Goal: Task Accomplishment & Management: Use online tool/utility

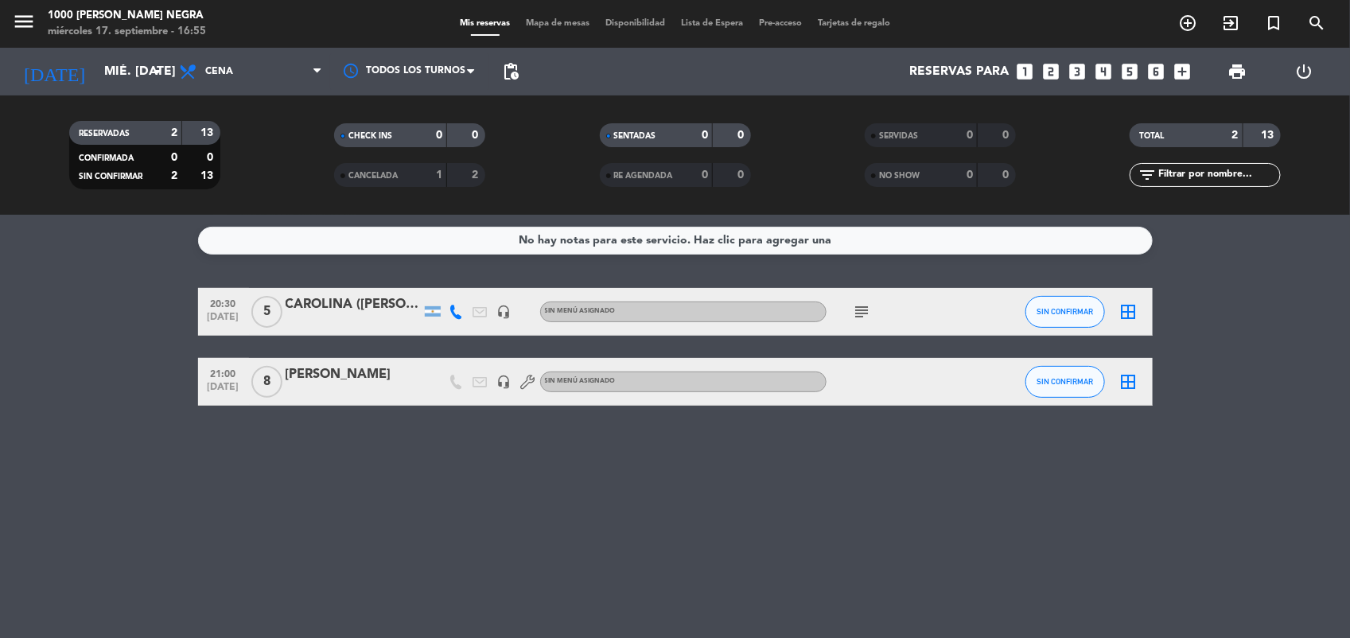
click at [579, 24] on span "Mapa de mesas" at bounding box center [558, 23] width 80 height 9
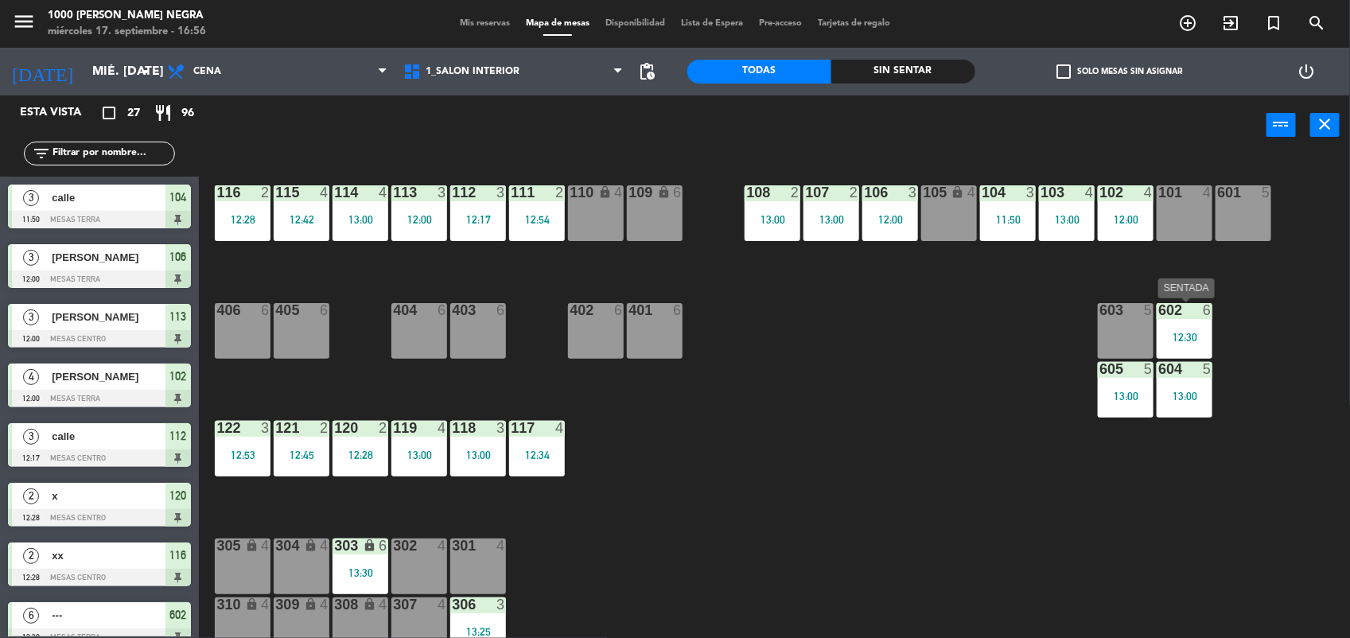
click at [1194, 335] on div "12:30" at bounding box center [1185, 337] width 56 height 11
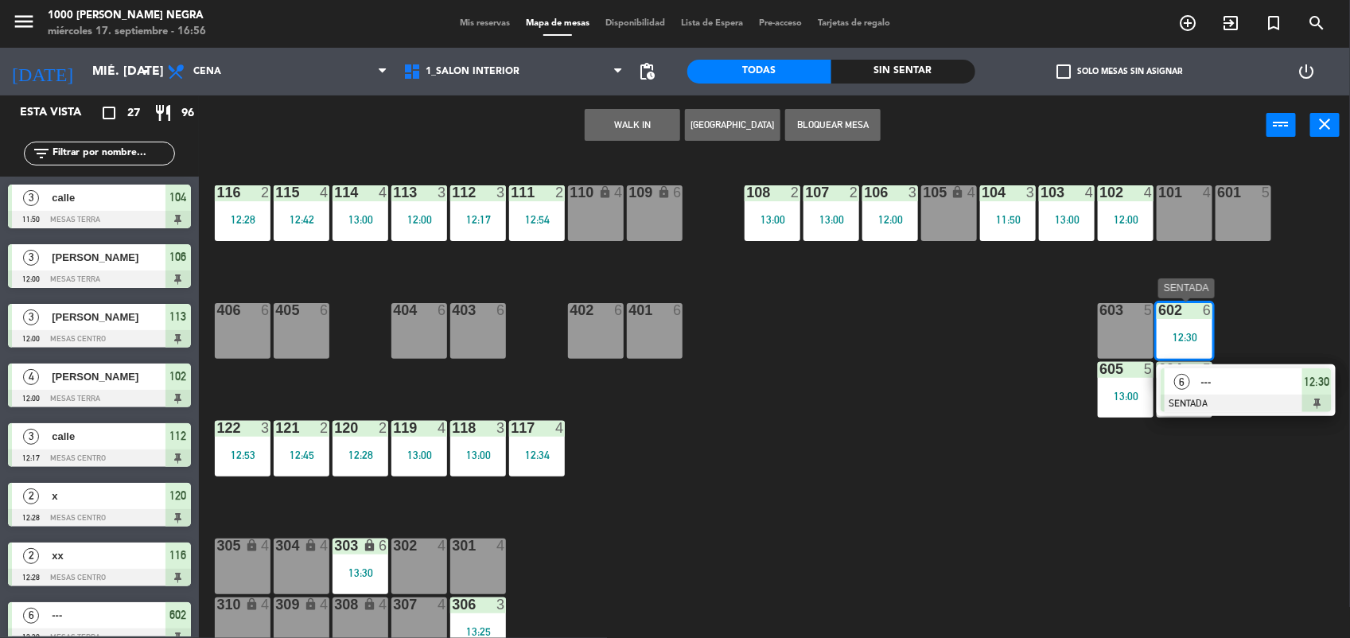
click at [1214, 402] on div at bounding box center [1246, 404] width 171 height 18
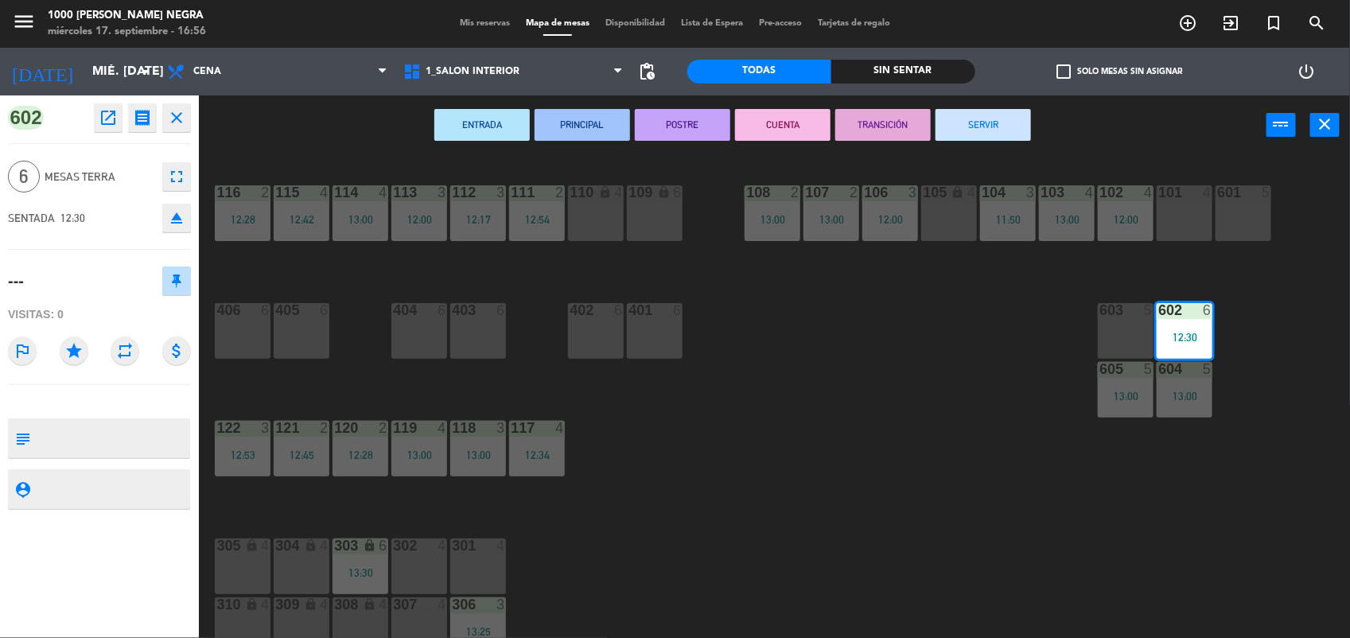
click at [1007, 120] on button "SERVIR" at bounding box center [983, 125] width 95 height 32
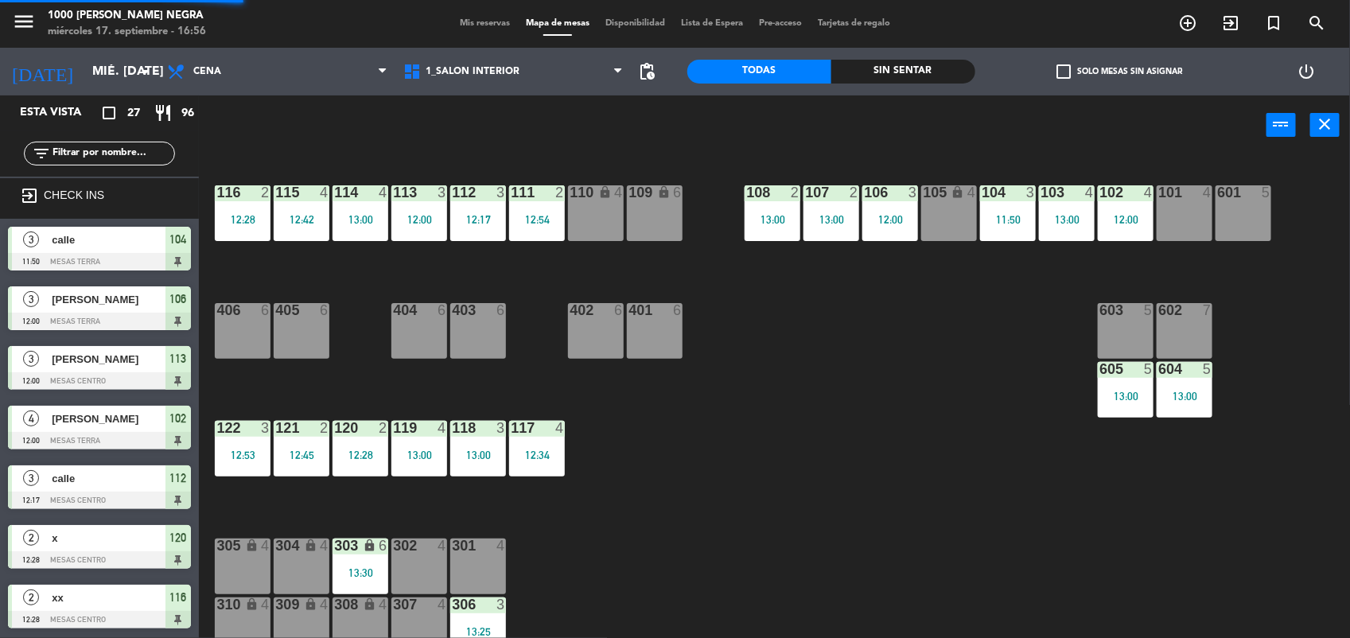
scroll to position [2, 0]
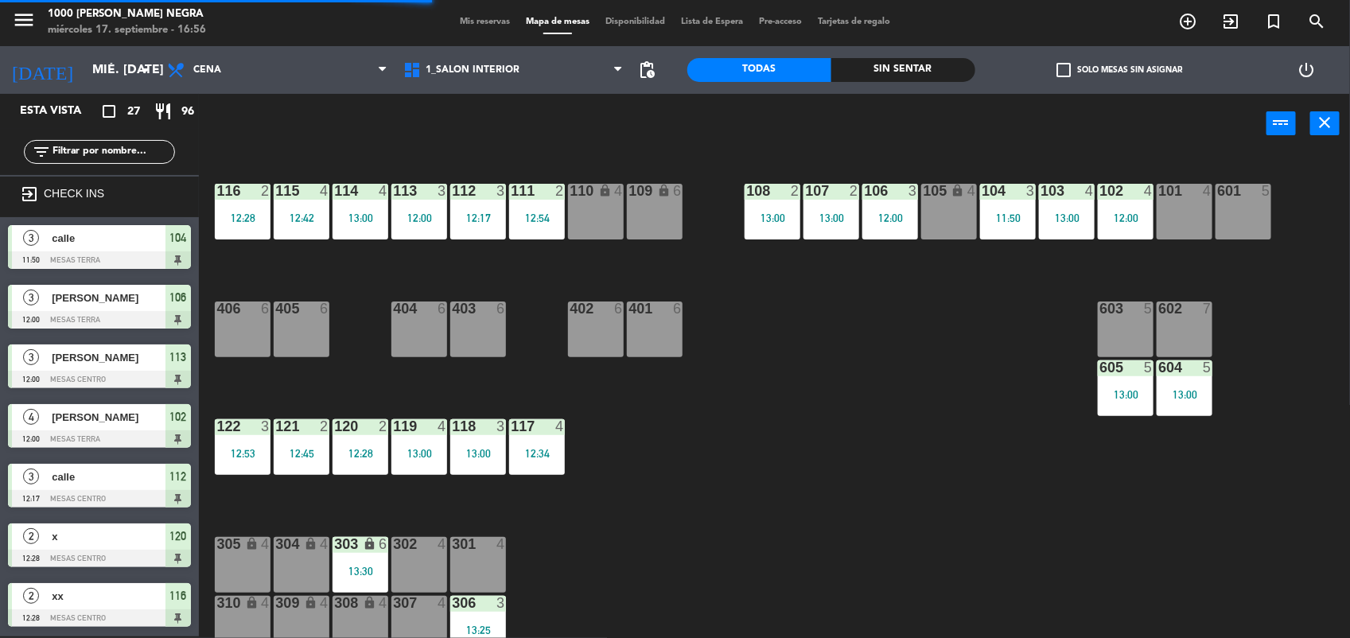
click at [1132, 391] on div "13:00" at bounding box center [1126, 394] width 56 height 11
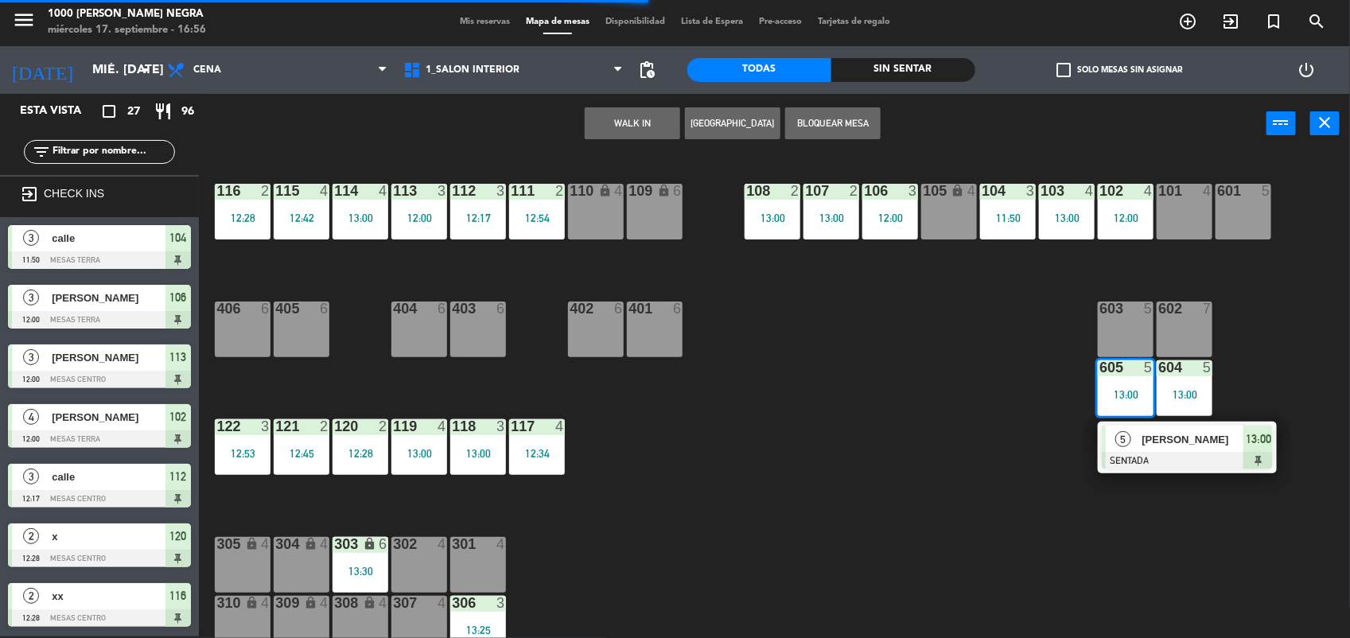
click at [1179, 460] on div at bounding box center [1187, 461] width 171 height 18
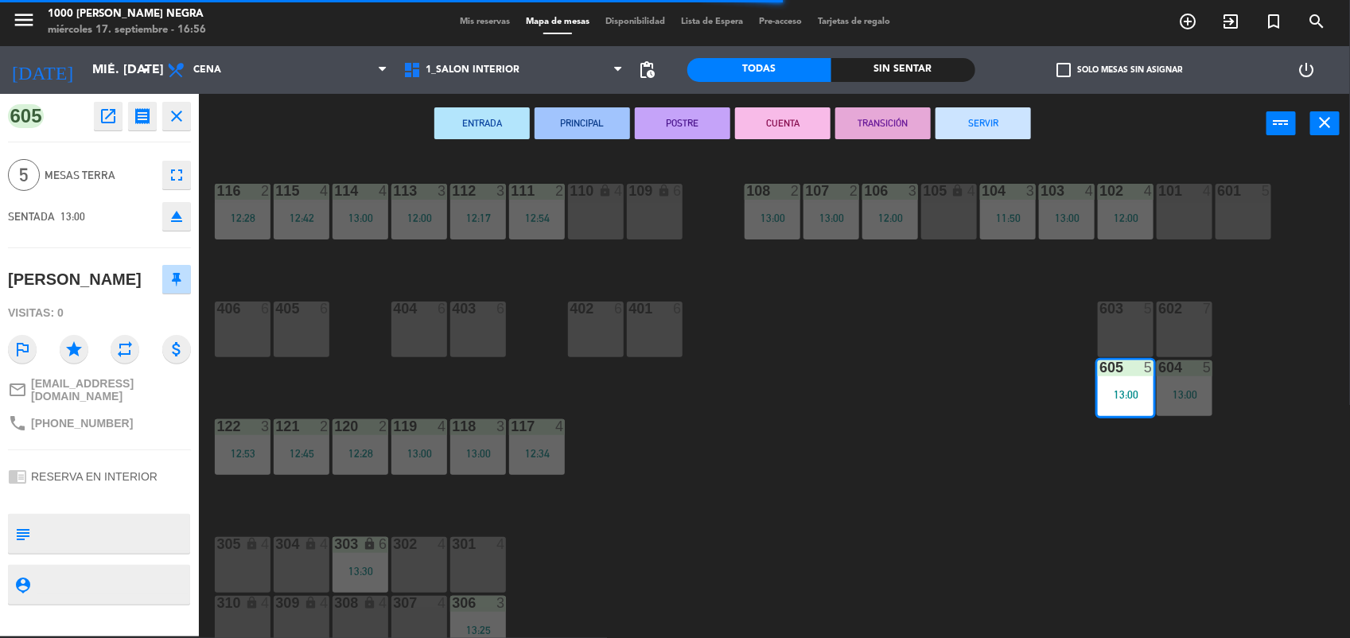
click at [988, 117] on button "SERVIR" at bounding box center [983, 123] width 95 height 32
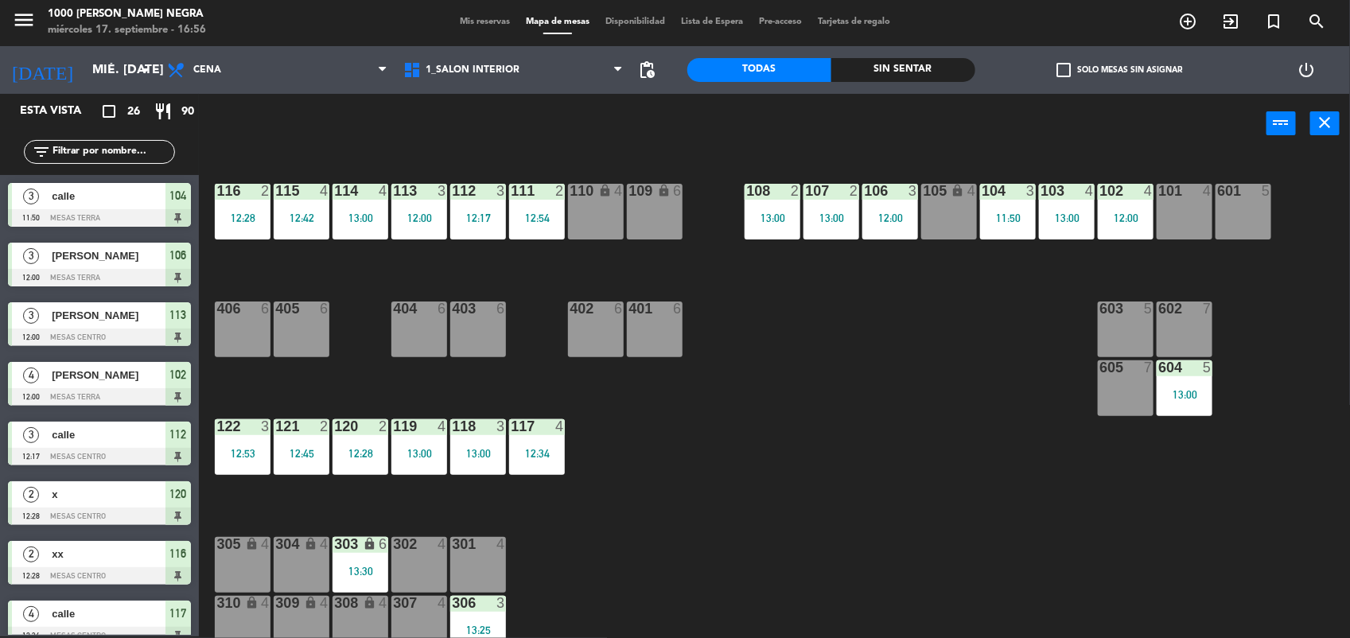
click at [1183, 386] on div "604 5 13:00" at bounding box center [1185, 388] width 56 height 56
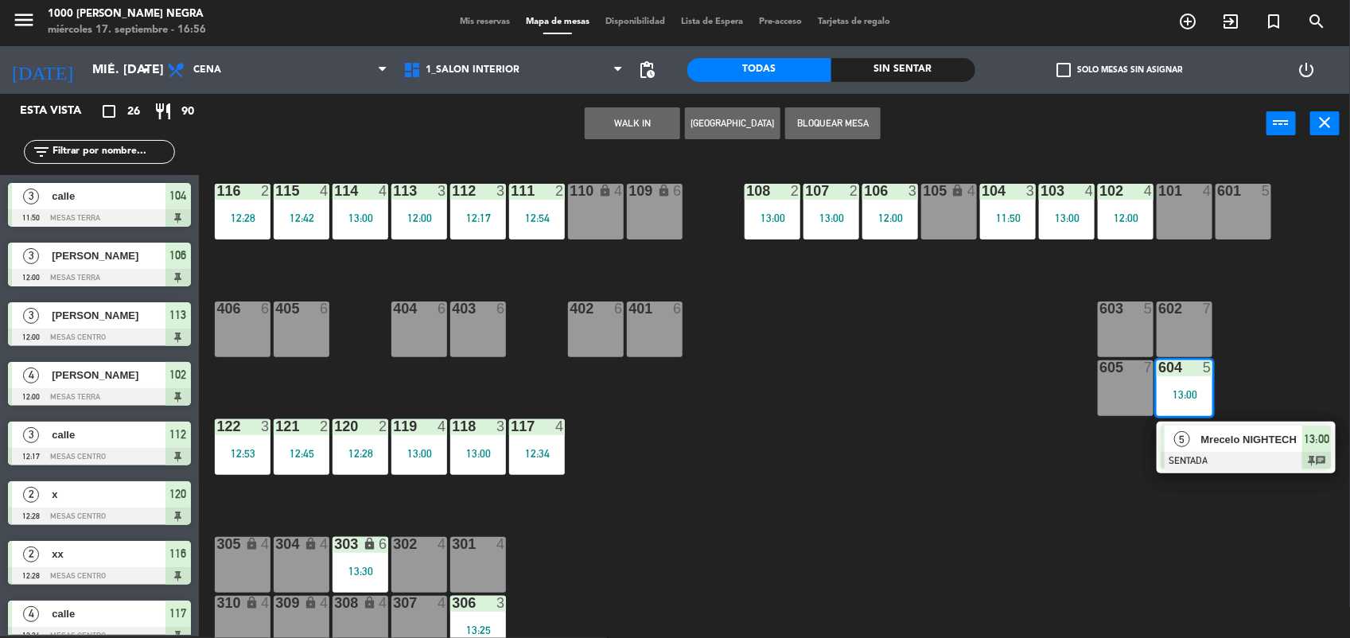
click at [1202, 443] on span "Mrecelo NIGHTECH" at bounding box center [1253, 439] width 102 height 17
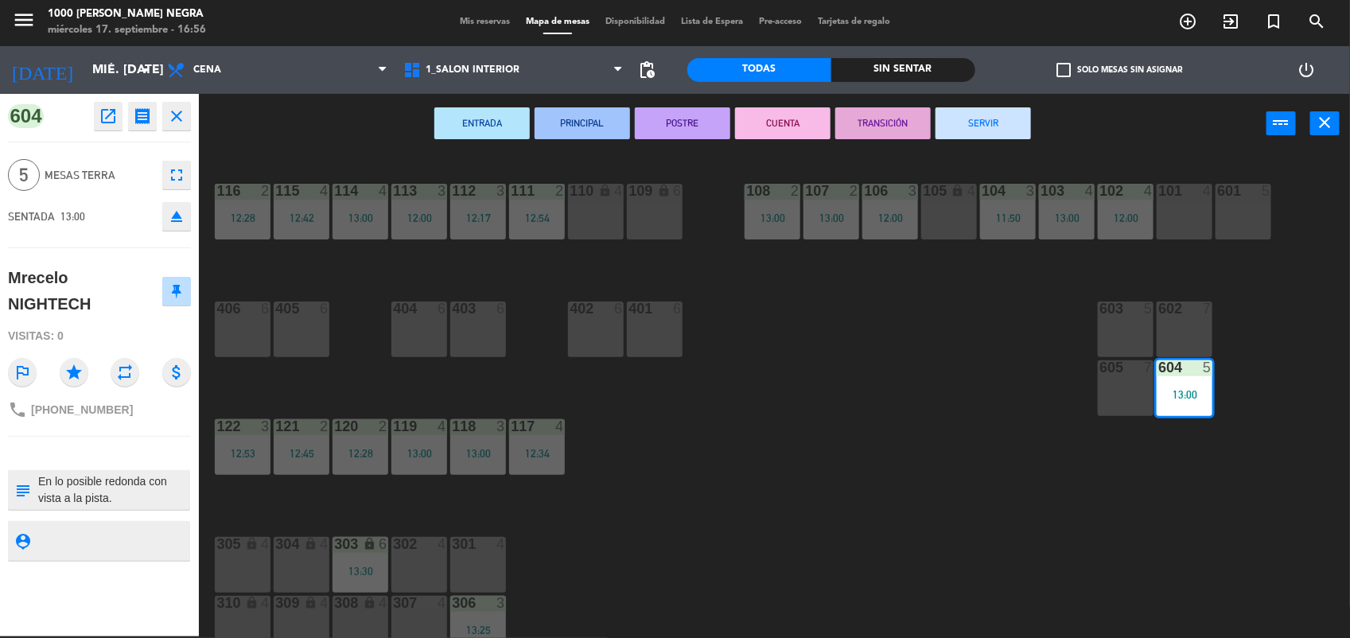
click at [1005, 119] on button "SERVIR" at bounding box center [983, 123] width 95 height 32
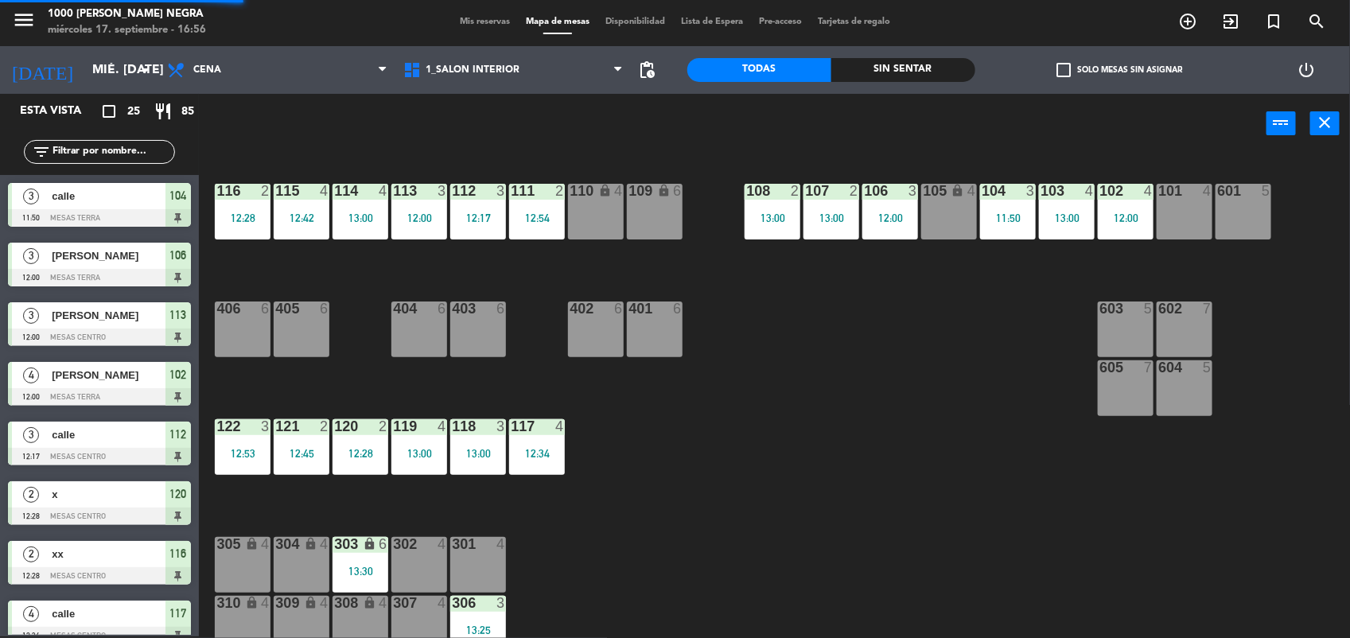
scroll to position [52, 0]
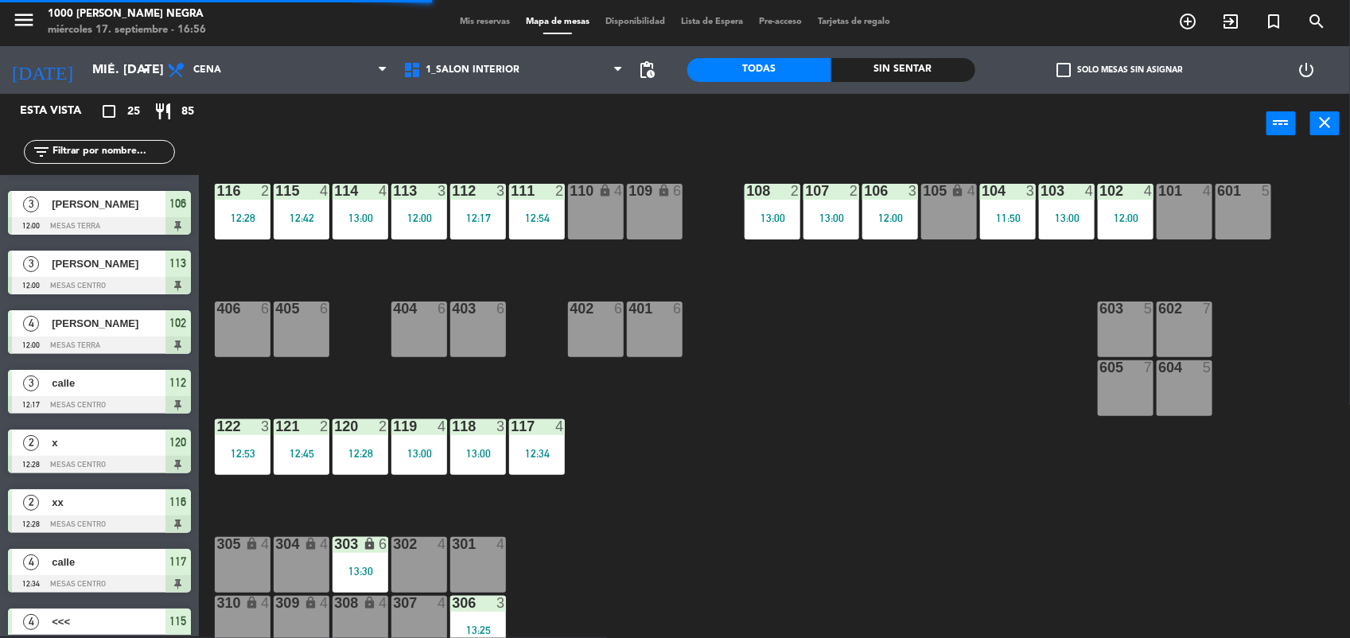
click at [1116, 221] on div "12:00" at bounding box center [1126, 217] width 56 height 11
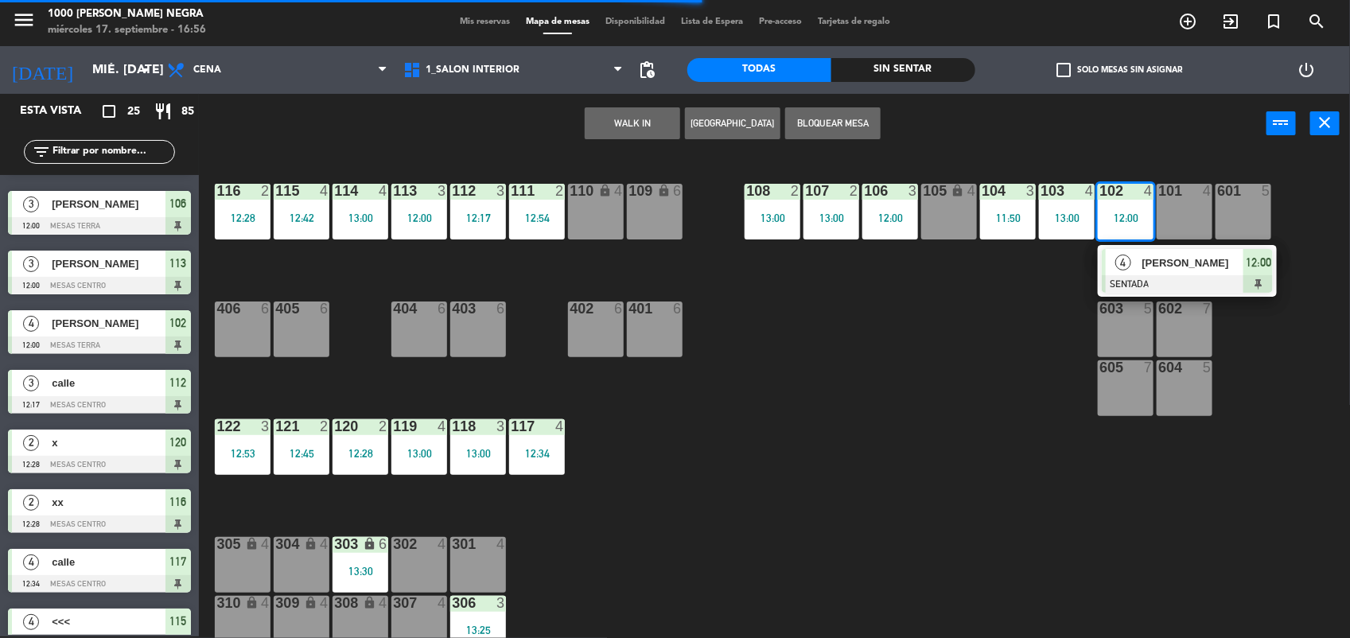
click at [1144, 284] on div at bounding box center [1187, 284] width 171 height 18
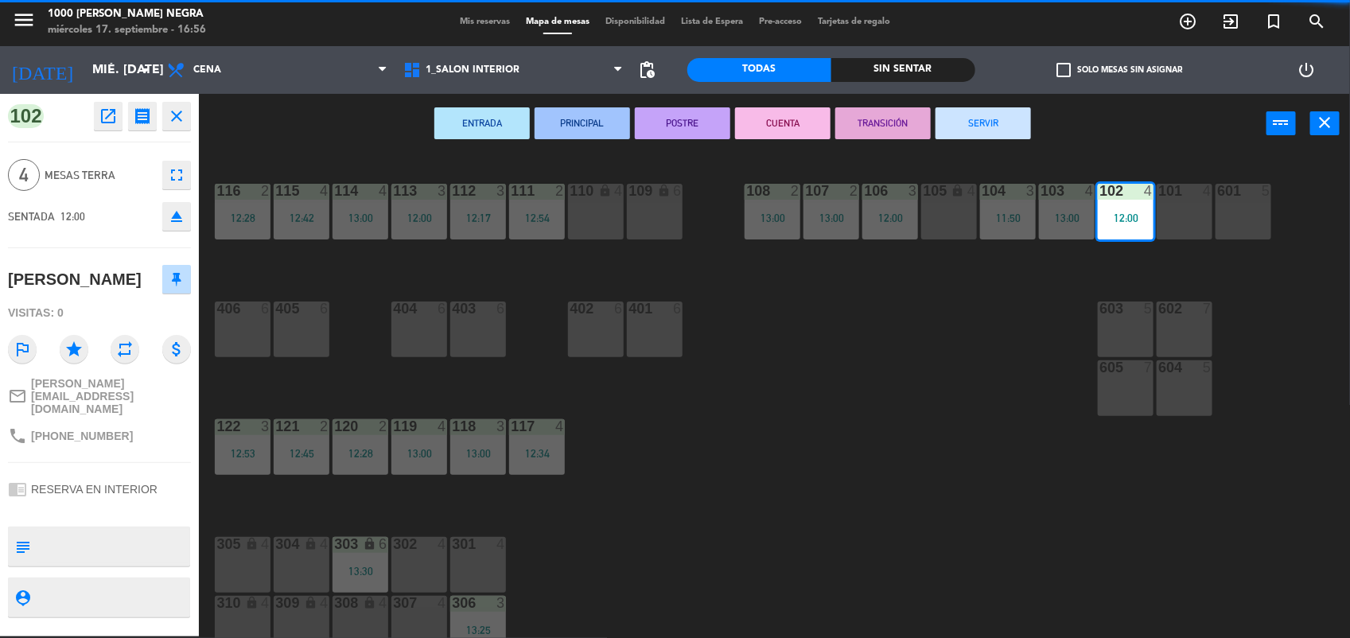
click at [1000, 126] on button "SERVIR" at bounding box center [983, 123] width 95 height 32
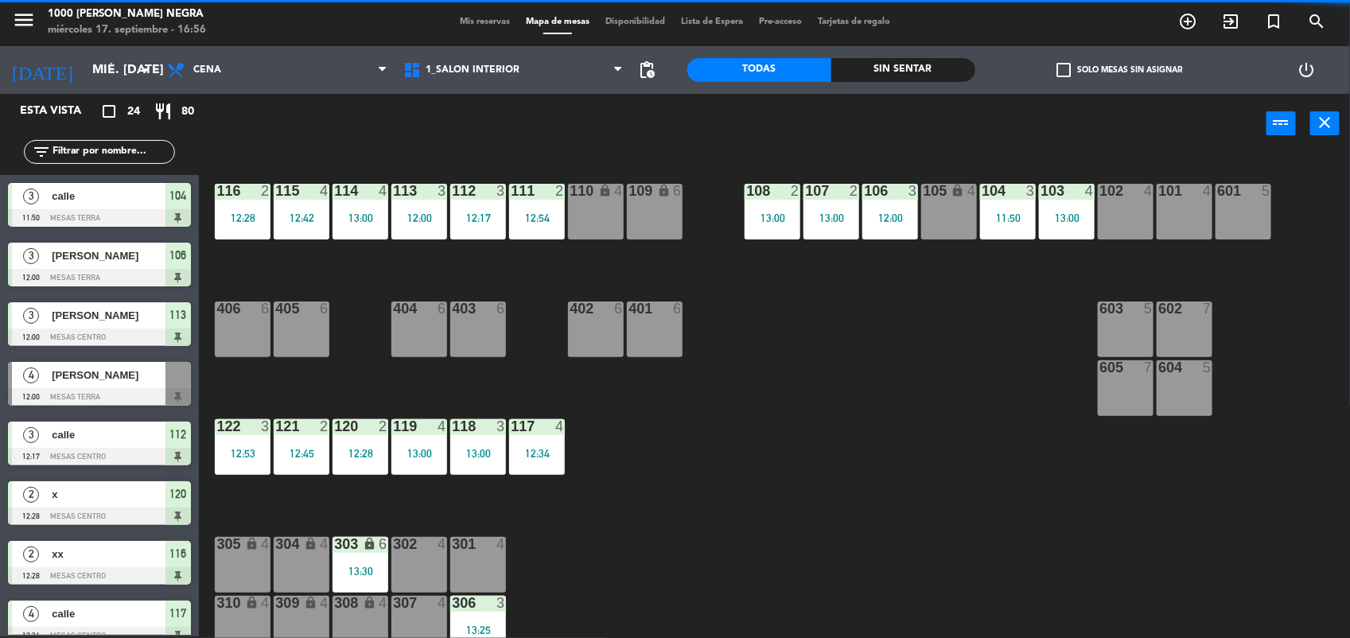
click at [1017, 213] on div "11:50" at bounding box center [1008, 217] width 56 height 11
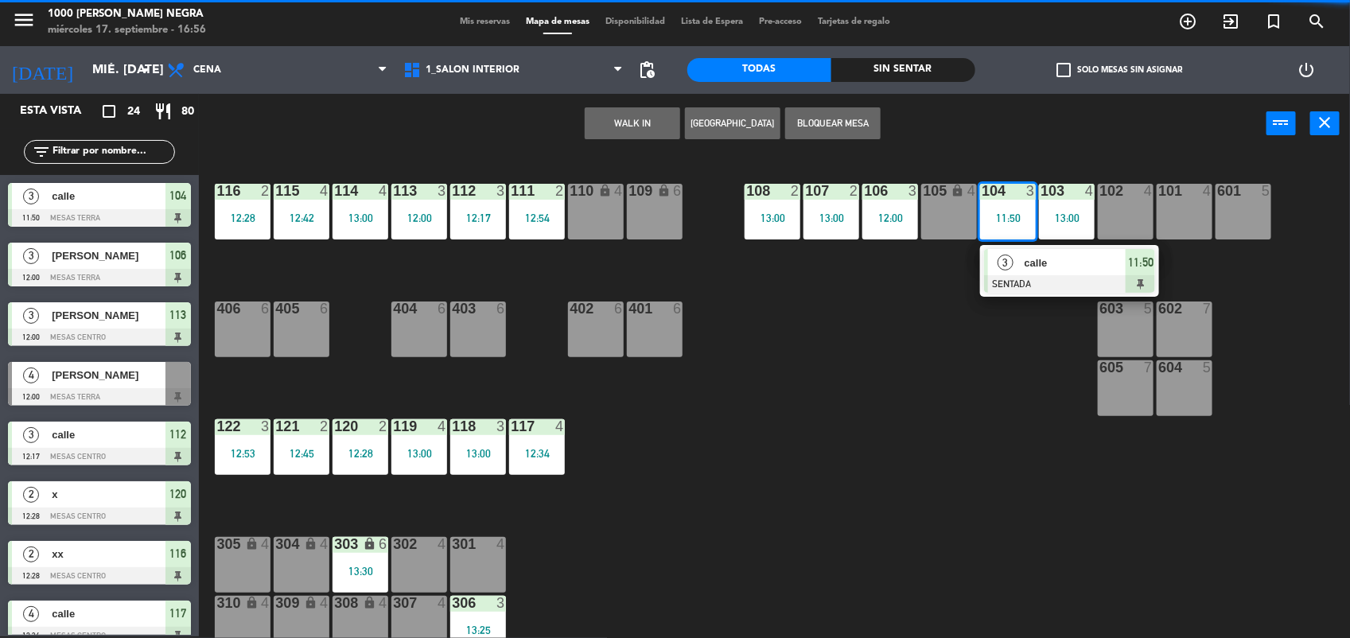
click at [1038, 259] on span "calle" at bounding box center [1076, 263] width 102 height 17
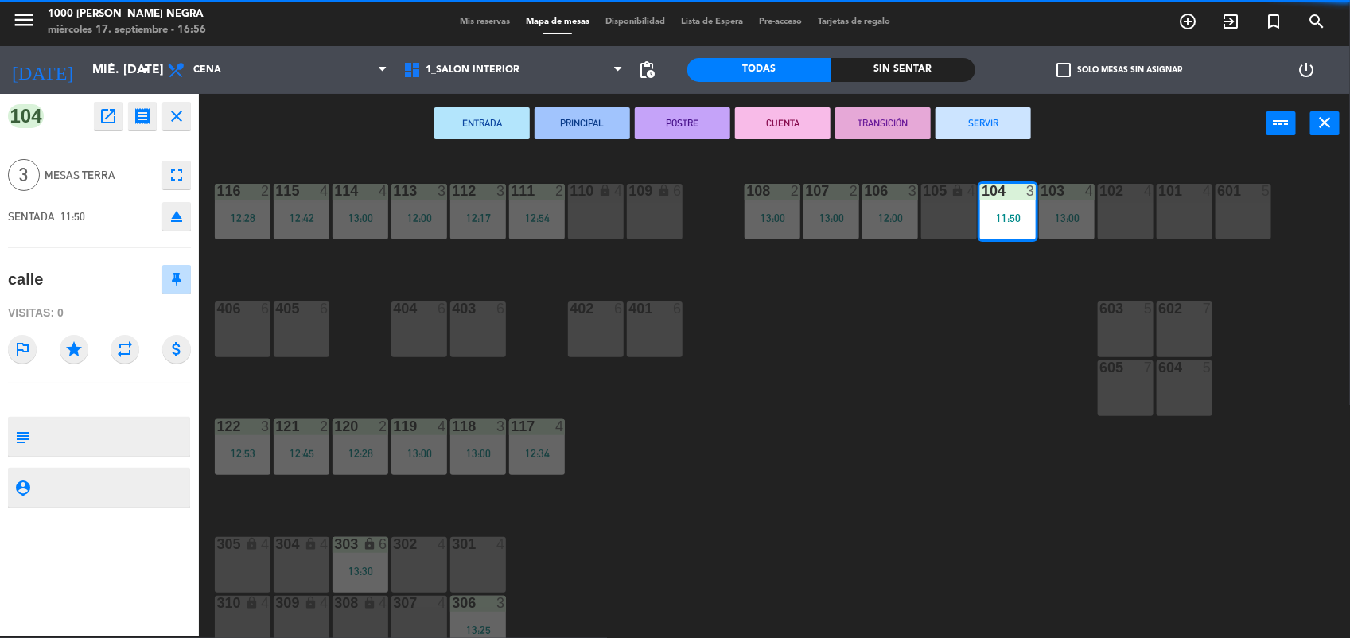
click at [973, 99] on div "ENTRADA PRINCIPAL POSTRE CUENTA TRANSICIÓN SERVIR power_input close" at bounding box center [733, 124] width 1068 height 60
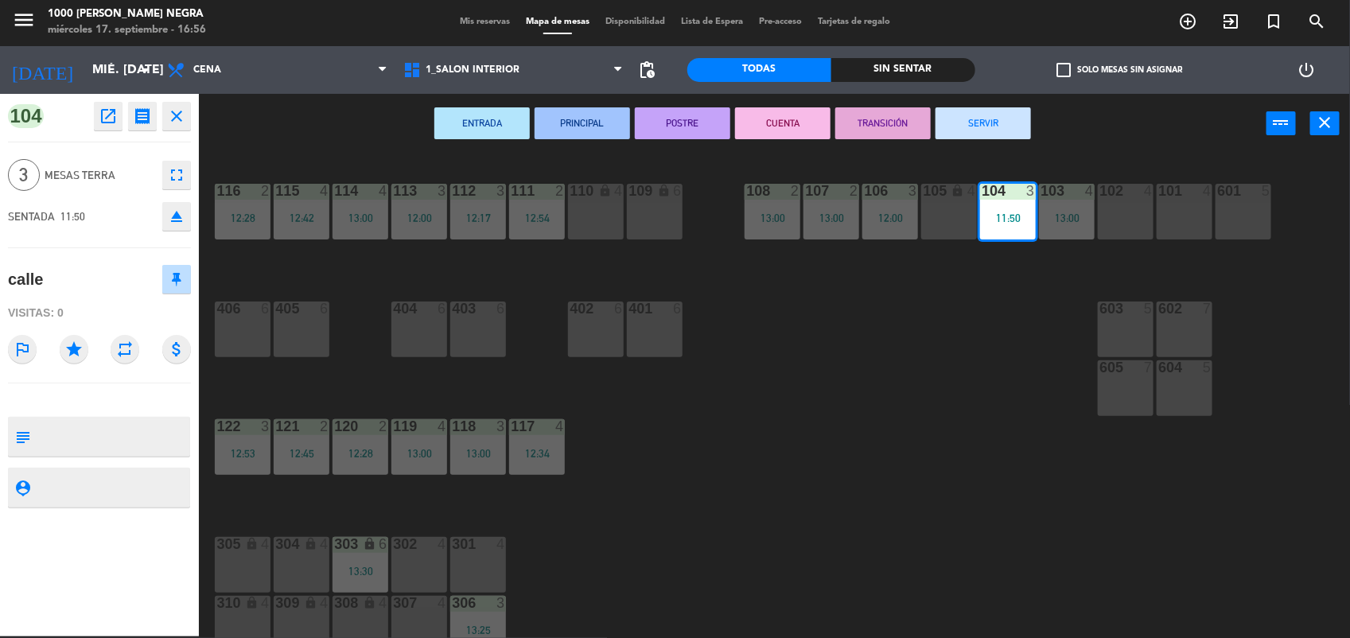
click at [1019, 123] on button "SERVIR" at bounding box center [983, 123] width 95 height 32
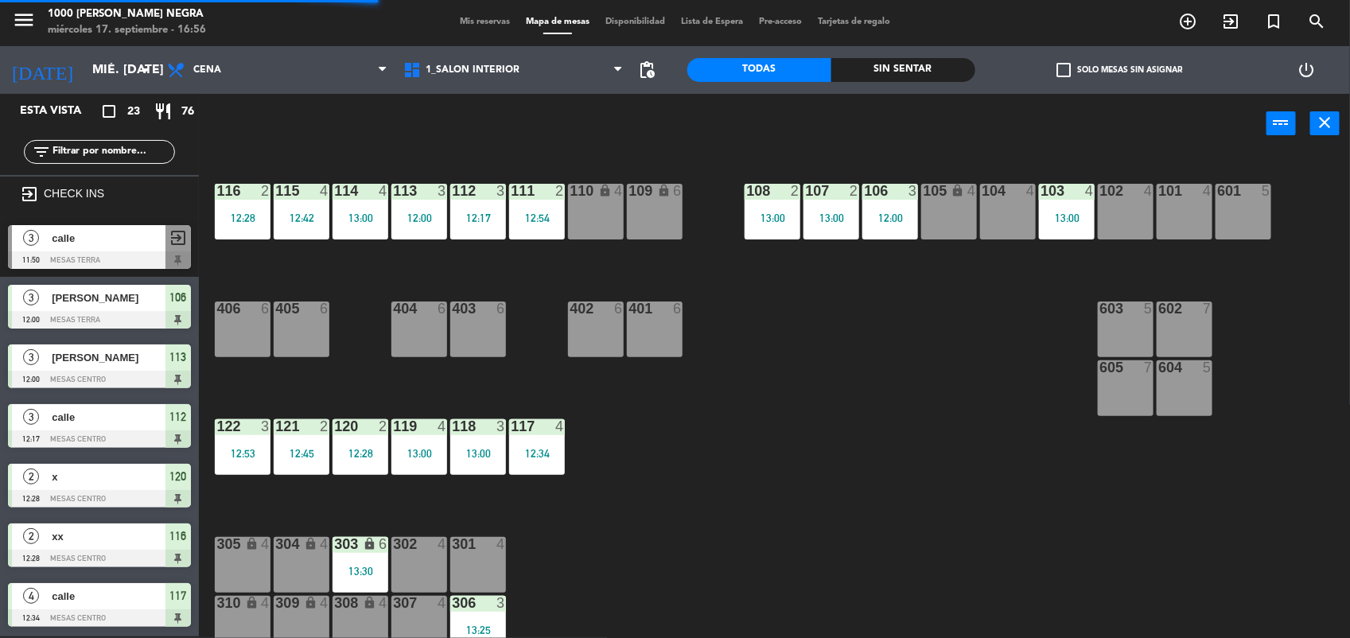
click at [1046, 220] on div "13:00" at bounding box center [1067, 217] width 56 height 11
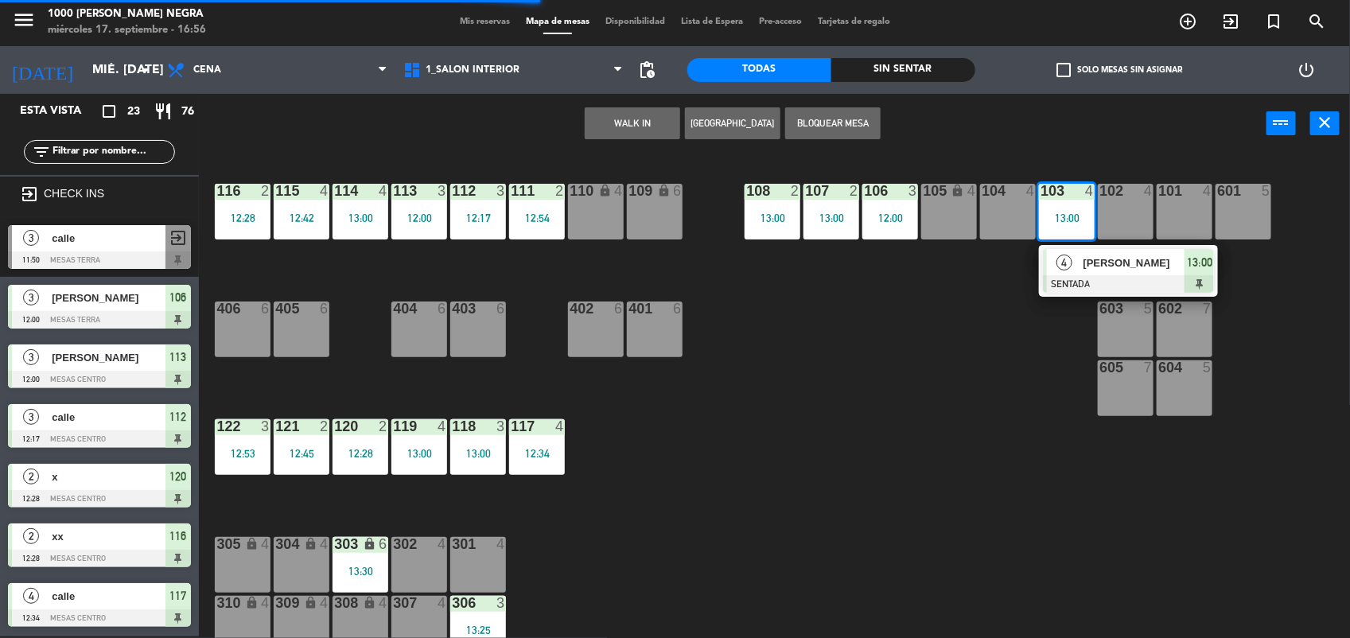
click at [1075, 269] on div "4" at bounding box center [1064, 262] width 34 height 26
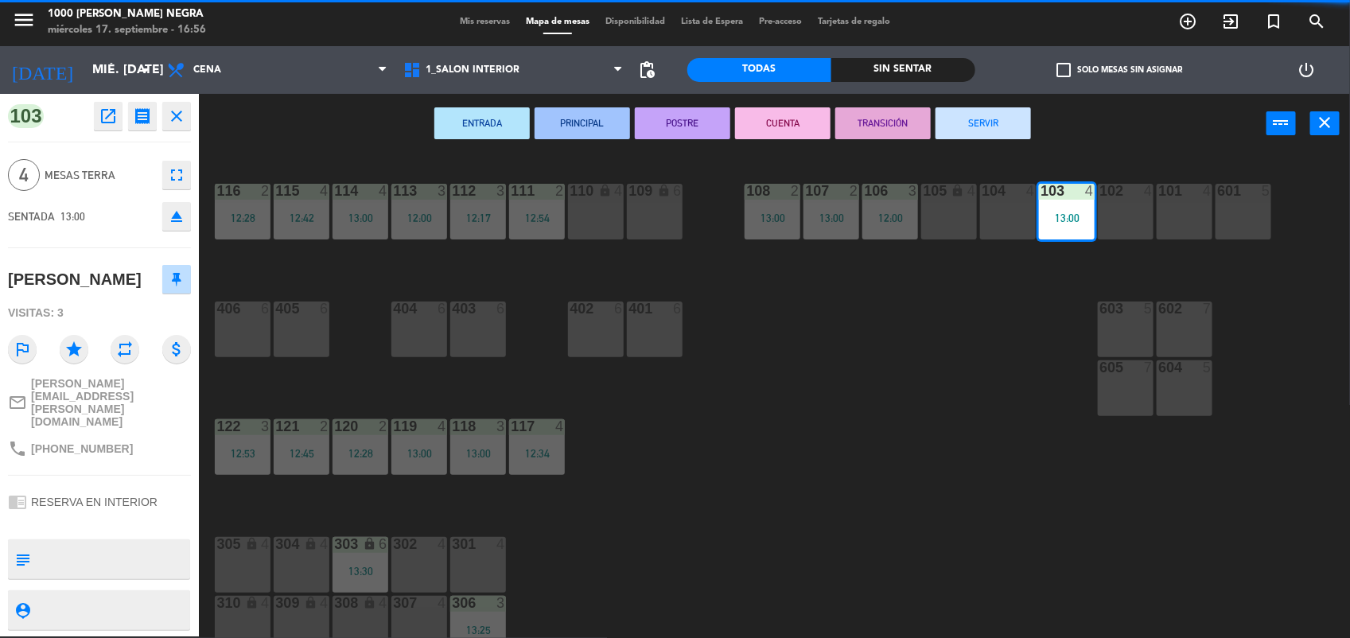
click at [981, 116] on button "SERVIR" at bounding box center [983, 123] width 95 height 32
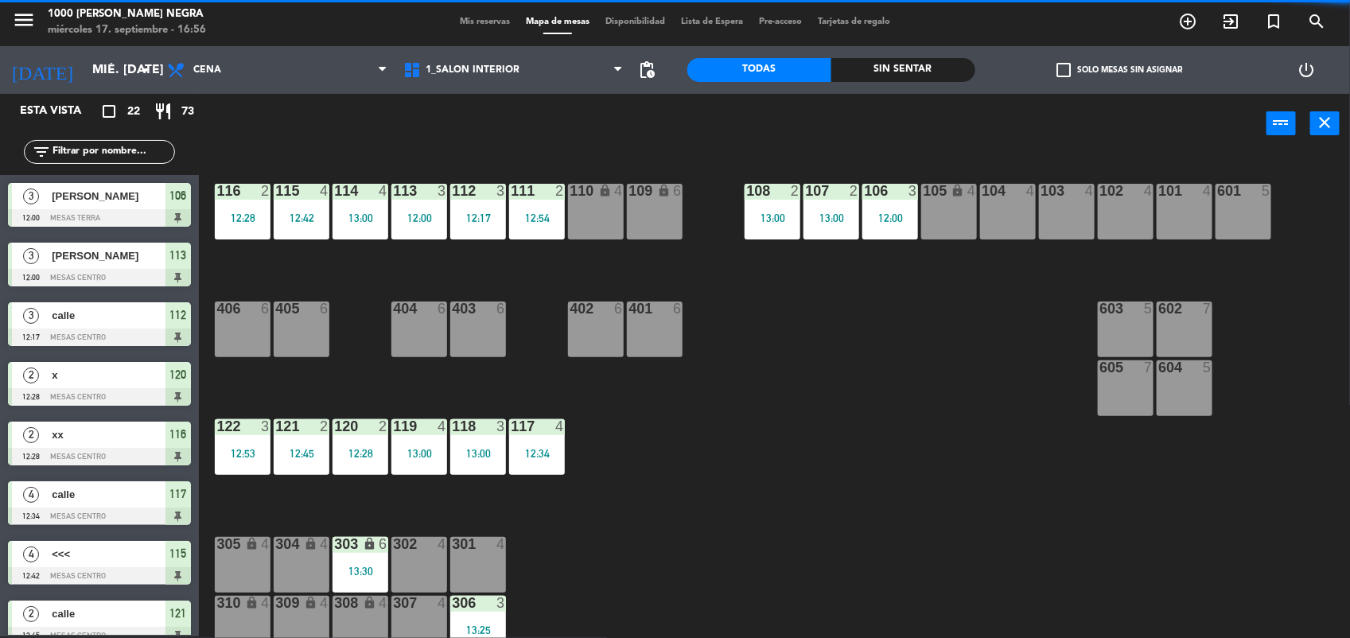
scroll to position [2, 0]
click at [877, 217] on div "12:00" at bounding box center [891, 217] width 56 height 11
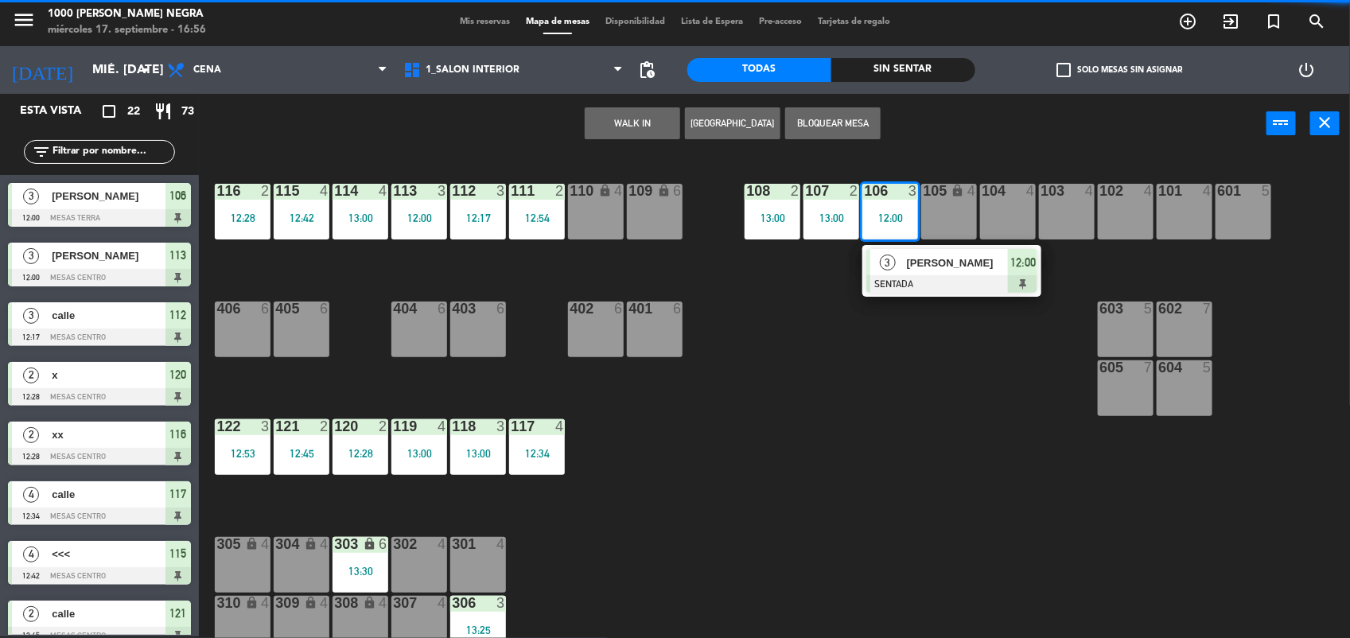
click at [897, 279] on div at bounding box center [952, 284] width 171 height 18
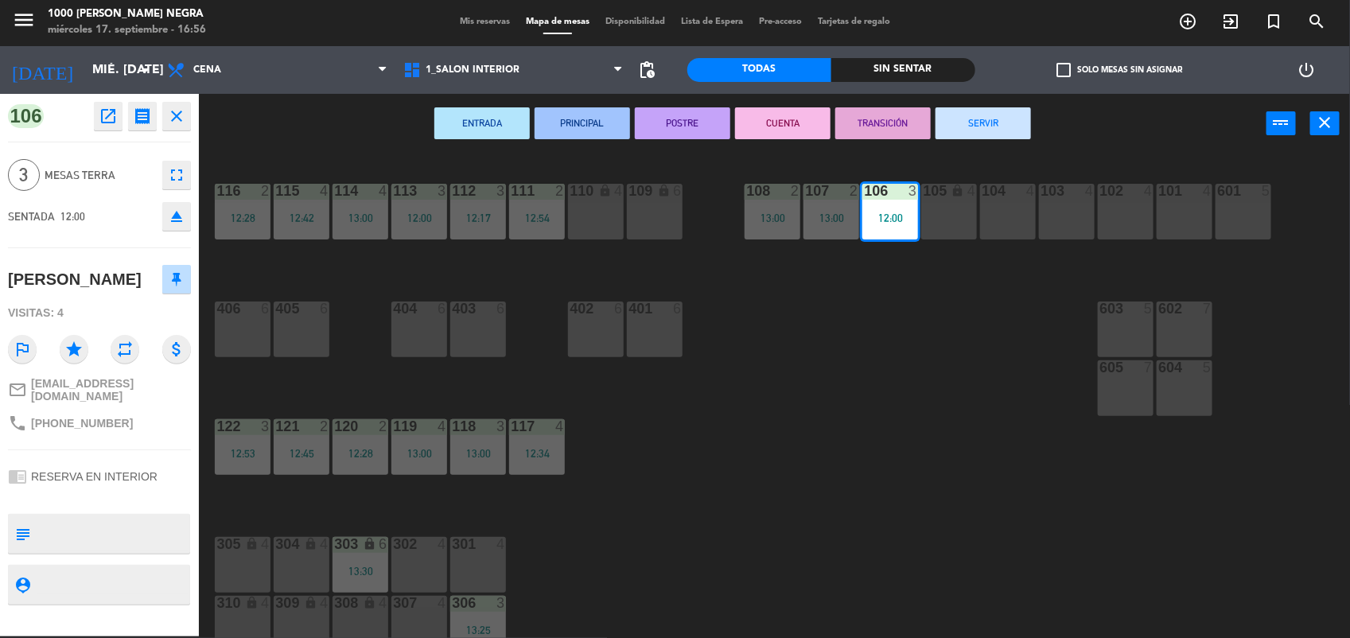
click at [972, 109] on button "SERVIR" at bounding box center [983, 123] width 95 height 32
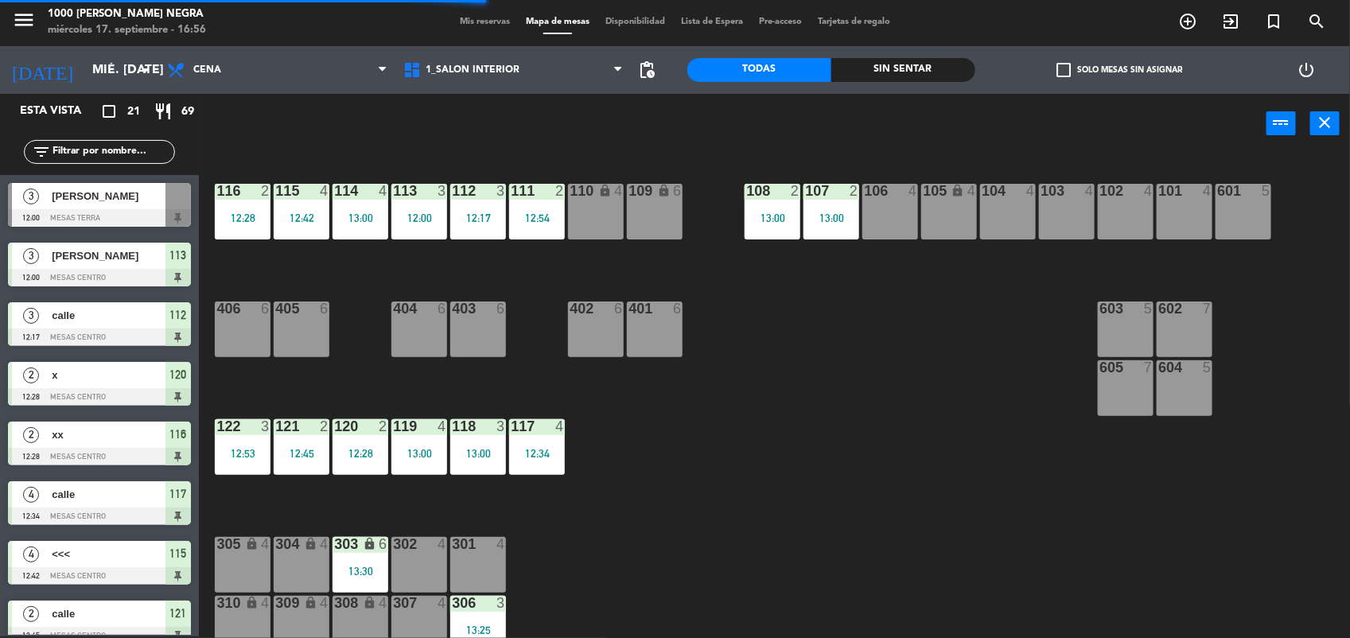
click at [810, 213] on div "13:00" at bounding box center [832, 217] width 56 height 11
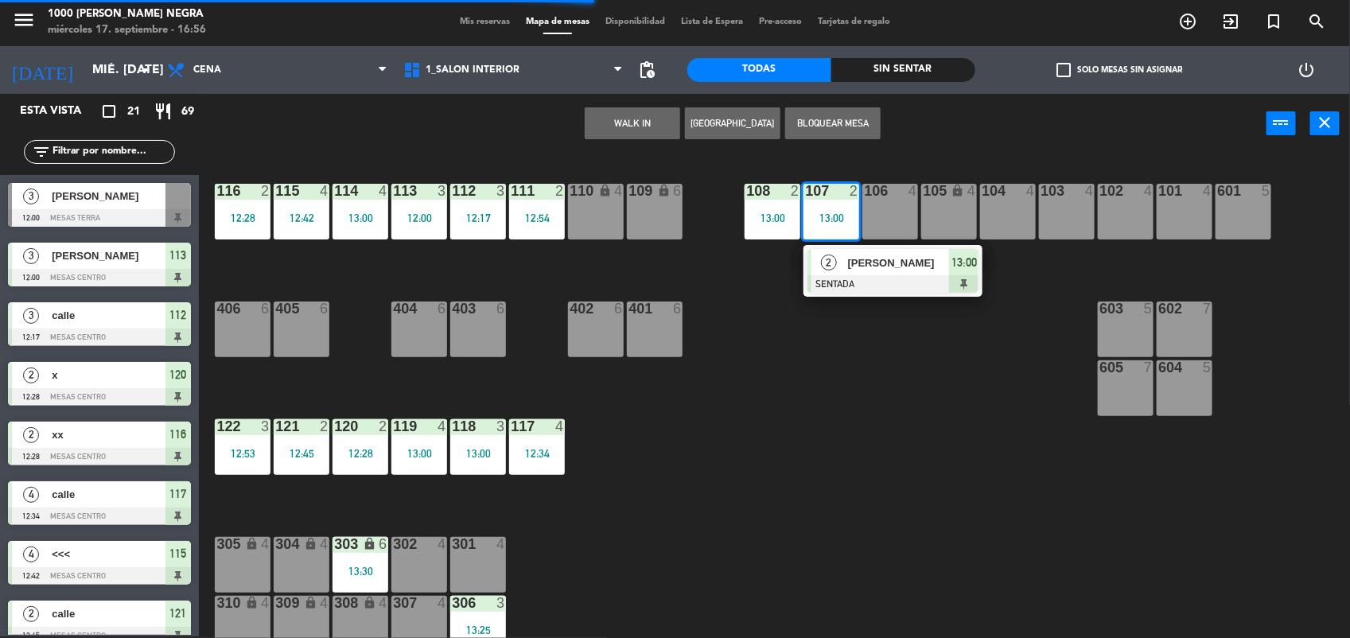
click at [837, 260] on div "2" at bounding box center [829, 262] width 34 height 26
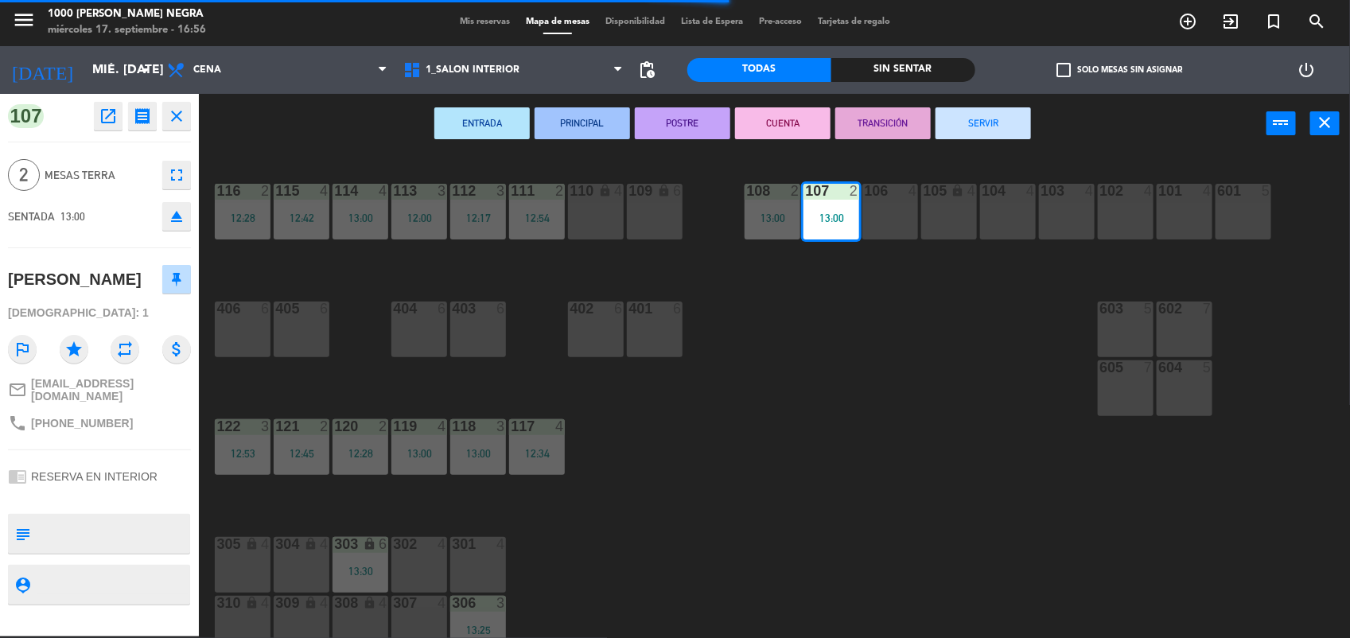
click at [949, 123] on button "SERVIR" at bounding box center [983, 123] width 95 height 32
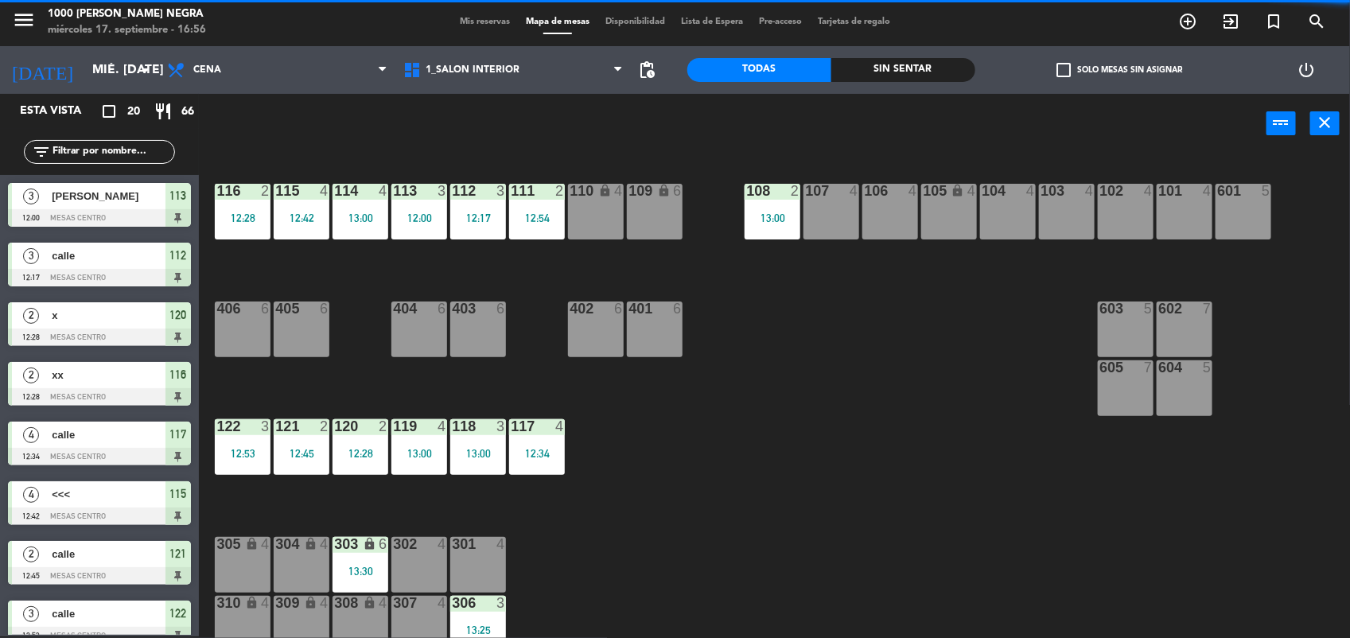
click at [792, 208] on div "108 2 13:00" at bounding box center [773, 212] width 56 height 56
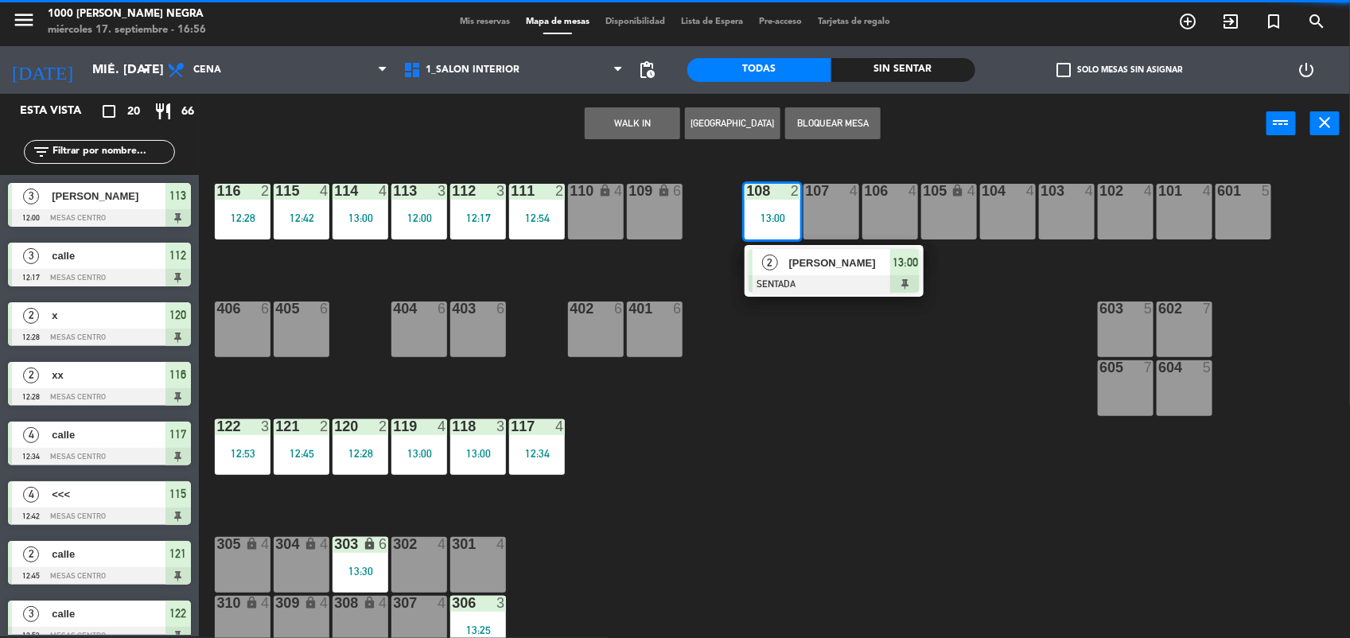
click at [808, 252] on div "[PERSON_NAME]" at bounding box center [839, 263] width 103 height 26
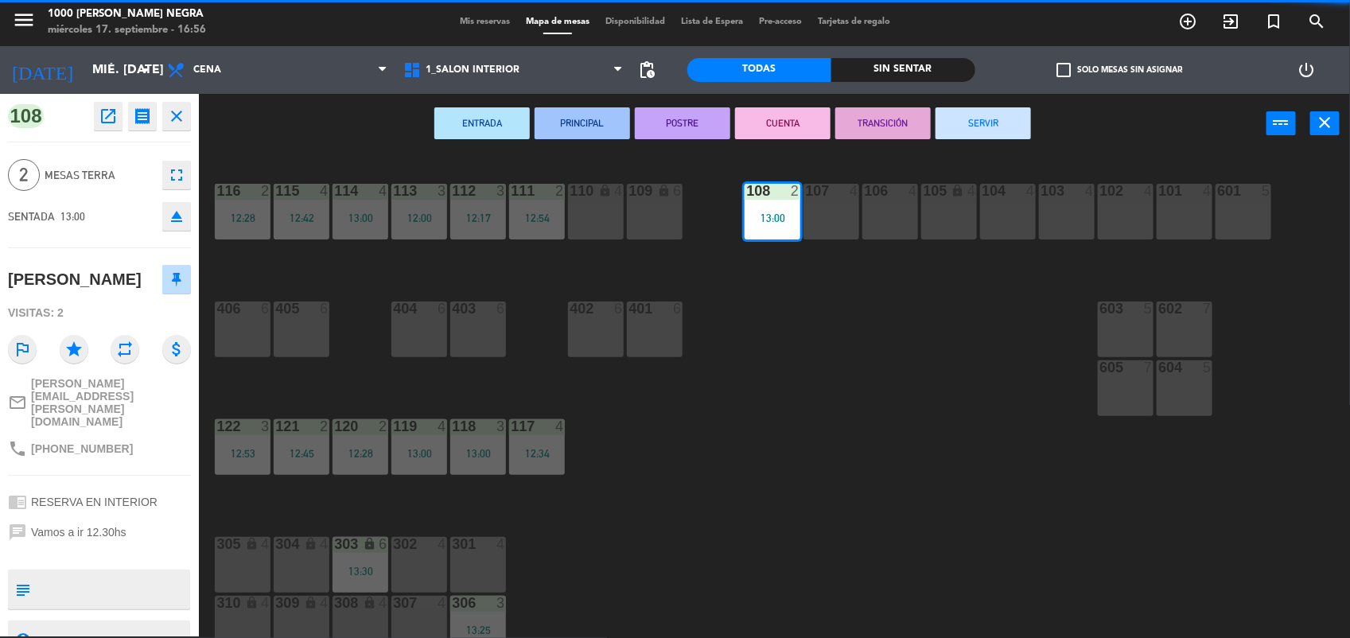
click at [993, 111] on button "SERVIR" at bounding box center [983, 123] width 95 height 32
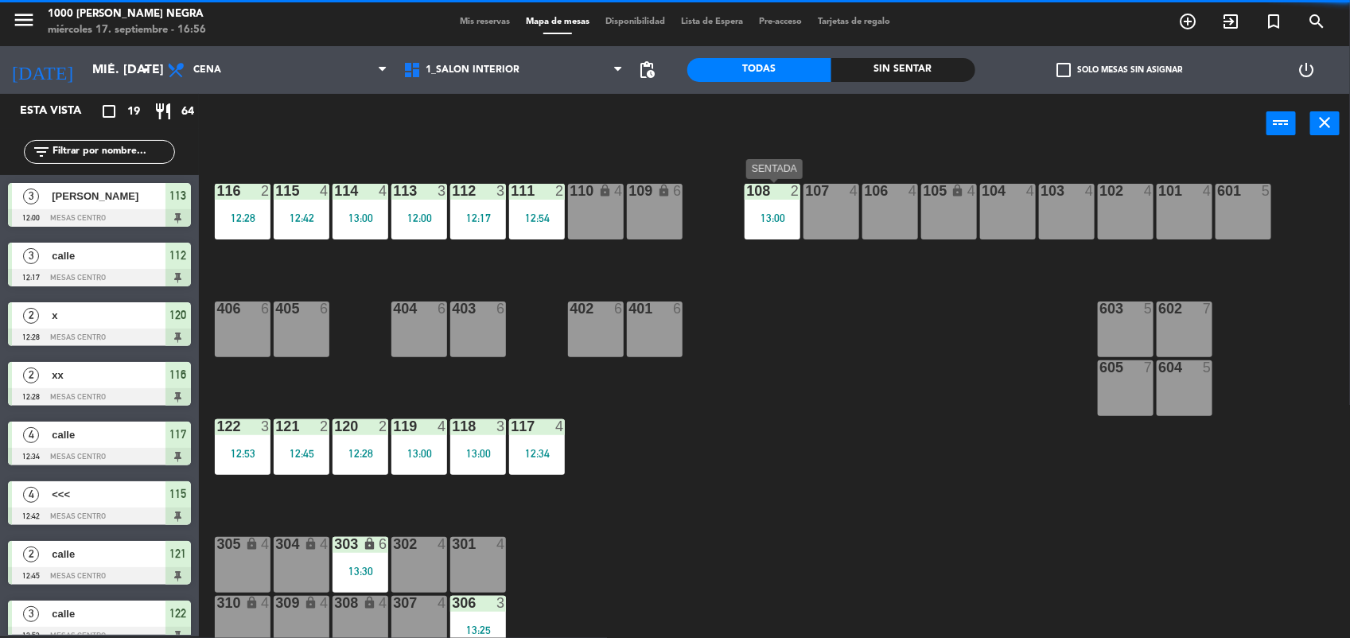
click at [801, 216] on div "13:00" at bounding box center [773, 217] width 56 height 11
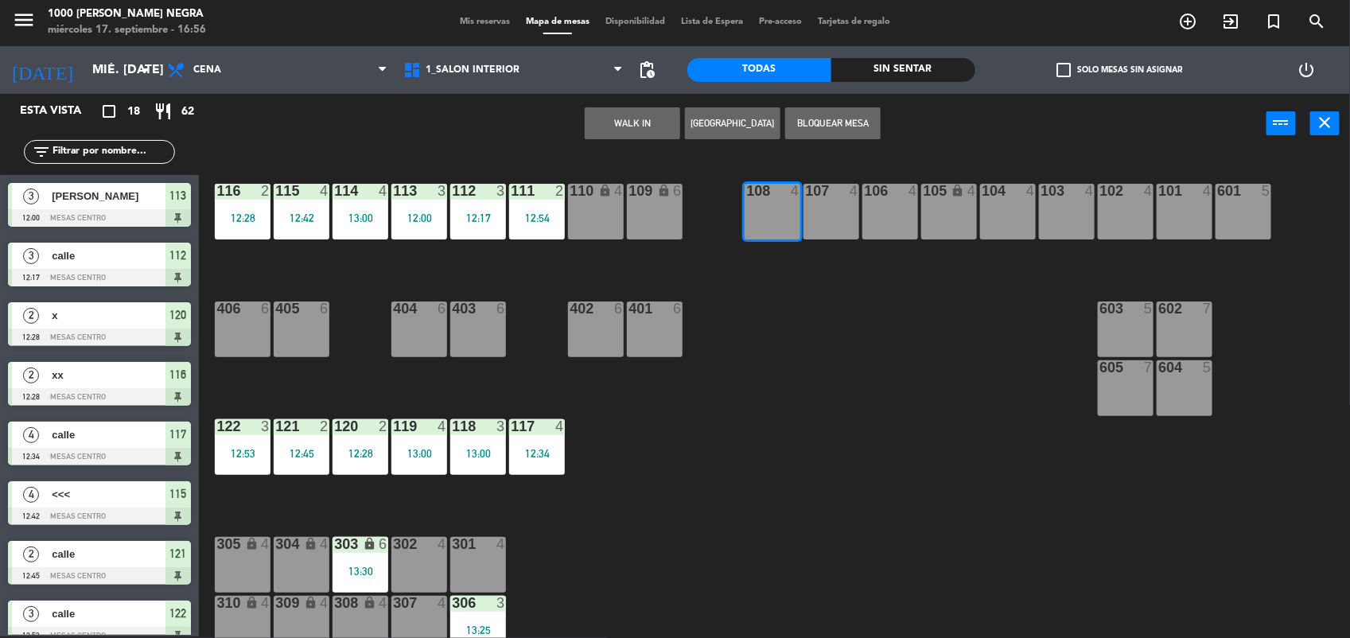
click at [828, 312] on div "116 2 12:28 115 4 12:42 114 4 13:00 113 3 12:00 112 3 12:17 111 2 12:54 110 loc…" at bounding box center [781, 397] width 1138 height 483
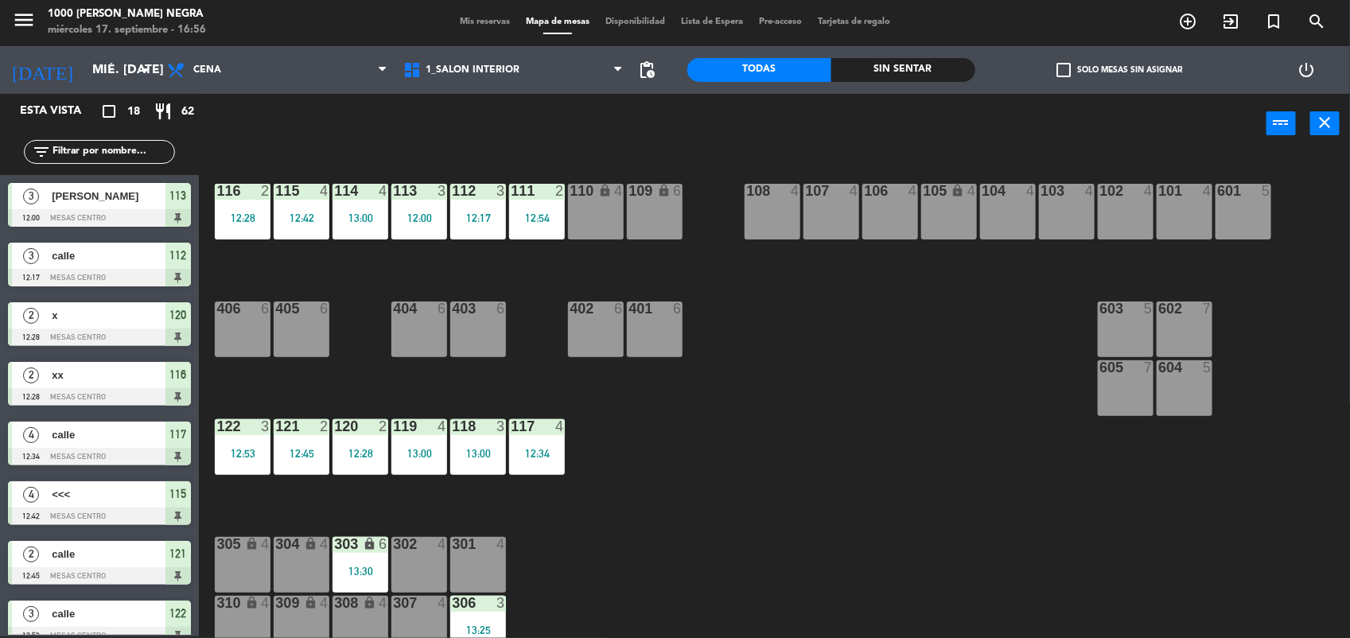
click at [534, 458] on div "12:34" at bounding box center [537, 453] width 56 height 11
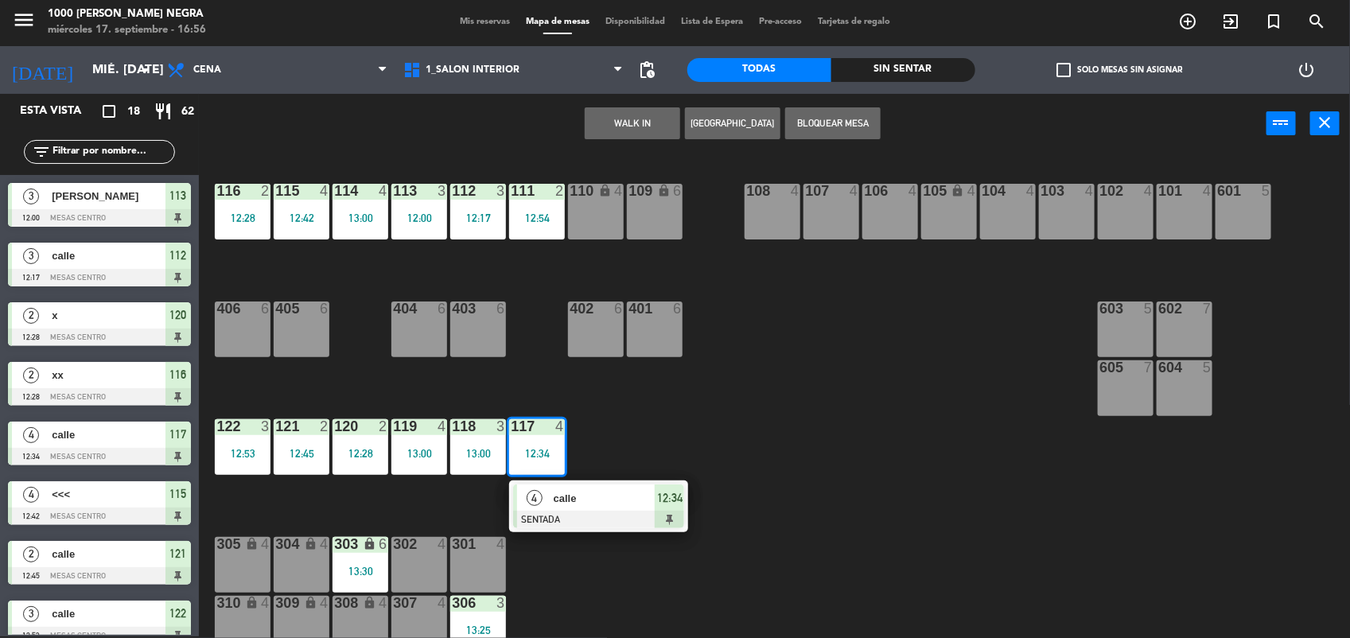
click at [581, 502] on span "calle" at bounding box center [605, 498] width 102 height 17
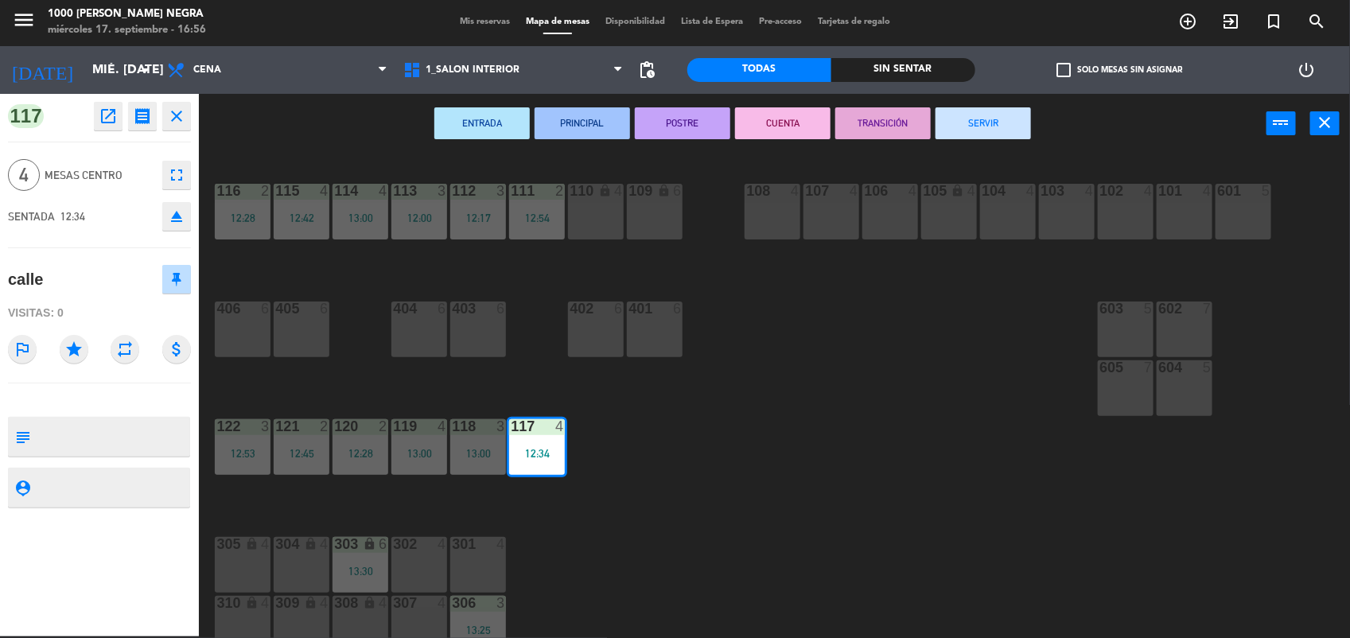
click at [992, 129] on button "SERVIR" at bounding box center [983, 123] width 95 height 32
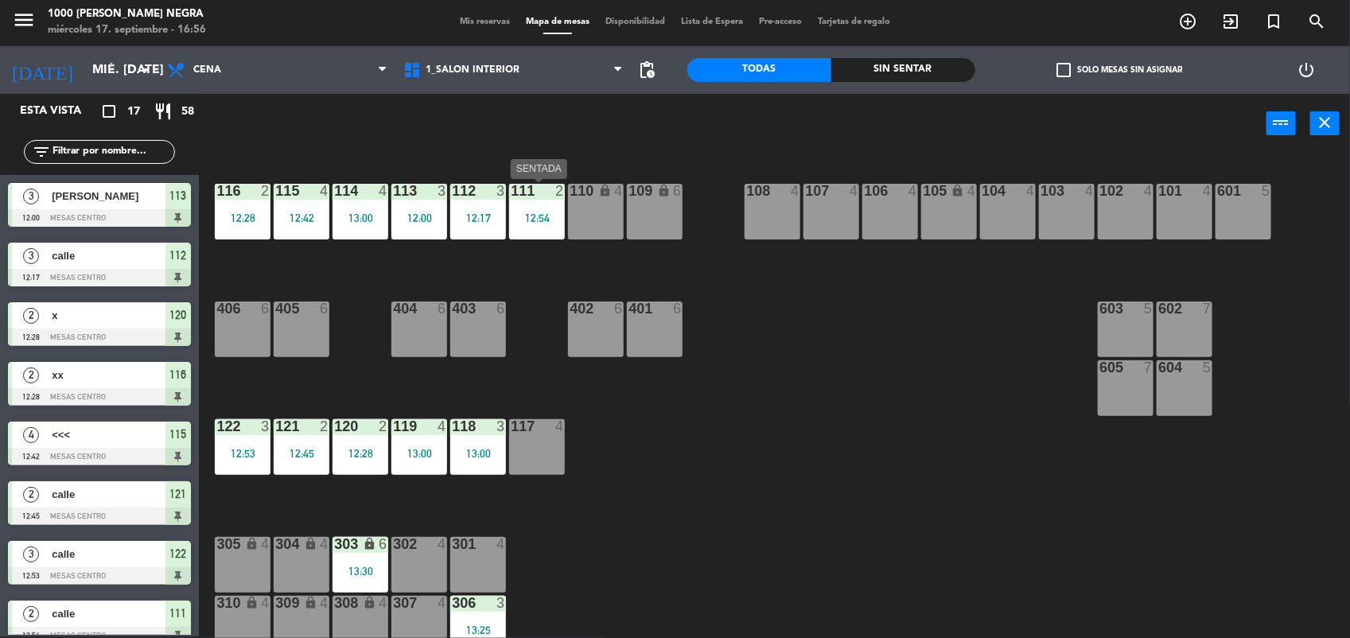
click at [528, 228] on div "111 2 12:54" at bounding box center [537, 212] width 56 height 56
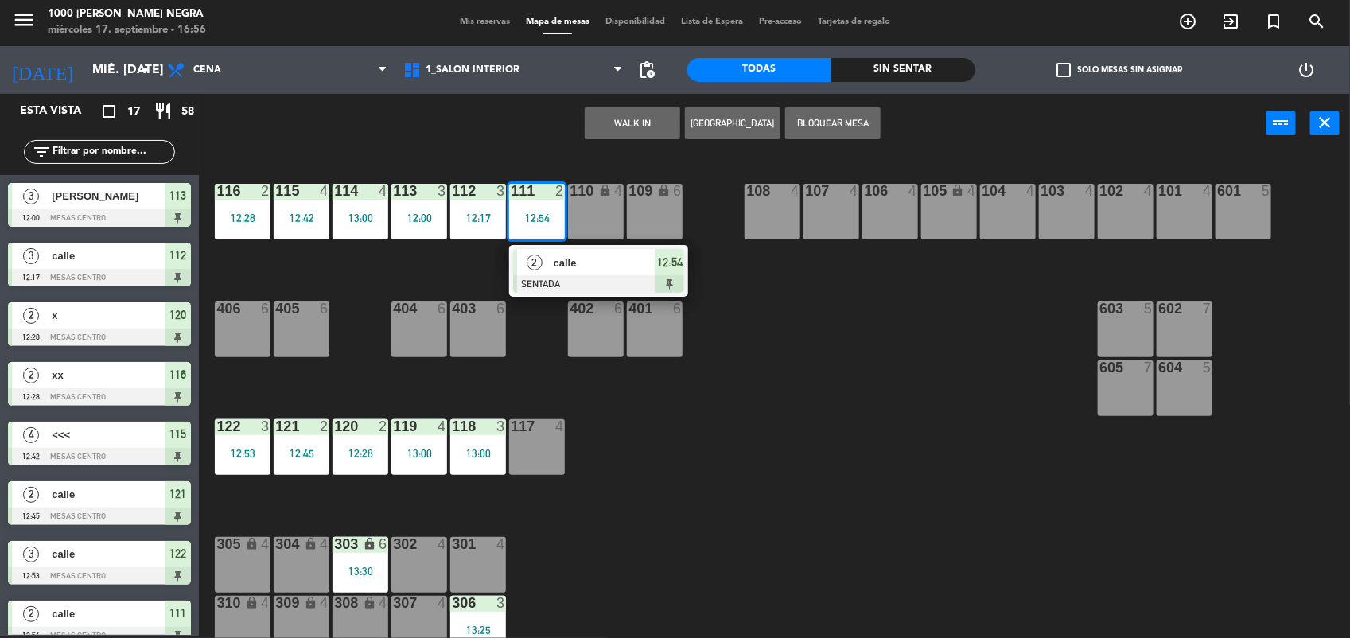
click at [558, 260] on span "calle" at bounding box center [605, 263] width 102 height 17
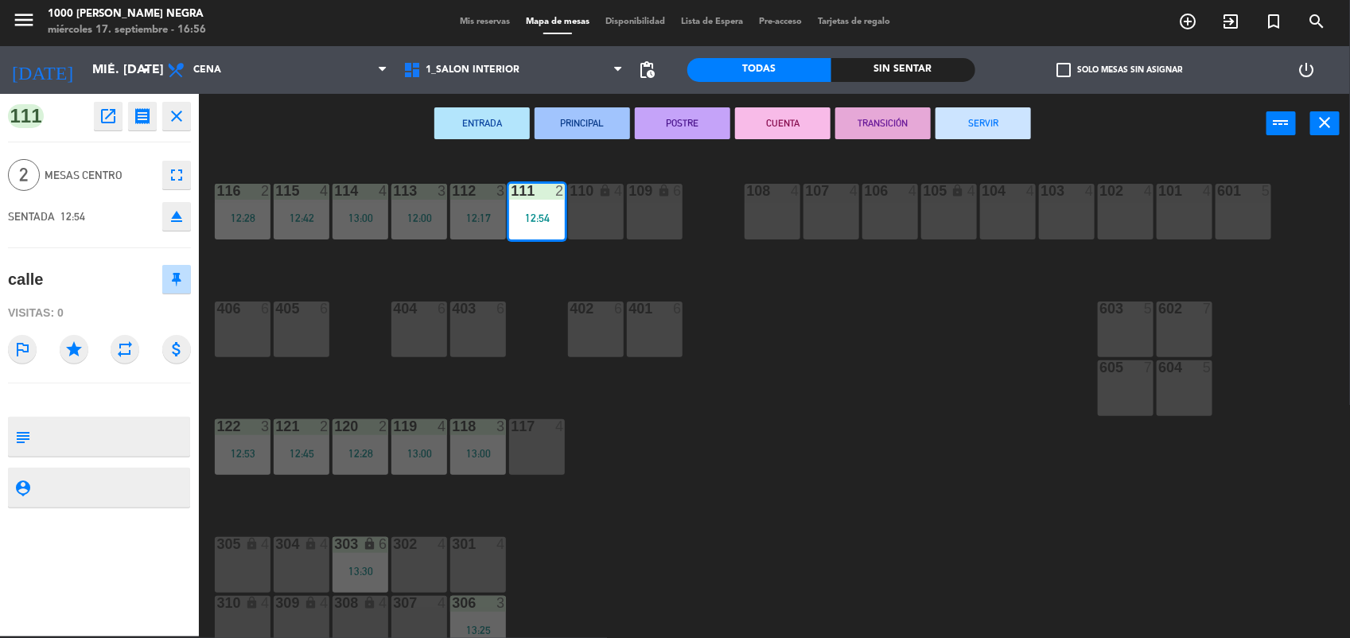
click at [1012, 117] on button "SERVIR" at bounding box center [983, 123] width 95 height 32
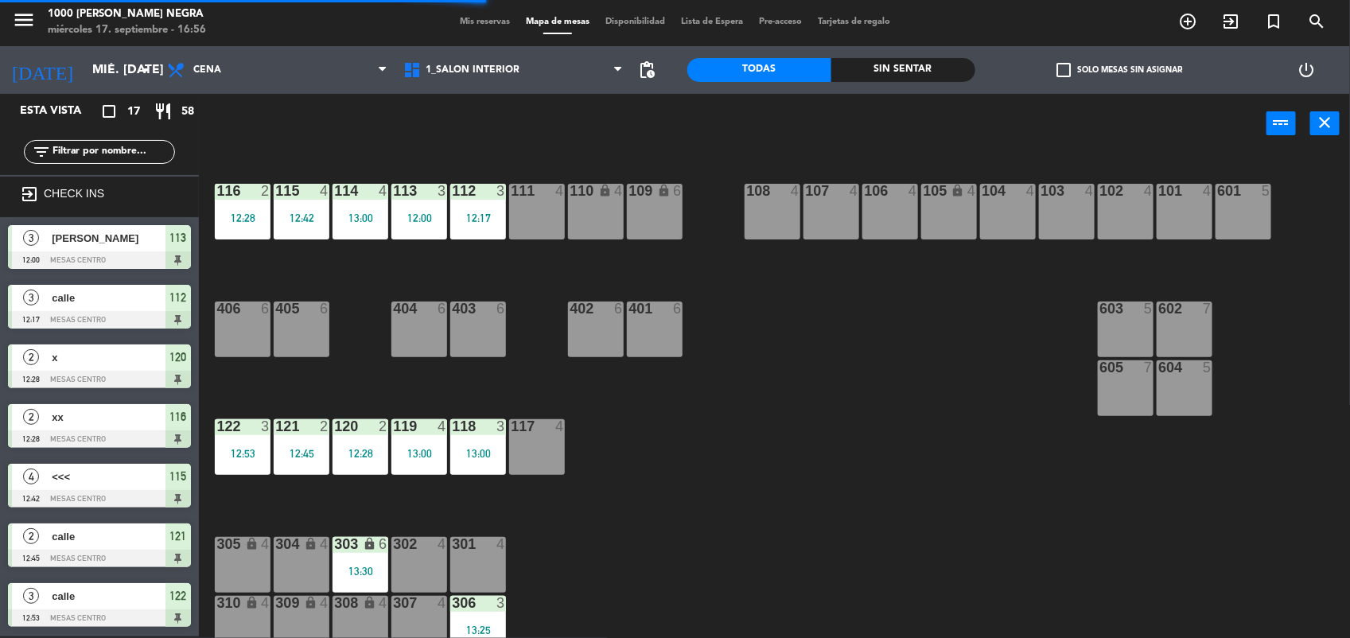
click at [477, 229] on div "112 3 12:17" at bounding box center [478, 212] width 56 height 56
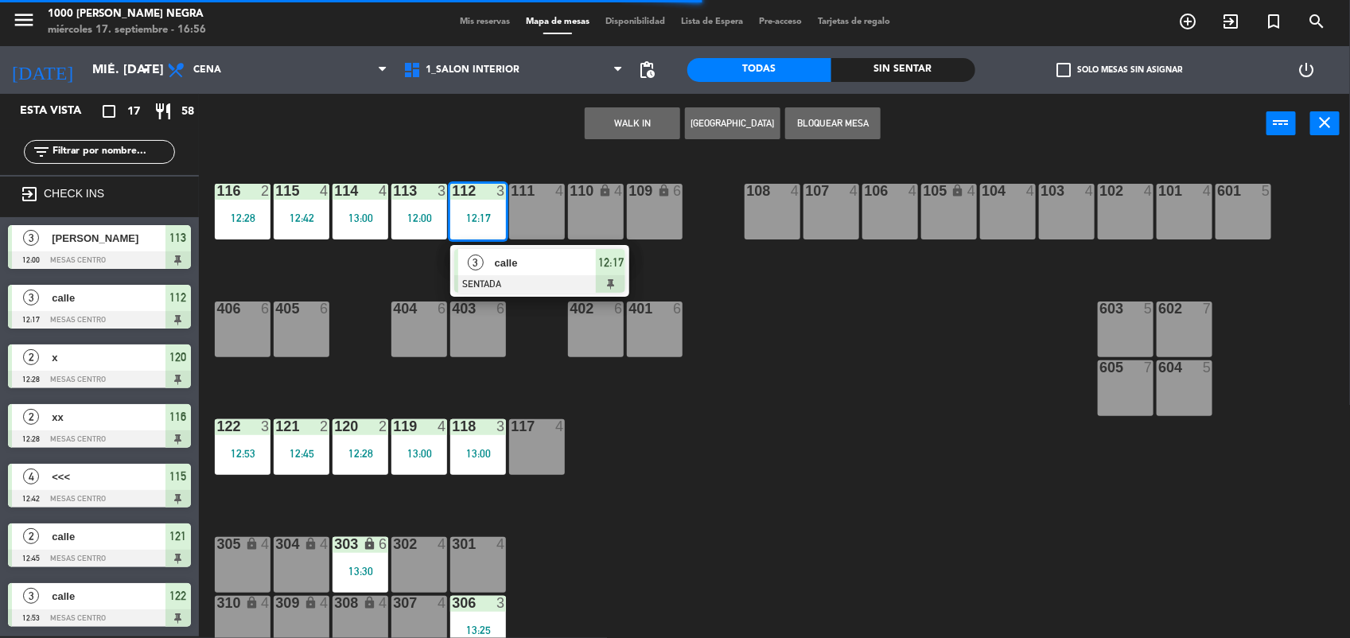
click at [519, 283] on div at bounding box center [539, 284] width 171 height 18
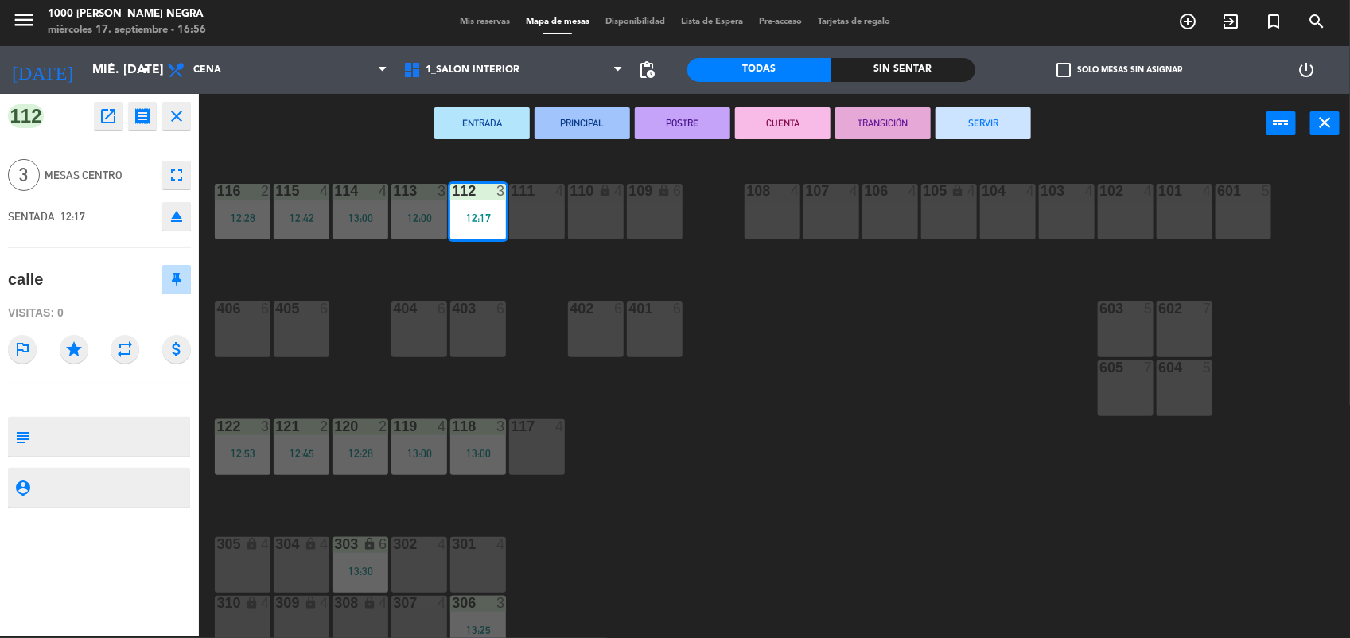
click at [1024, 119] on button "SERVIR" at bounding box center [983, 123] width 95 height 32
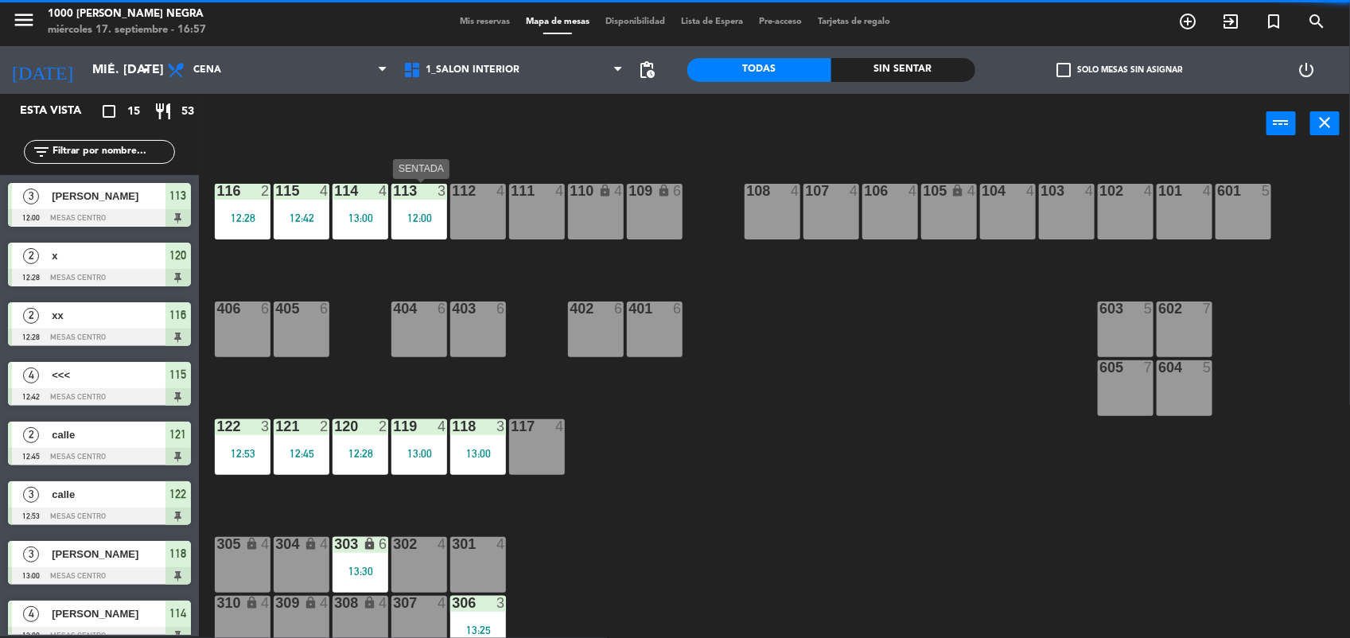
click at [419, 208] on div "113 3 12:00" at bounding box center [420, 212] width 56 height 56
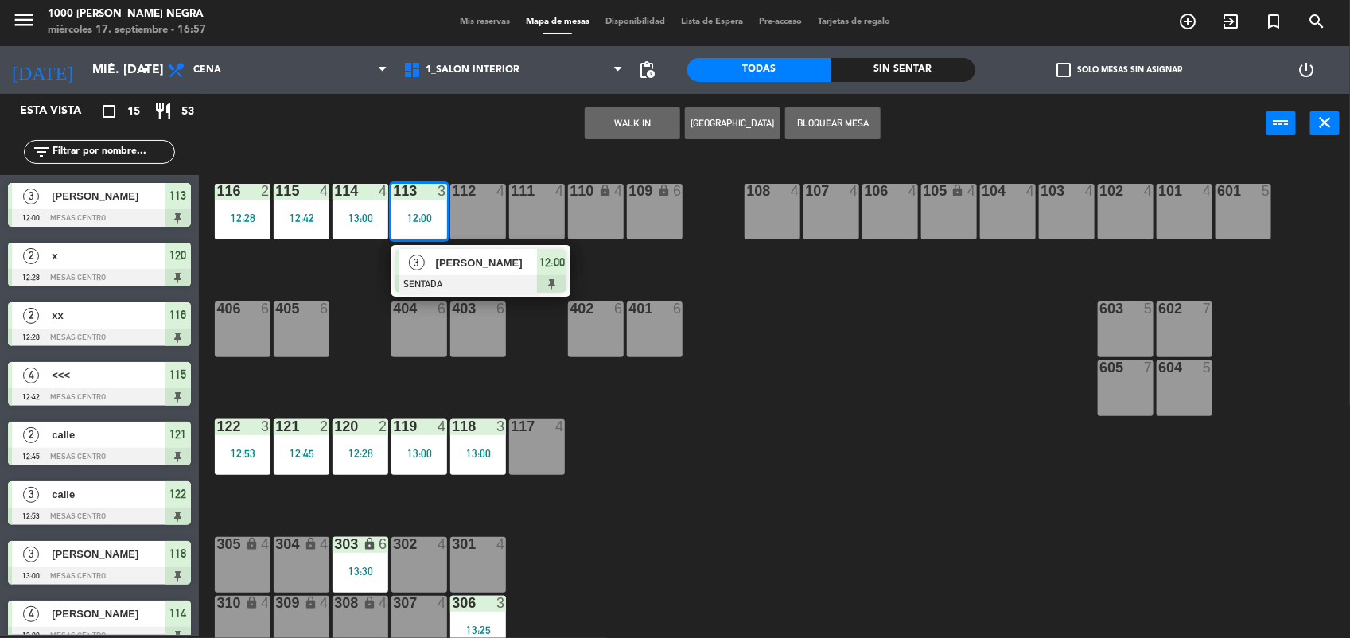
click at [482, 272] on div "[PERSON_NAME]" at bounding box center [485, 263] width 103 height 26
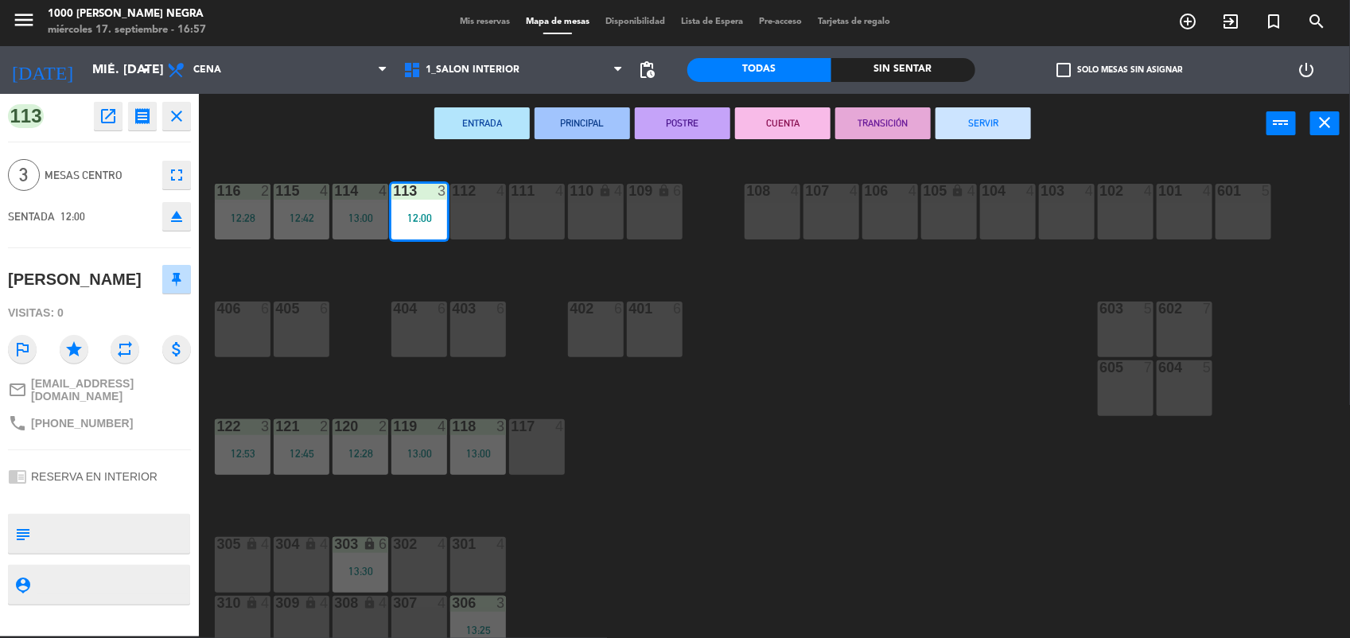
click at [976, 130] on button "SERVIR" at bounding box center [983, 123] width 95 height 32
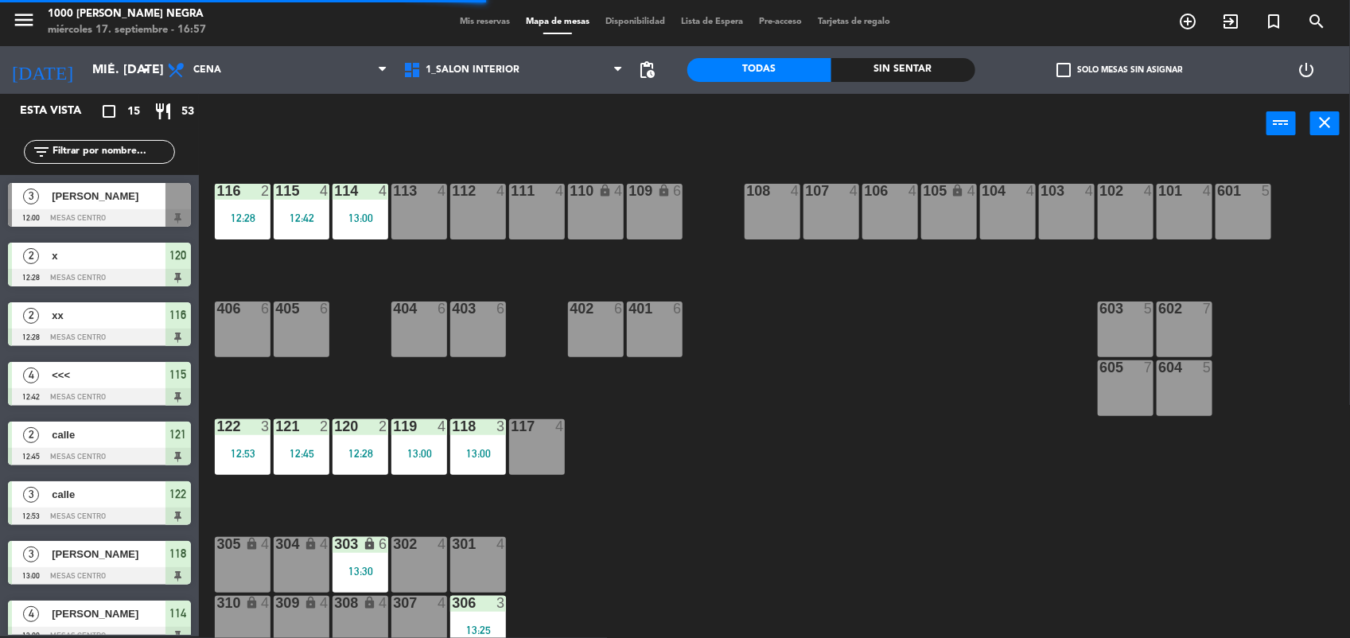
click at [364, 224] on div "114 4 13:00" at bounding box center [361, 212] width 56 height 56
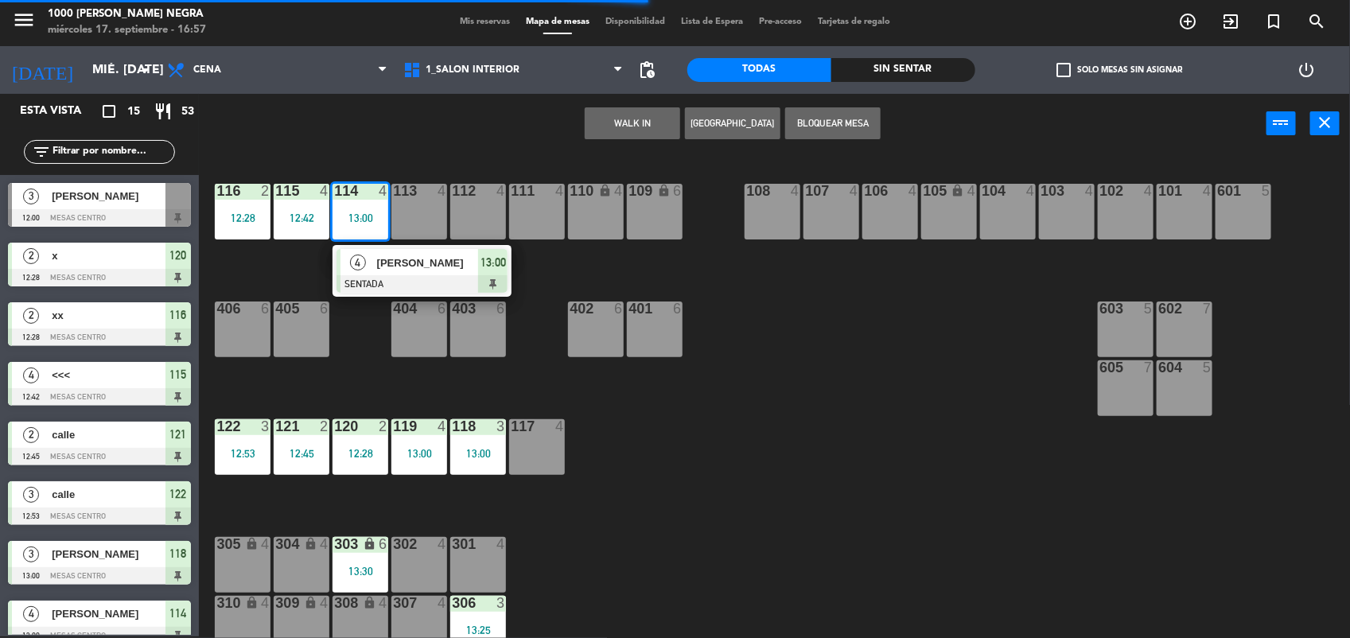
click at [486, 261] on span "13:00" at bounding box center [493, 262] width 25 height 19
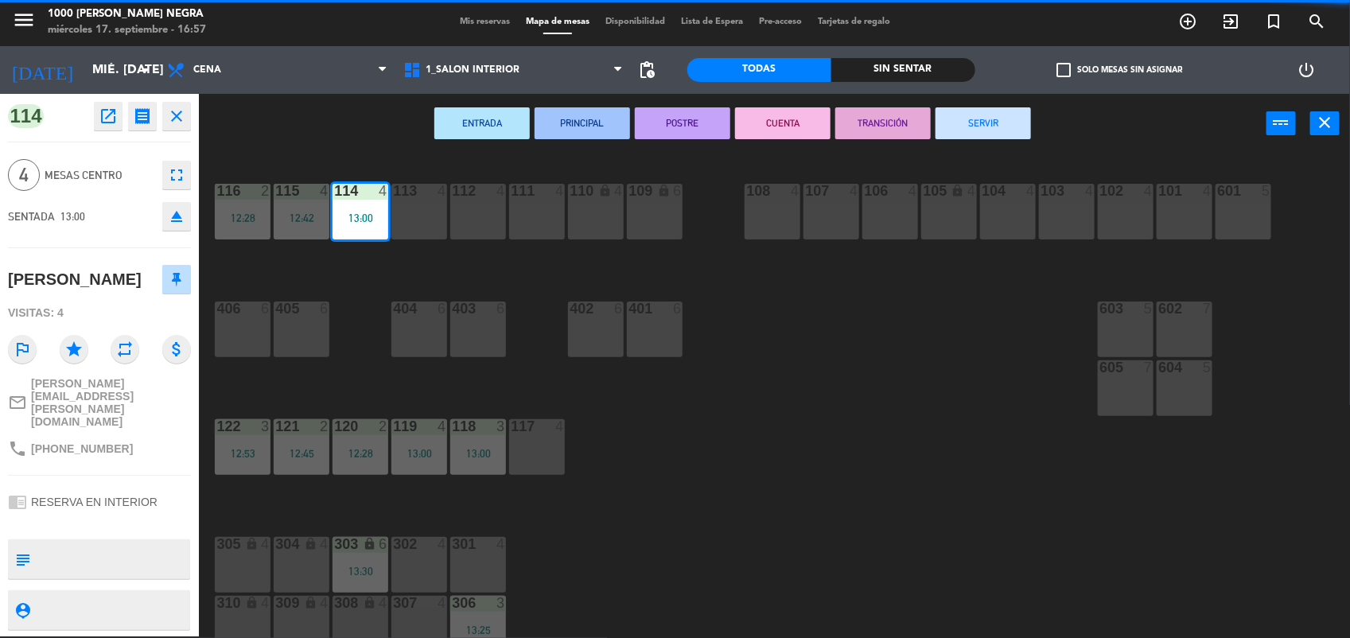
click at [1000, 131] on button "SERVIR" at bounding box center [983, 123] width 95 height 32
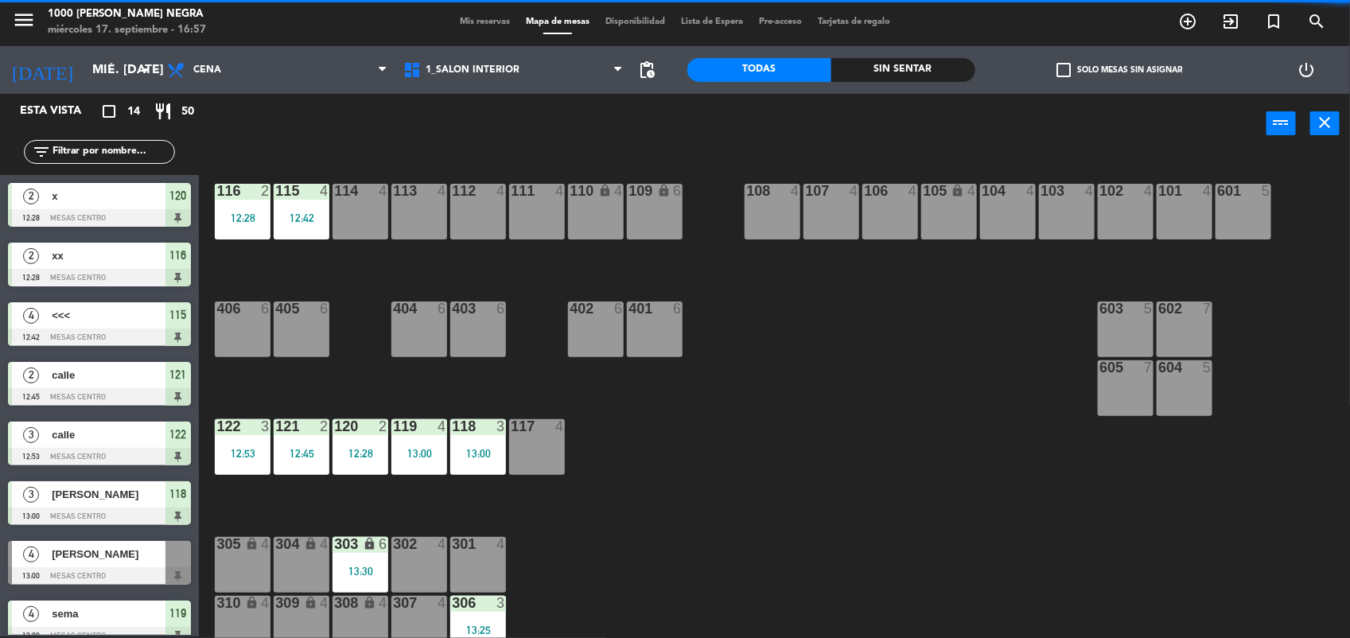
click at [322, 220] on div "12:42" at bounding box center [302, 217] width 56 height 11
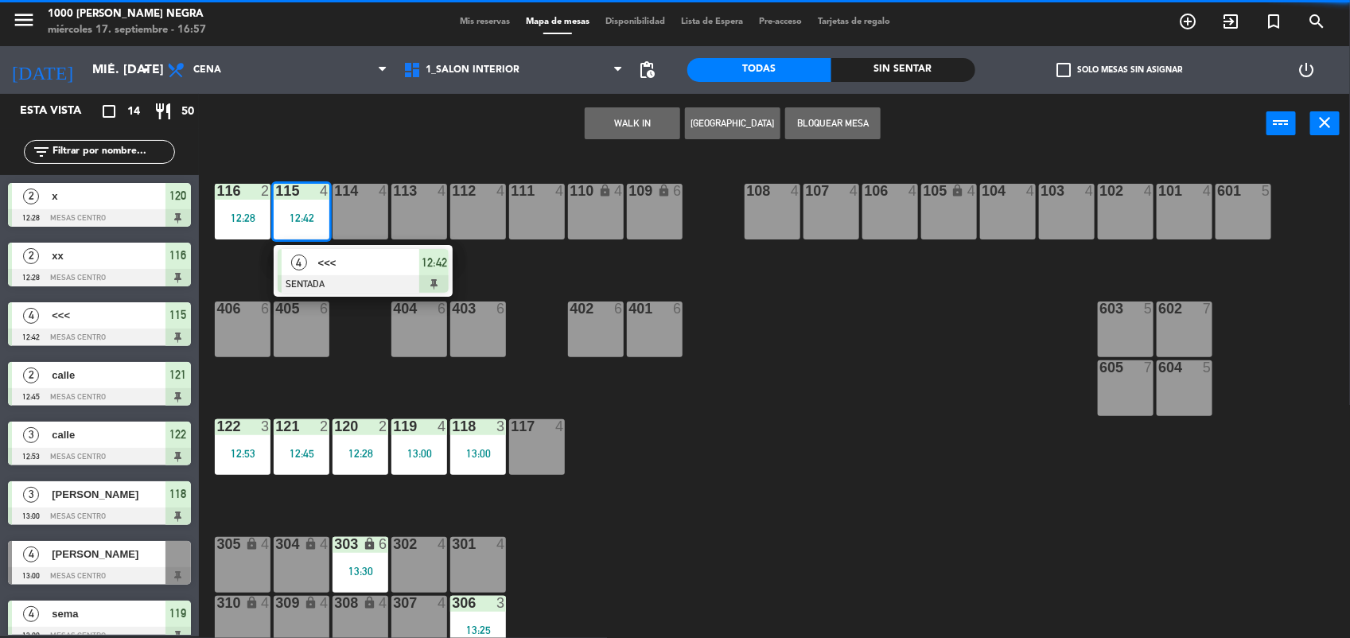
click at [354, 296] on div "4 <<< SENTADA 12:42" at bounding box center [363, 271] width 179 height 52
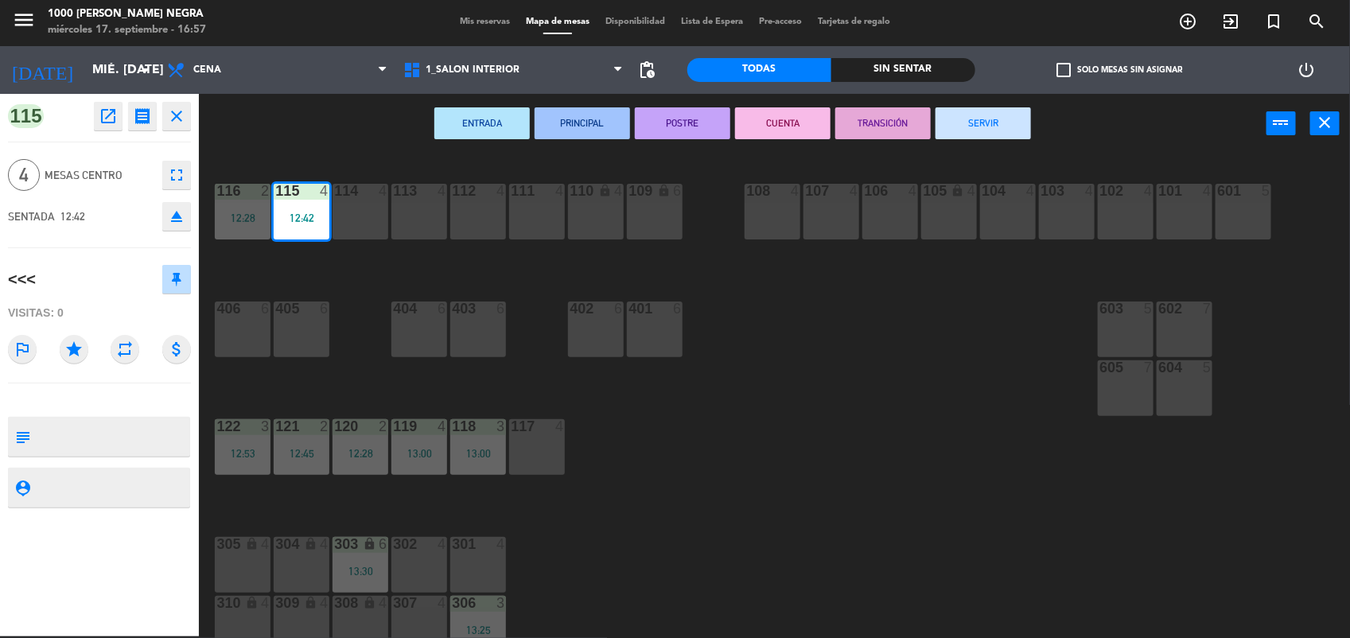
click at [1031, 110] on button "SERVIR" at bounding box center [983, 123] width 95 height 32
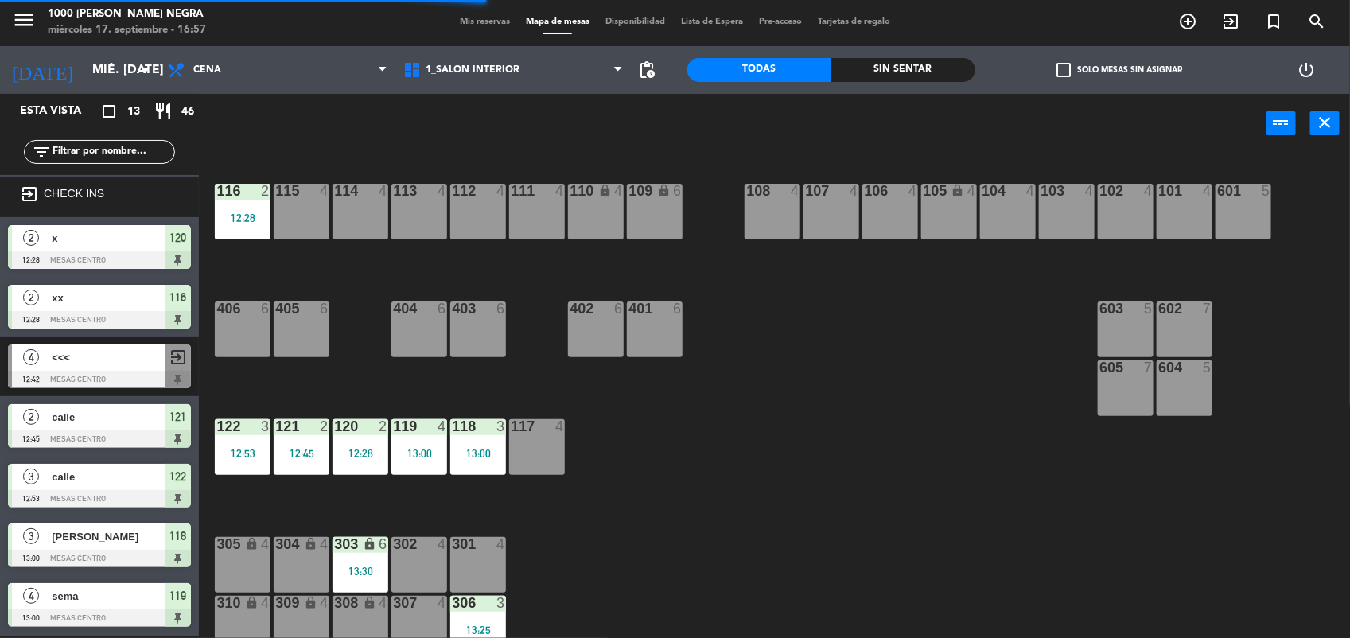
click at [483, 442] on div "118 3 13:00" at bounding box center [478, 447] width 56 height 56
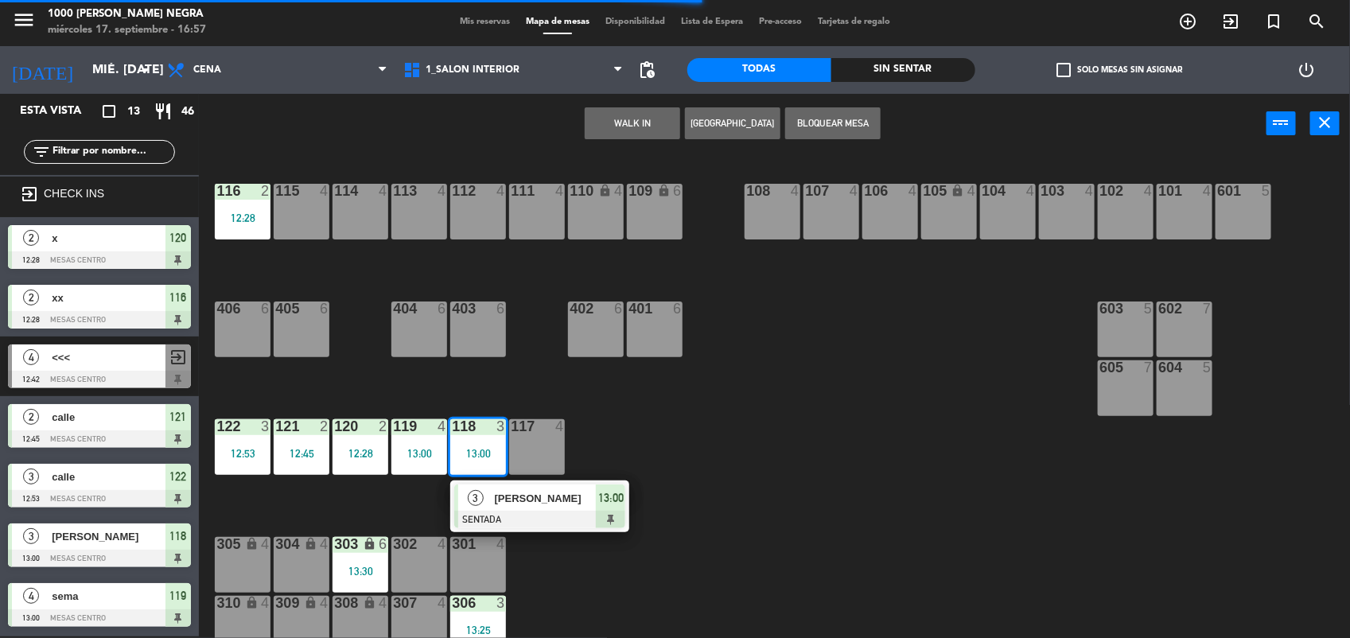
click at [512, 503] on span "[PERSON_NAME]" at bounding box center [546, 498] width 102 height 17
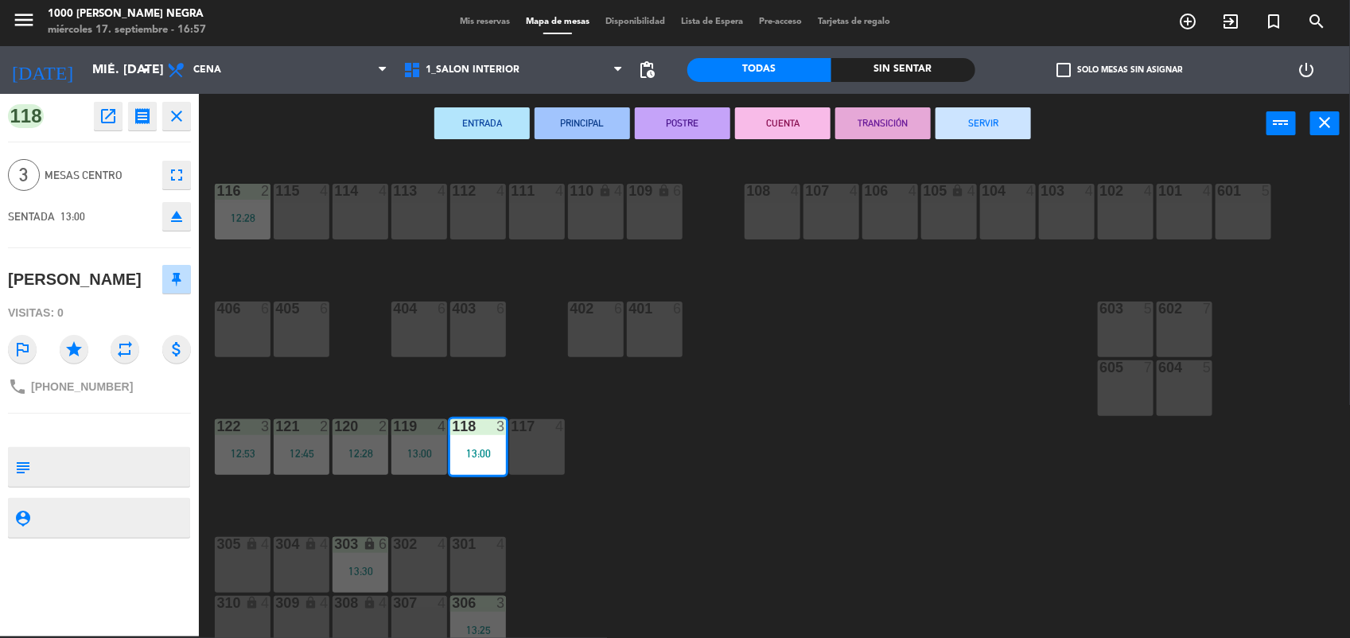
click at [967, 121] on button "SERVIR" at bounding box center [983, 123] width 95 height 32
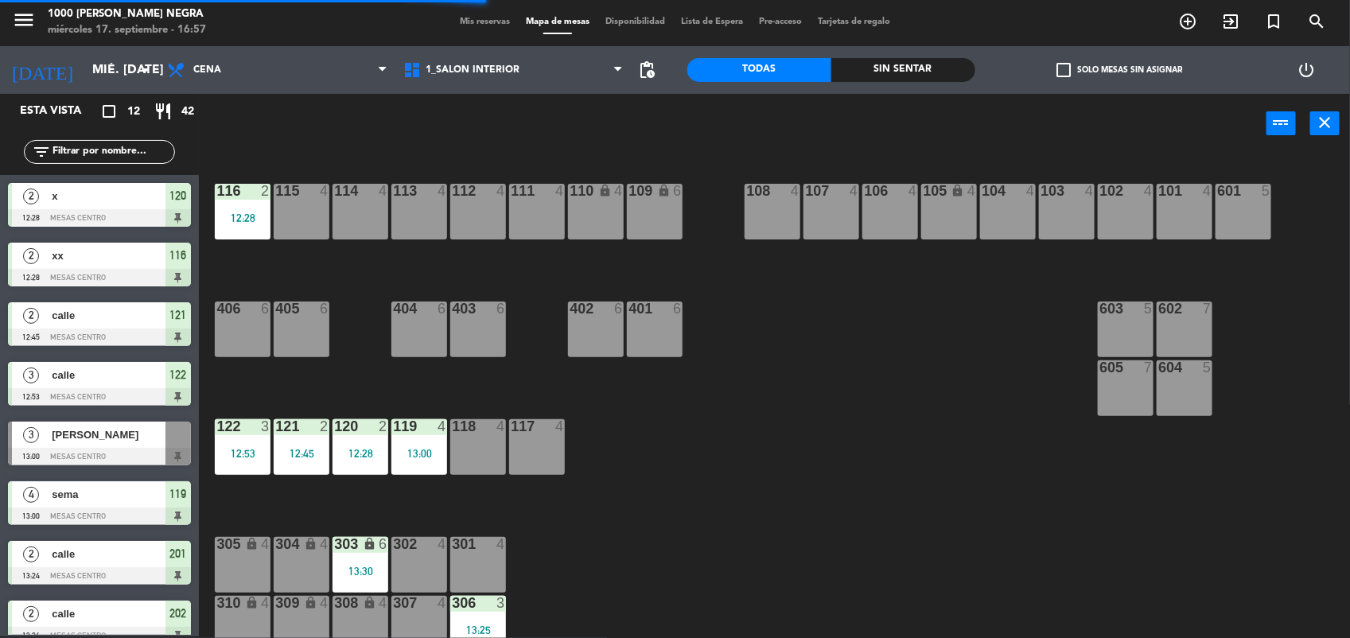
click at [419, 458] on div "13:00" at bounding box center [420, 453] width 56 height 11
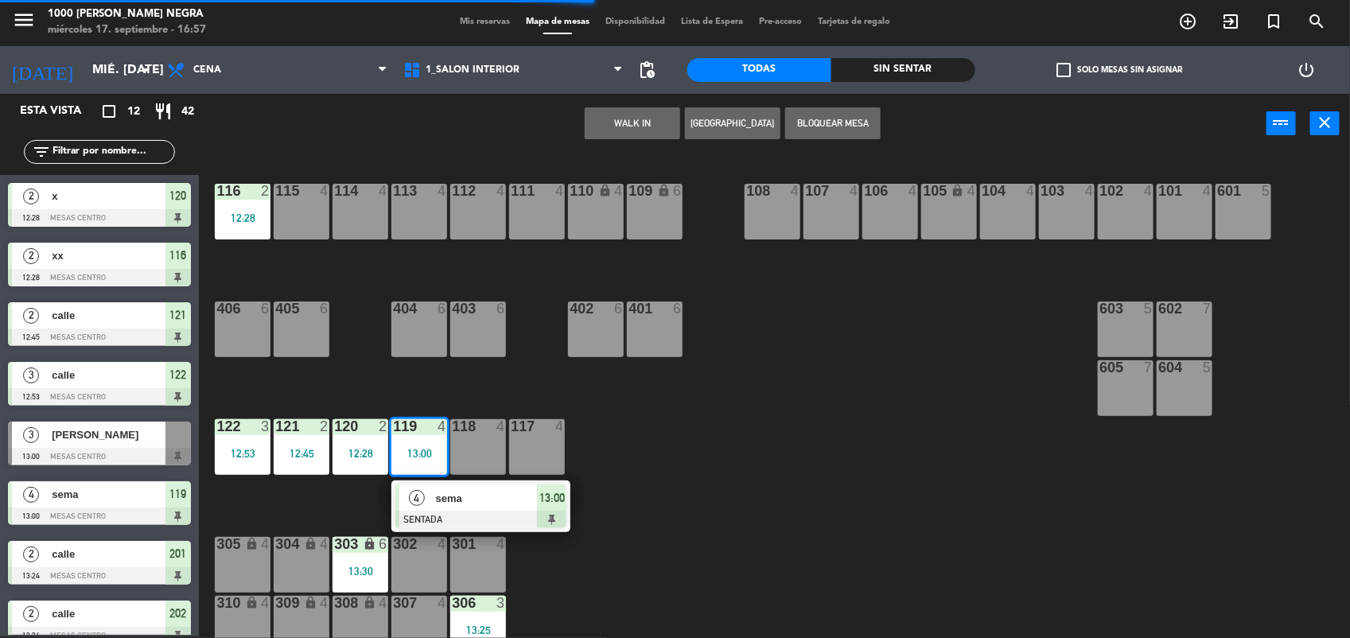
click at [447, 491] on span "sema" at bounding box center [487, 498] width 102 height 17
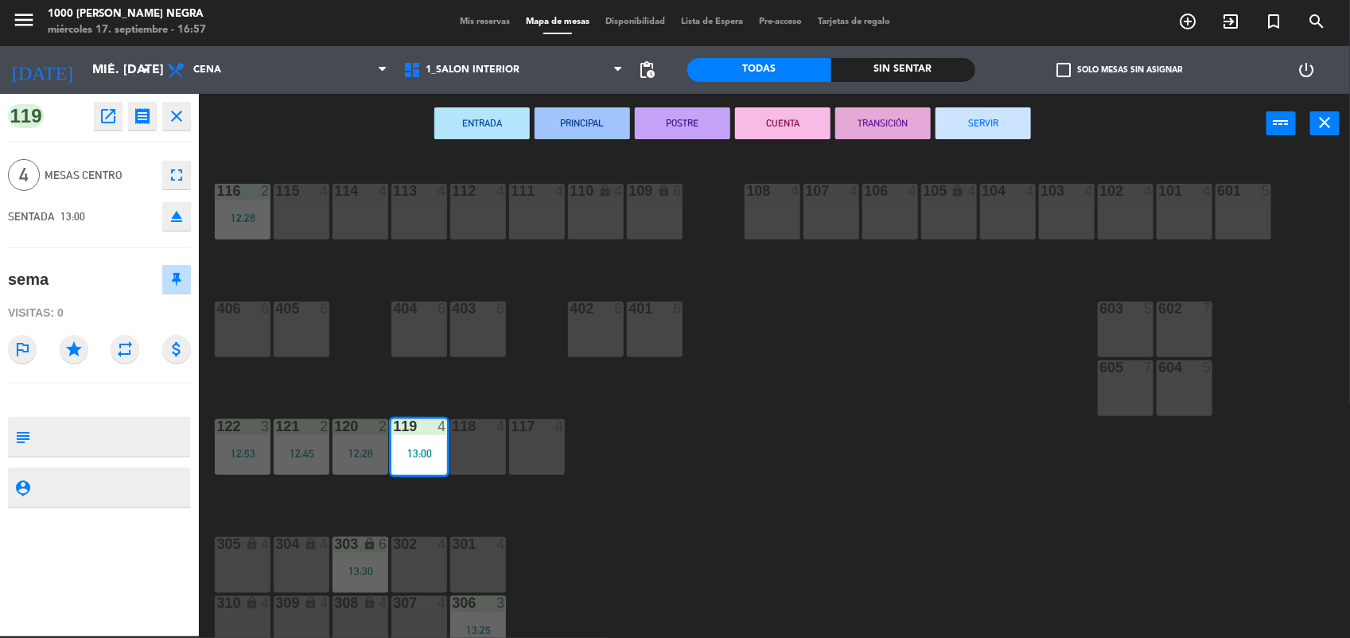
click at [984, 118] on button "SERVIR" at bounding box center [983, 123] width 95 height 32
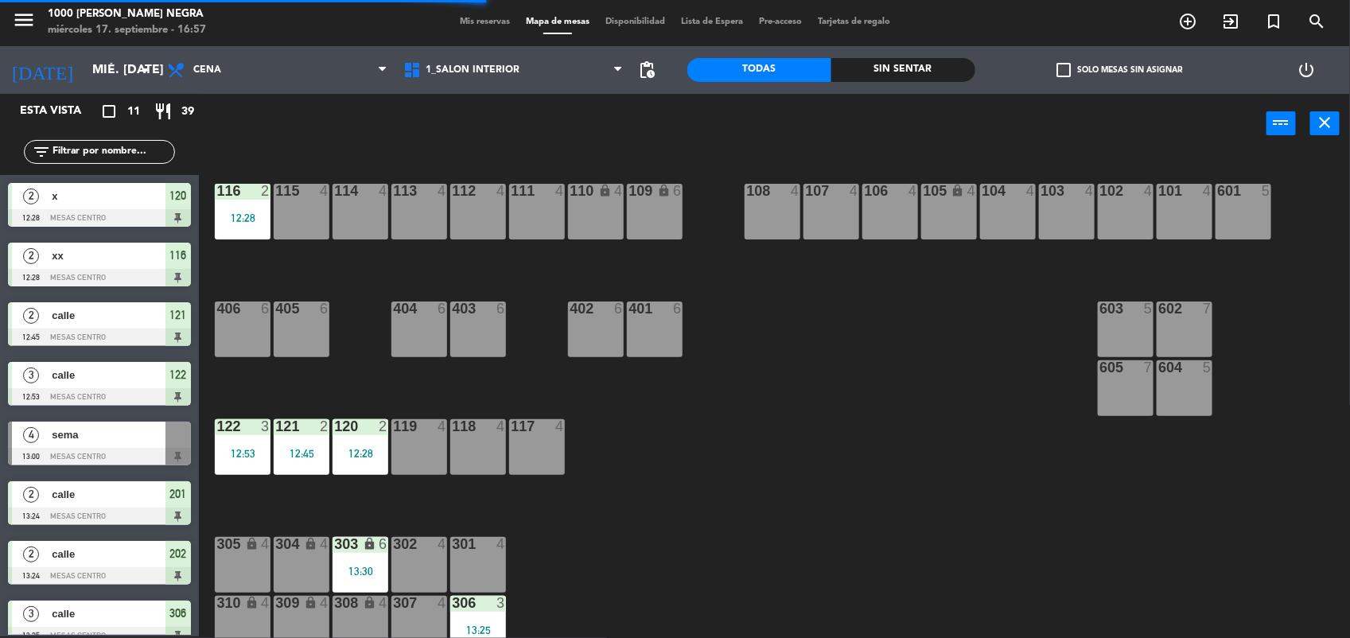
click at [364, 459] on div "120 2 12:28" at bounding box center [361, 447] width 56 height 56
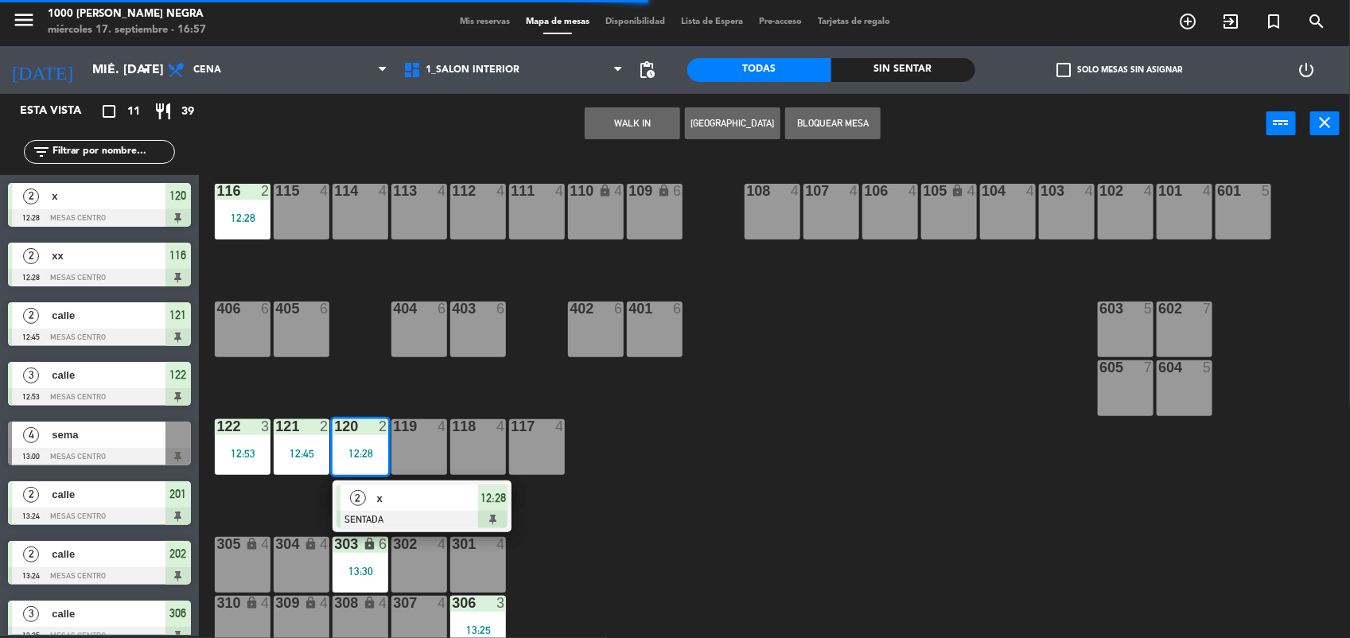
click at [403, 498] on span "x" at bounding box center [428, 498] width 102 height 17
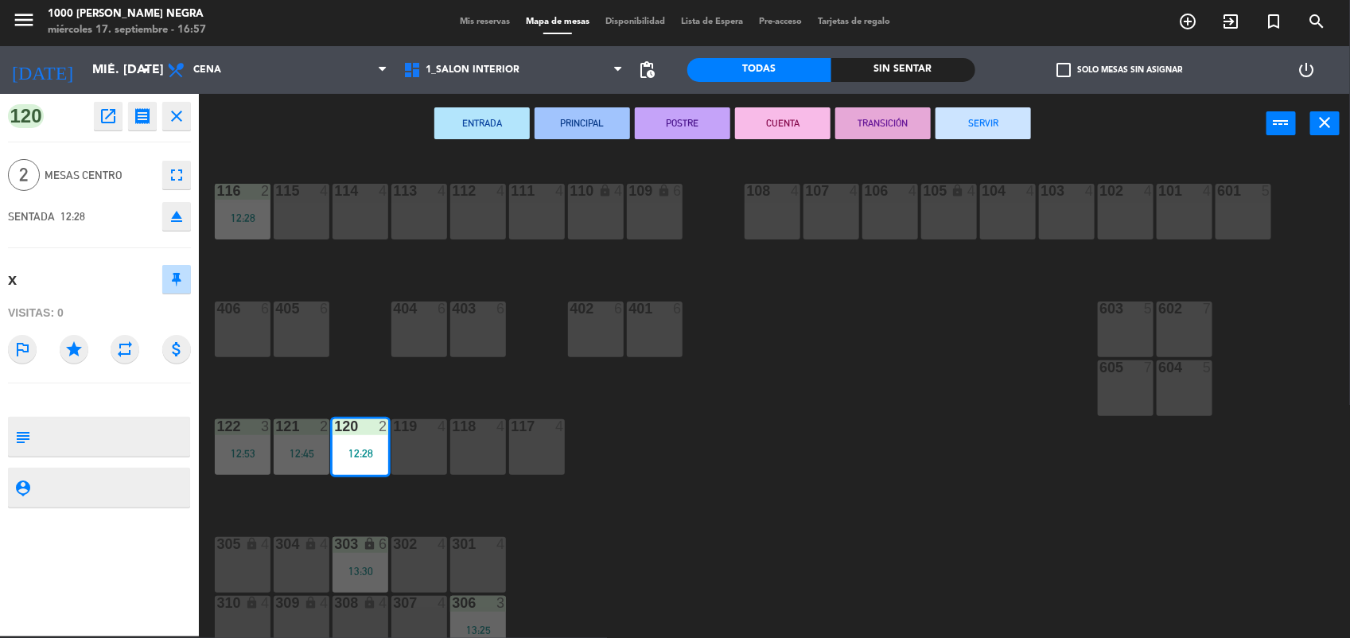
click at [1003, 128] on button "SERVIR" at bounding box center [983, 123] width 95 height 32
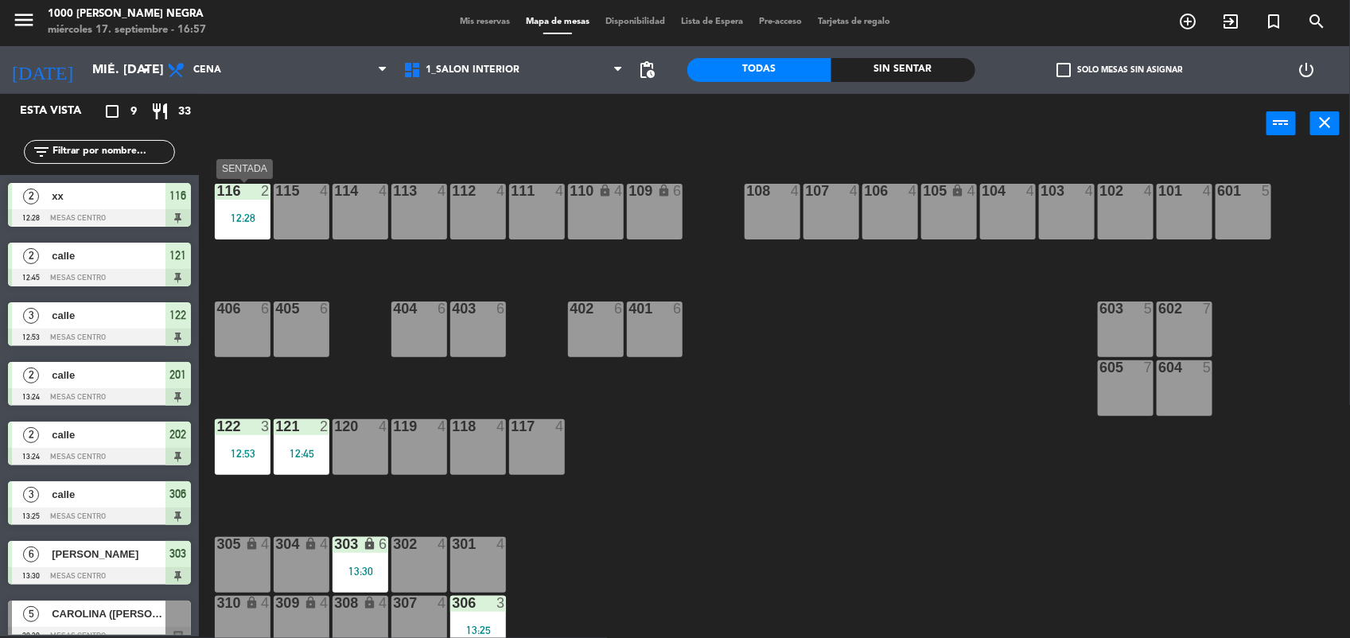
click at [229, 215] on div "12:28" at bounding box center [243, 217] width 56 height 11
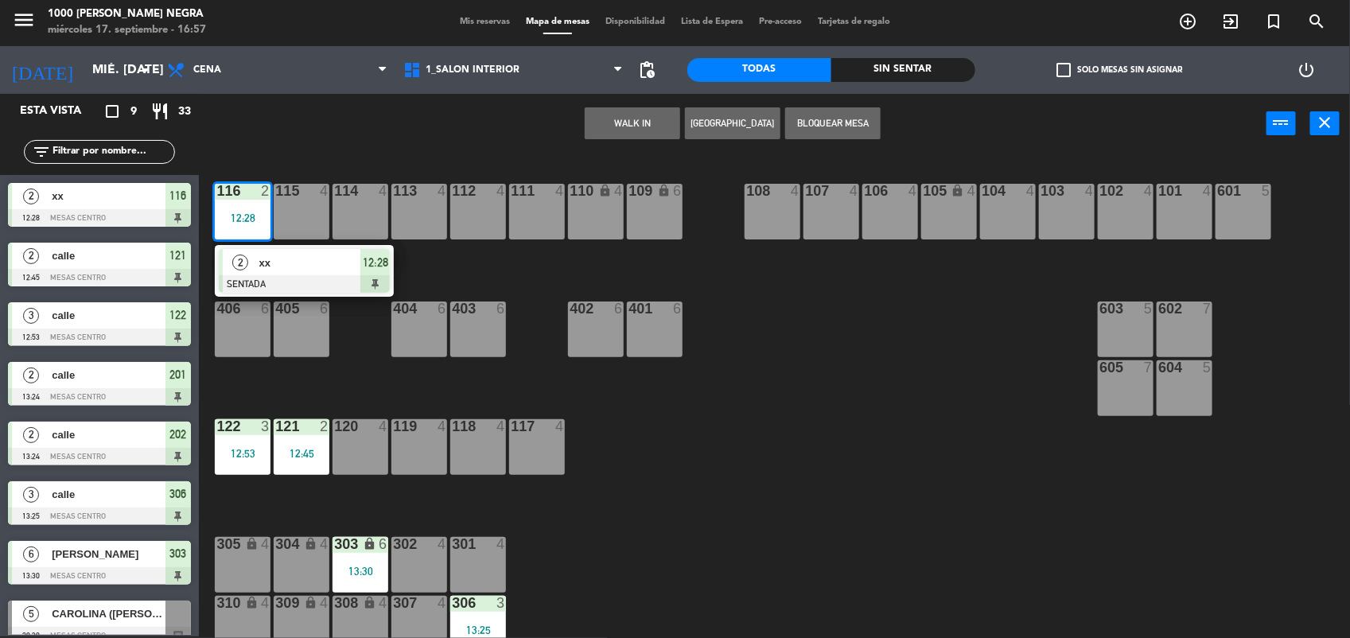
click at [287, 269] on span "xx" at bounding box center [310, 263] width 102 height 17
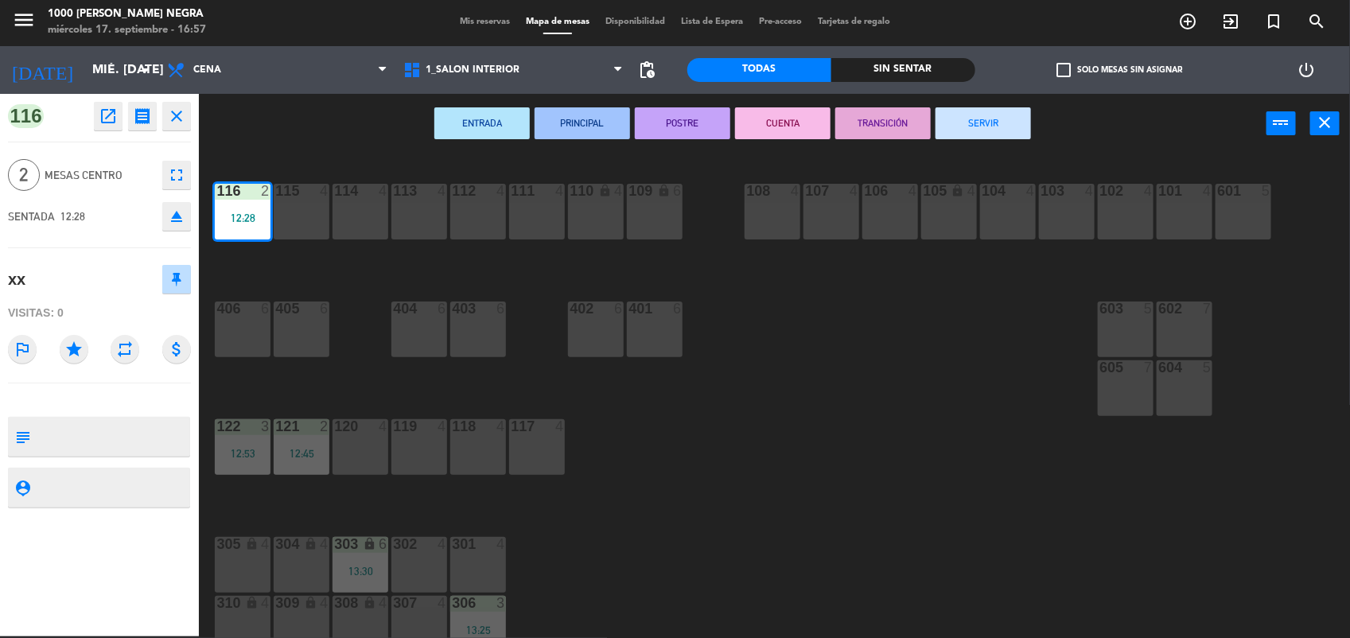
click at [1019, 117] on button "SERVIR" at bounding box center [983, 123] width 95 height 32
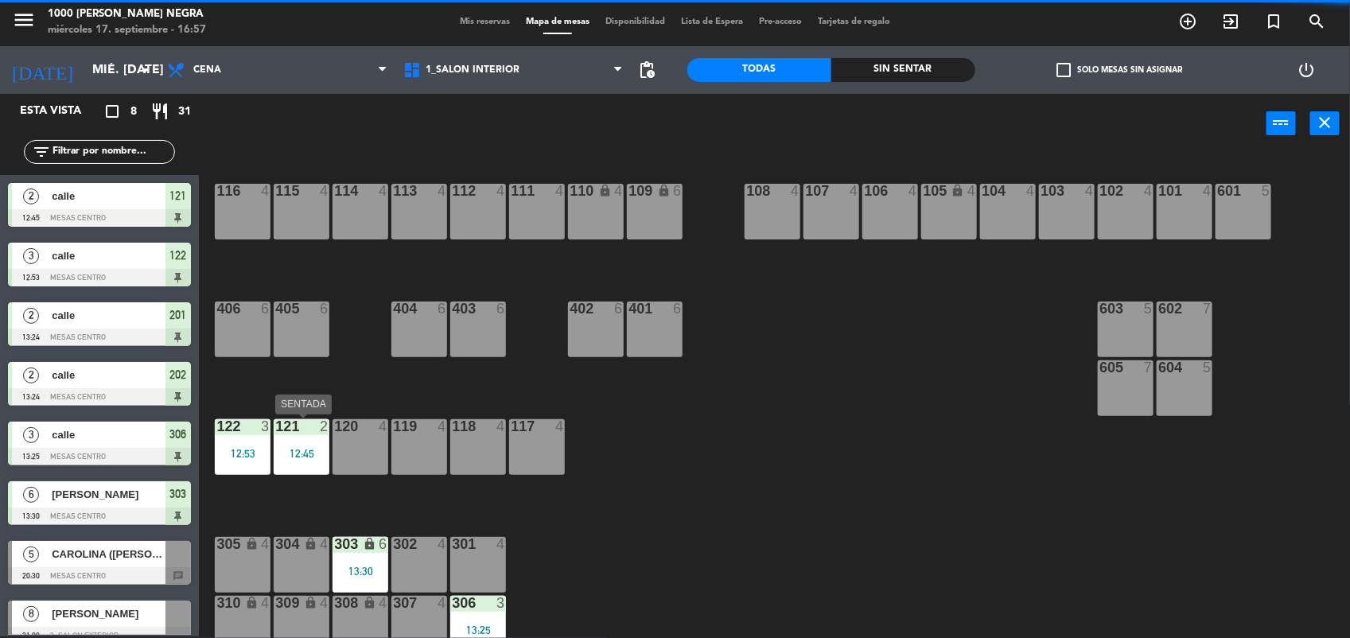
click at [317, 448] on div "12:45" at bounding box center [302, 453] width 56 height 11
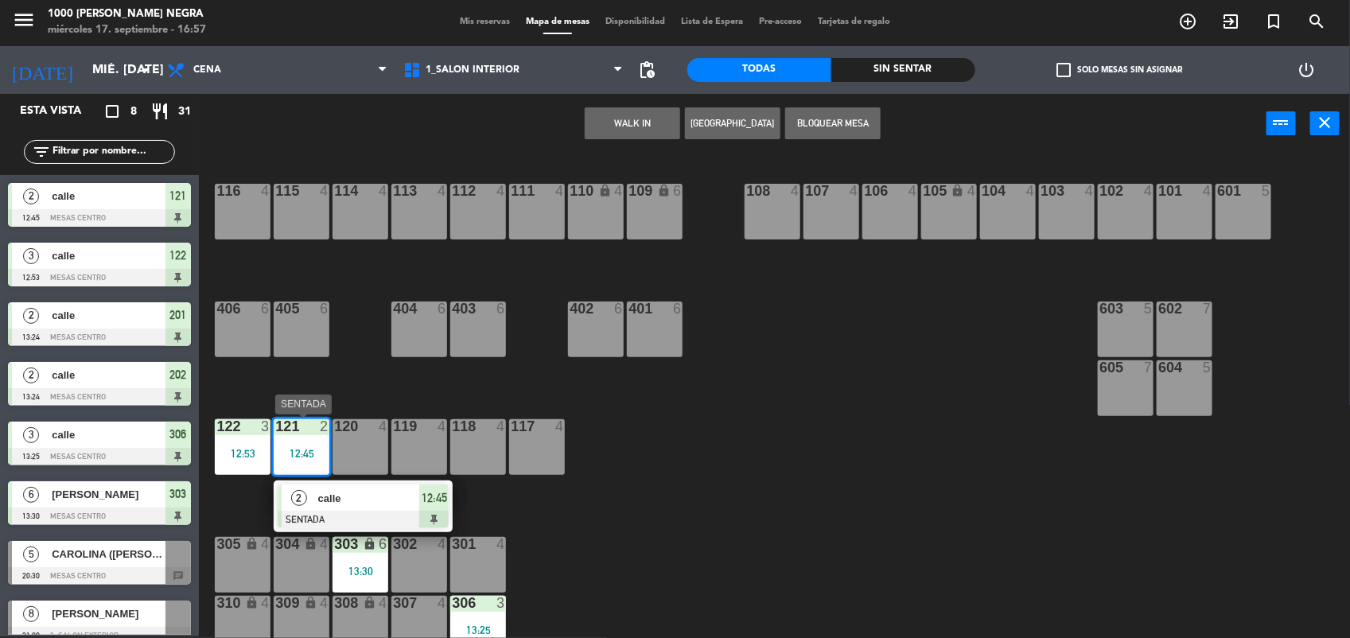
click at [354, 517] on div at bounding box center [363, 520] width 171 height 18
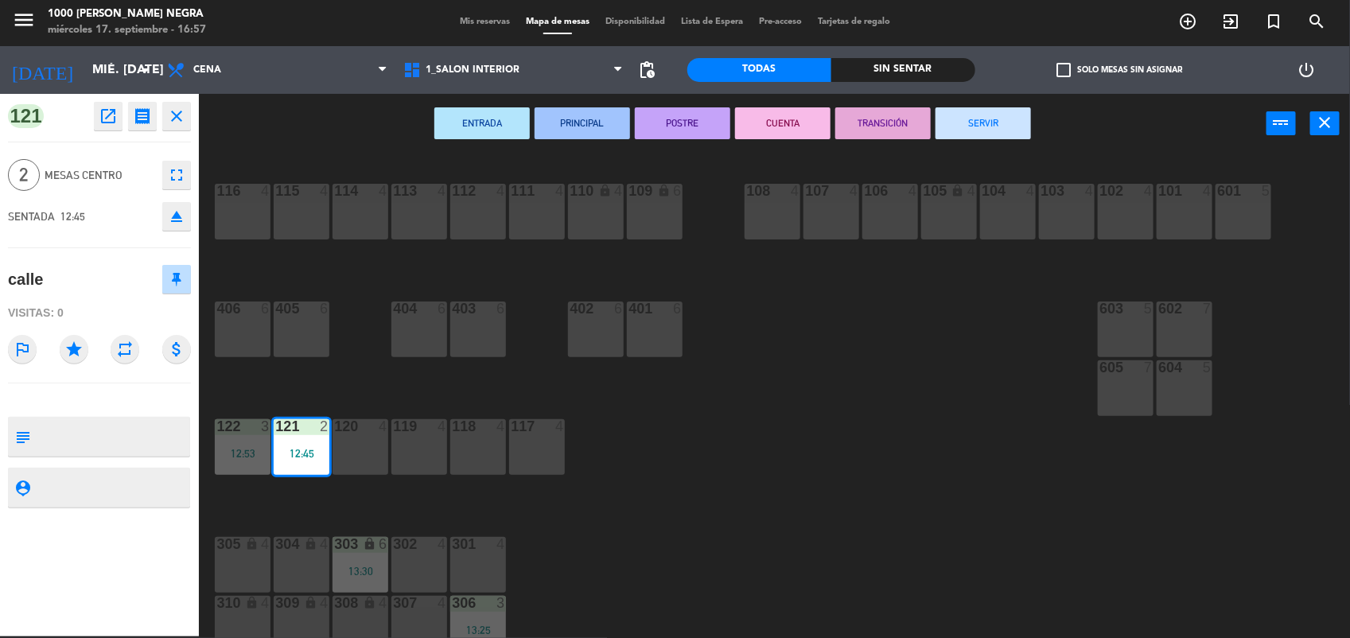
click at [1003, 115] on button "SERVIR" at bounding box center [983, 123] width 95 height 32
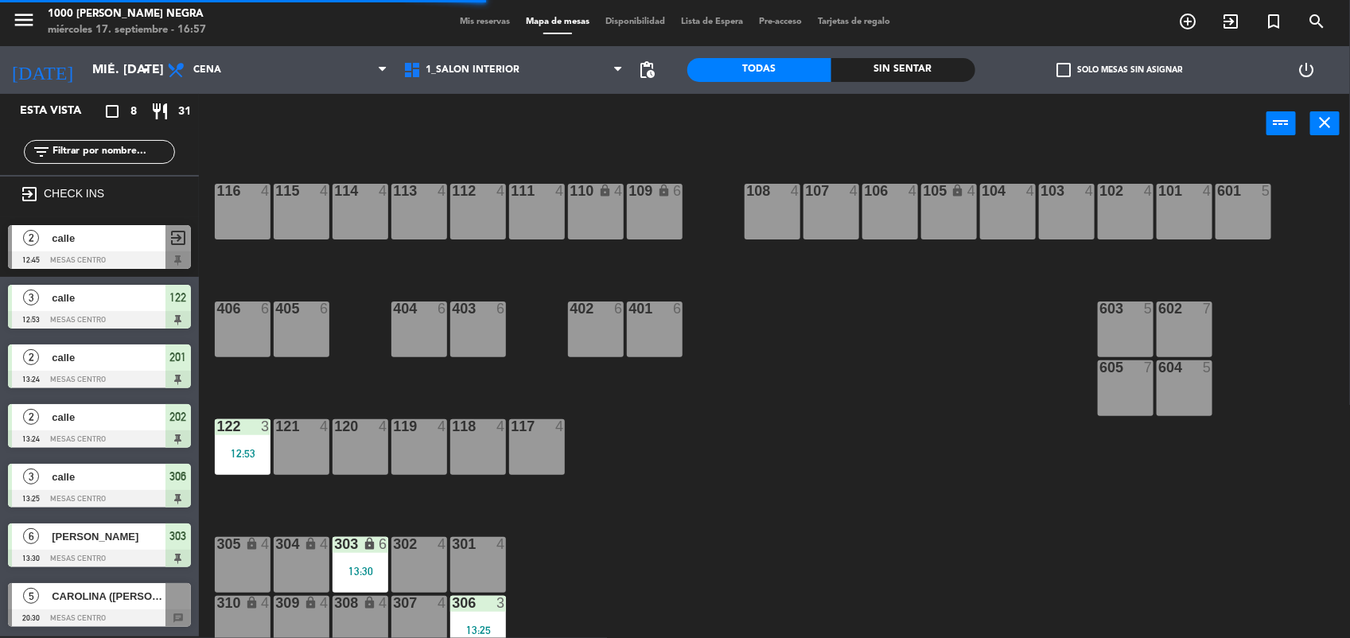
click at [236, 473] on div "122 3 12:53" at bounding box center [243, 447] width 56 height 56
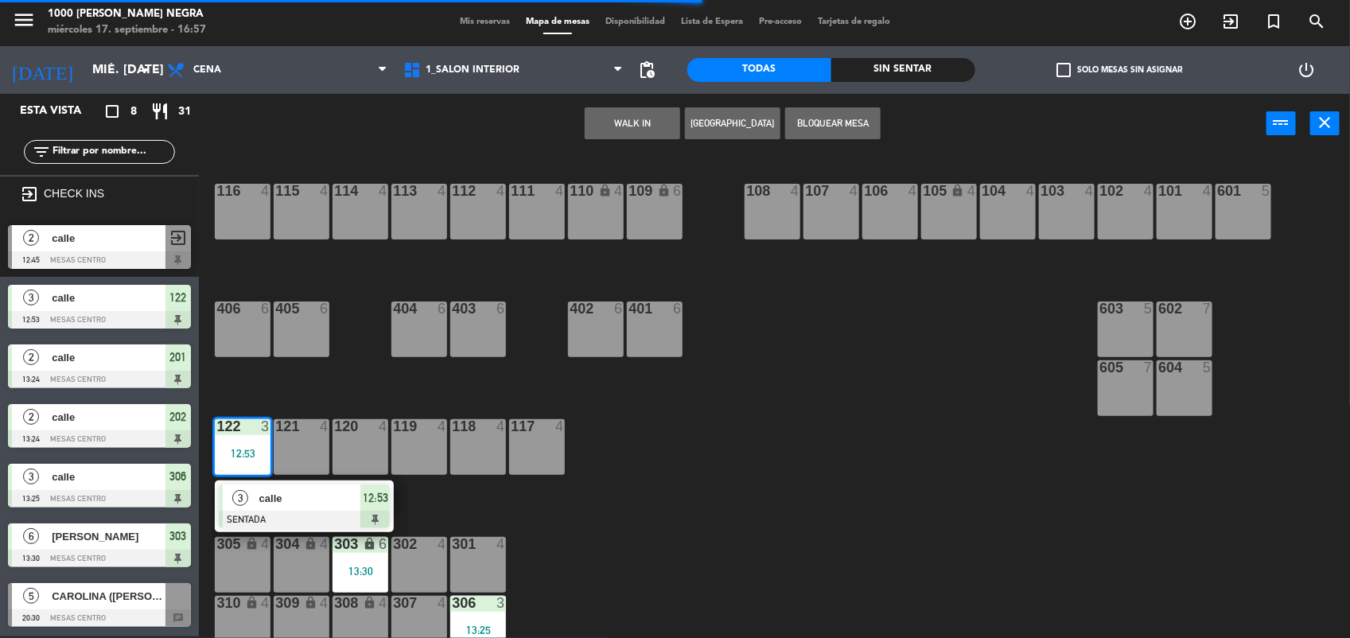
click at [335, 511] on div at bounding box center [304, 520] width 171 height 18
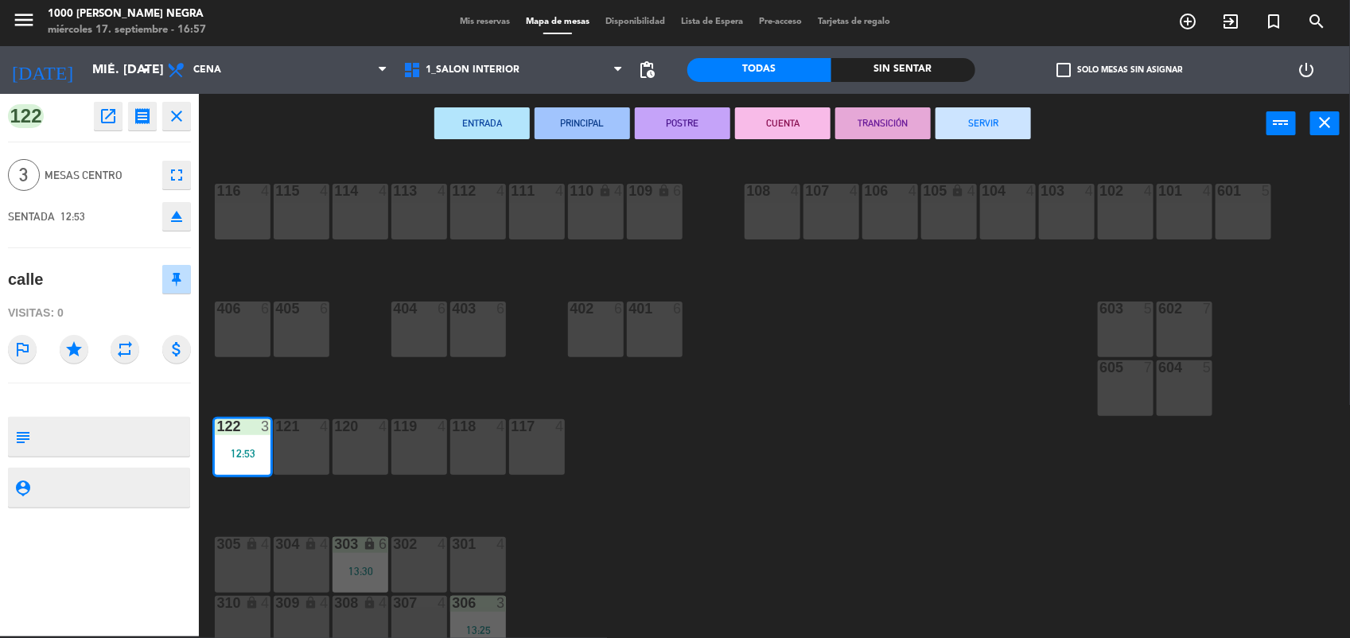
click at [996, 99] on div "ENTRADA PRINCIPAL POSTRE CUENTA TRANSICIÓN SERVIR power_input close" at bounding box center [733, 124] width 1068 height 60
click at [983, 110] on button "SERVIR" at bounding box center [983, 123] width 95 height 32
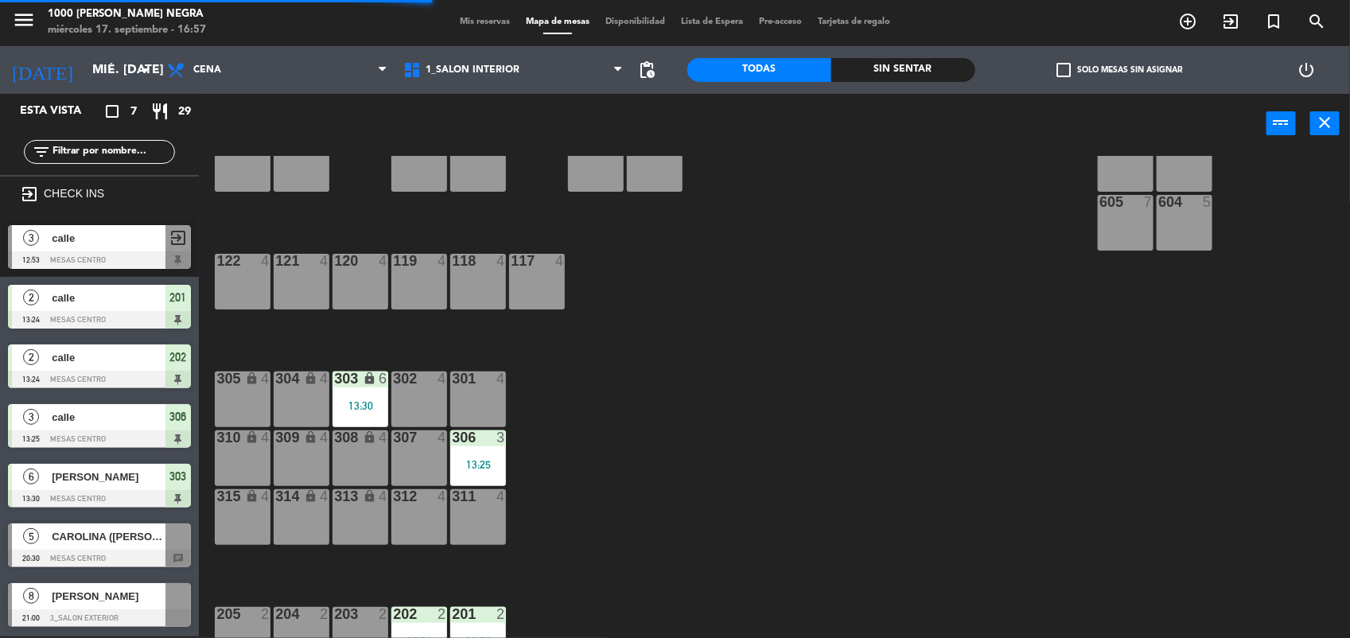
scroll to position [189, 0]
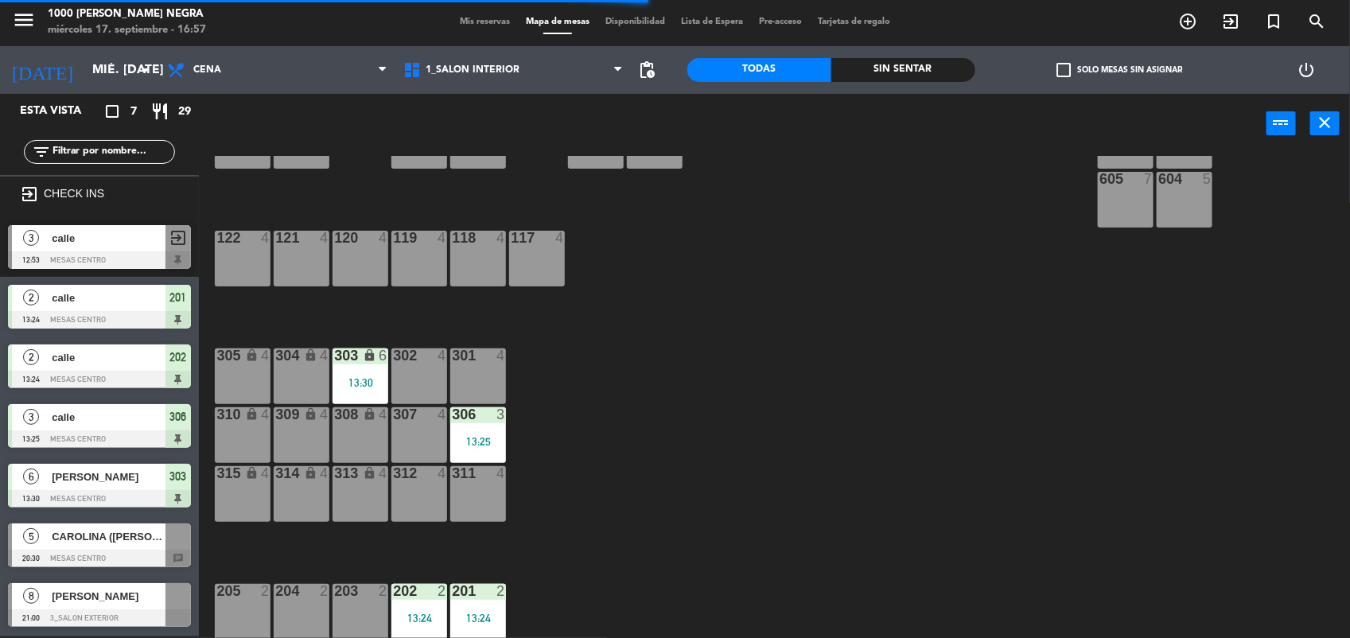
click at [463, 436] on div "13:25" at bounding box center [478, 441] width 56 height 11
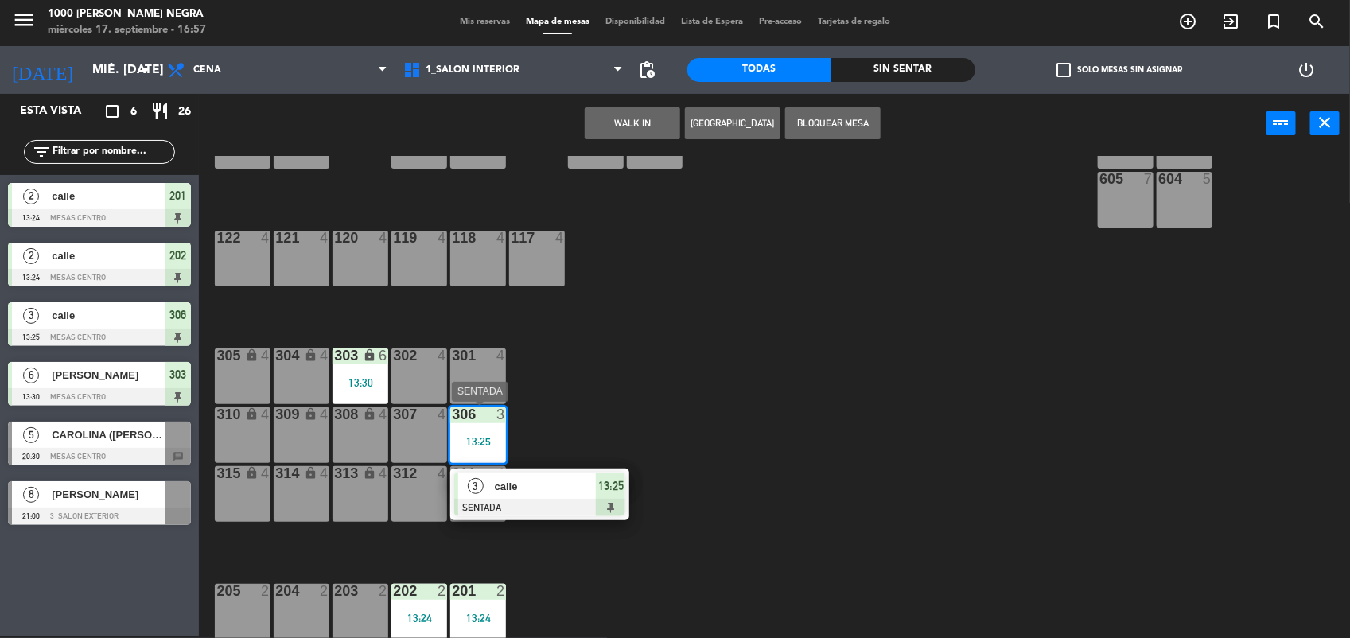
click at [603, 485] on span "13:25" at bounding box center [610, 486] width 25 height 19
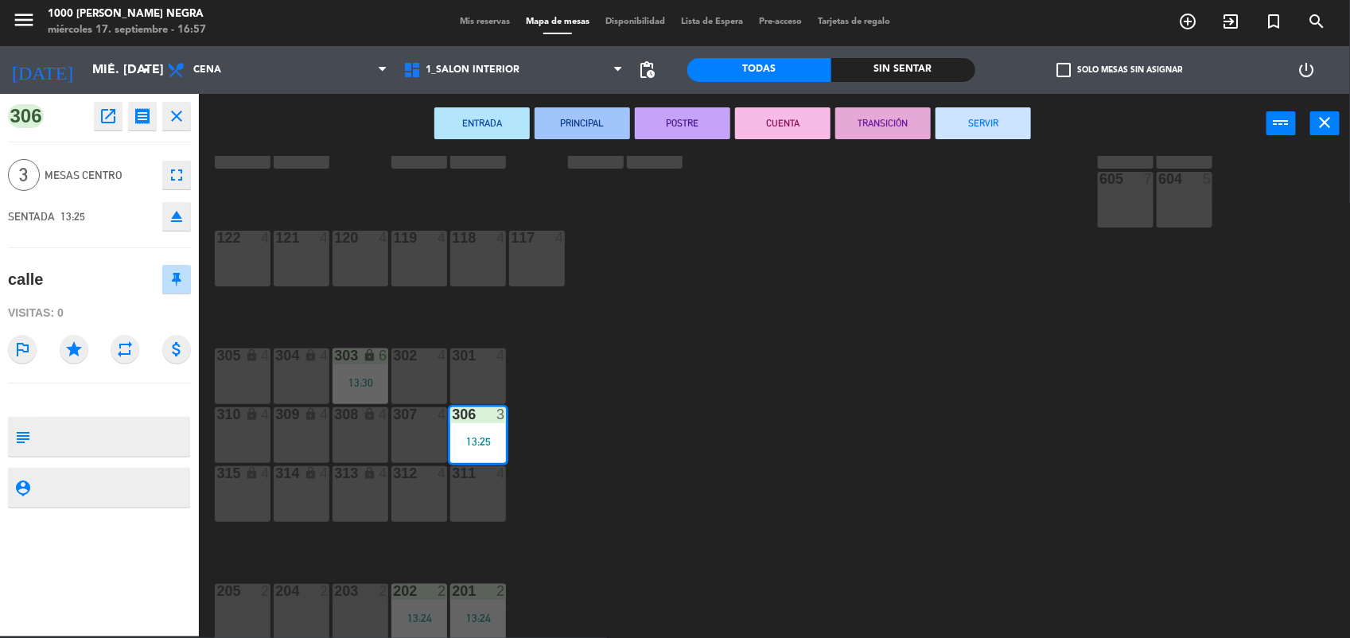
click at [975, 133] on button "SERVIR" at bounding box center [983, 123] width 95 height 32
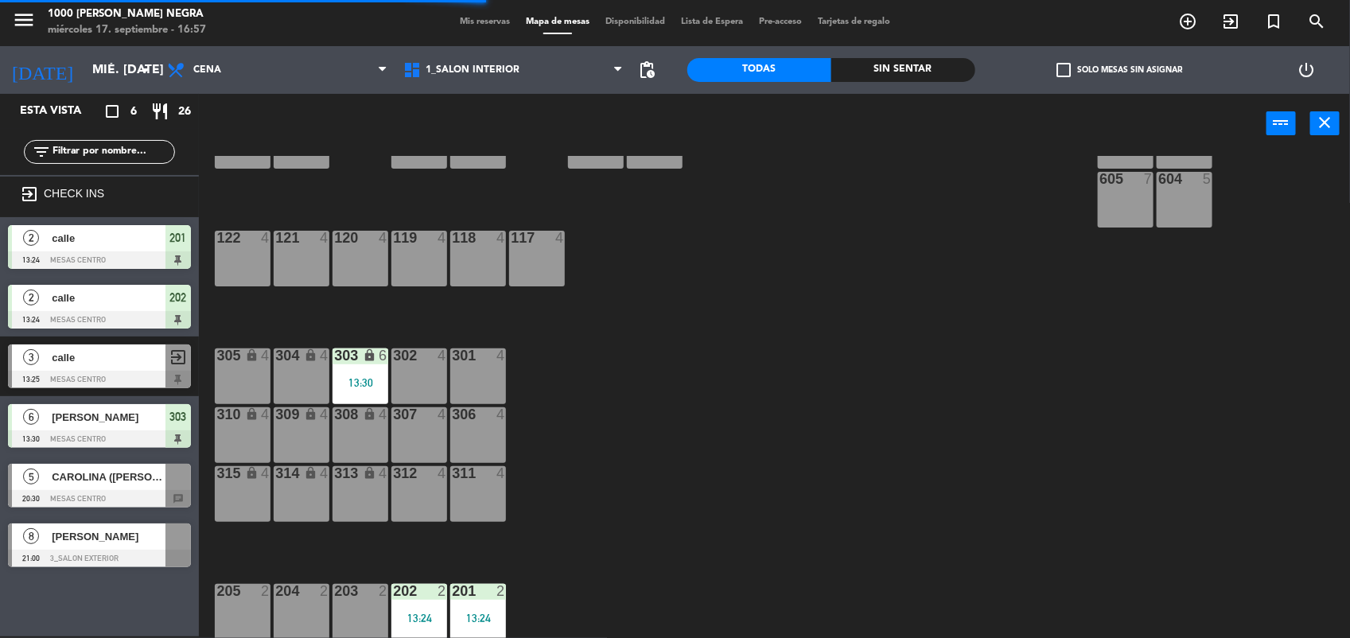
click at [364, 388] on div "303 lock 6 13:30" at bounding box center [361, 377] width 56 height 56
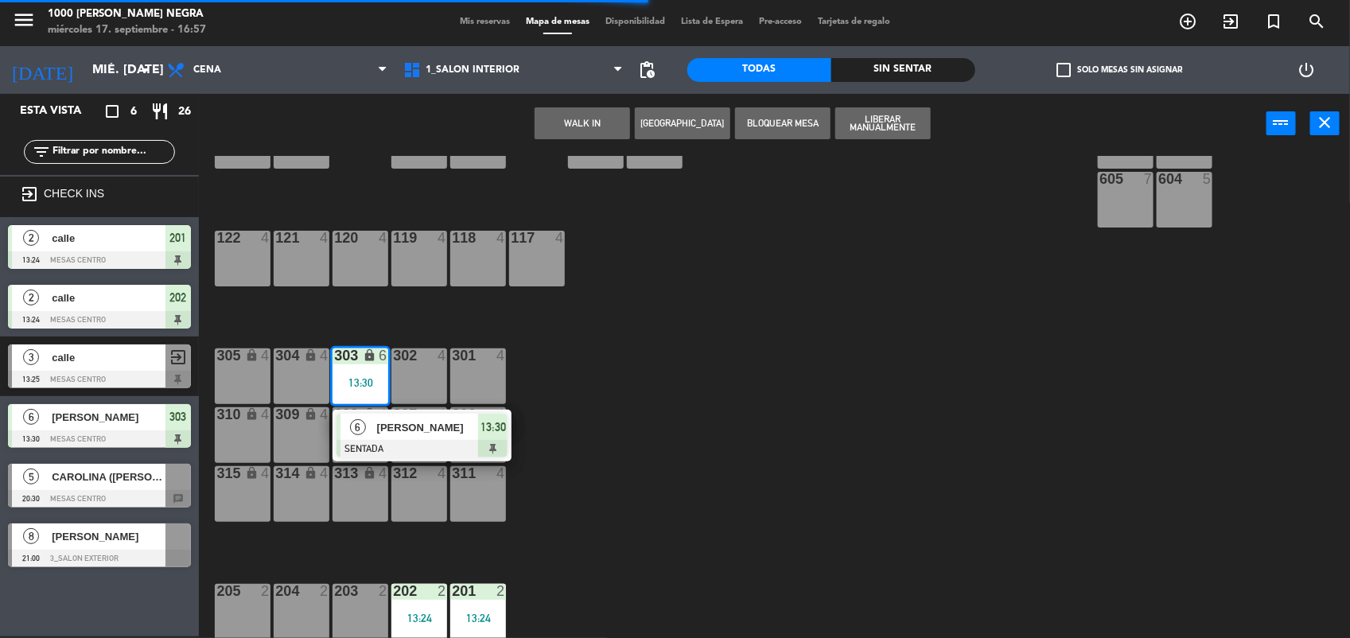
click at [399, 434] on span "[PERSON_NAME]" at bounding box center [428, 427] width 102 height 17
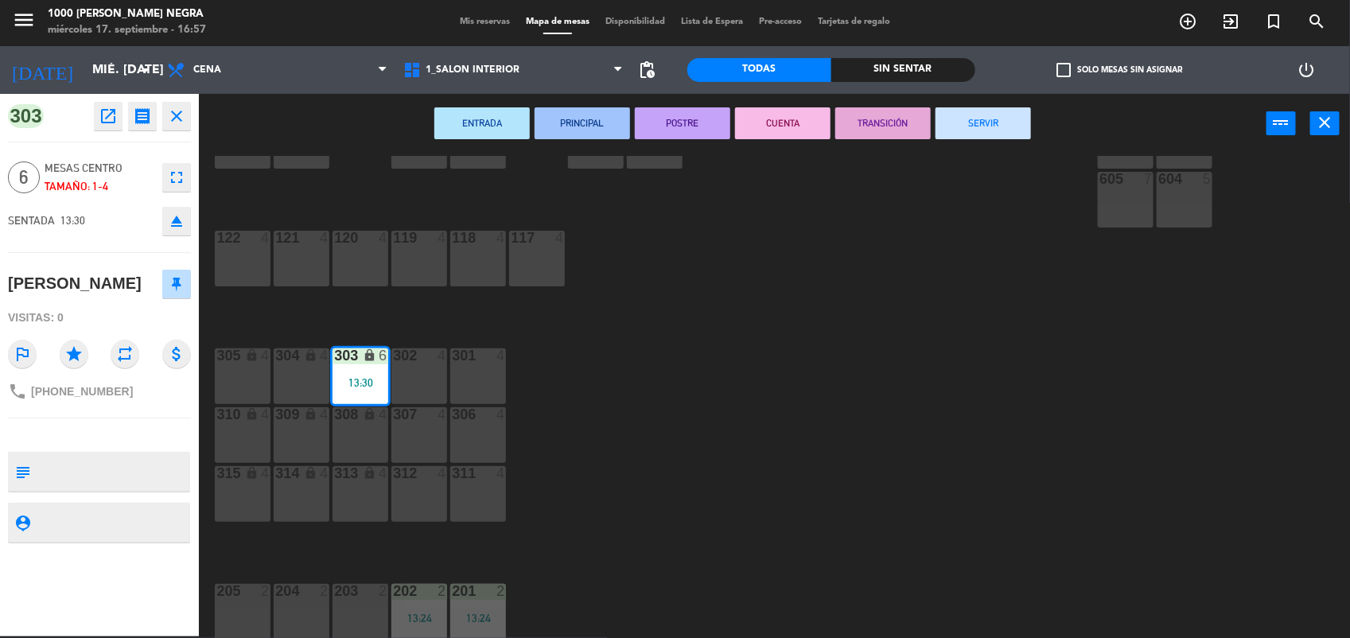
click at [1000, 111] on button "SERVIR" at bounding box center [983, 123] width 95 height 32
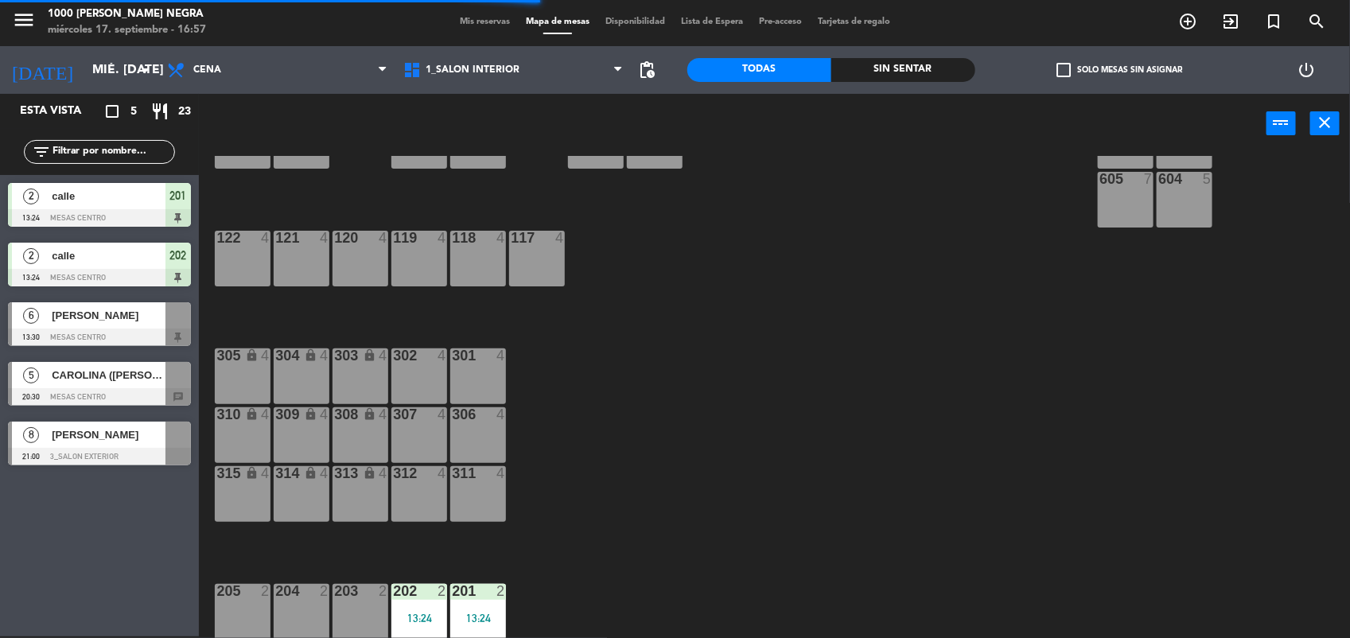
click at [485, 593] on div at bounding box center [479, 591] width 26 height 14
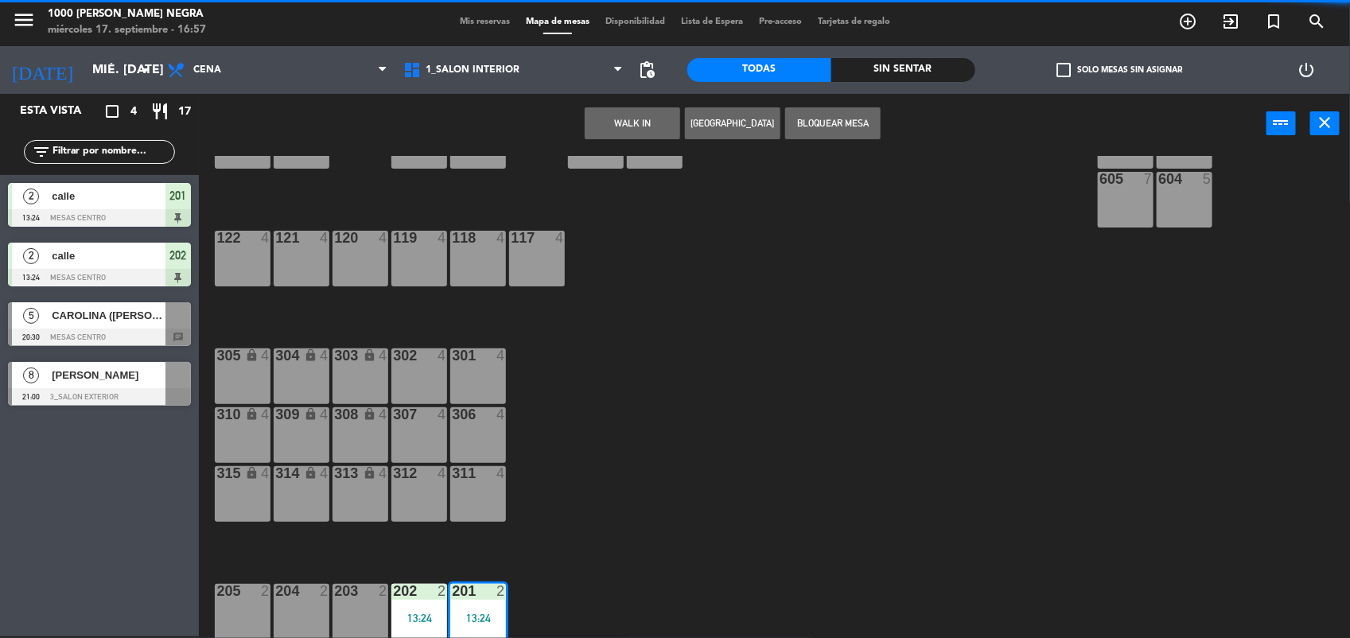
scroll to position [247, 0]
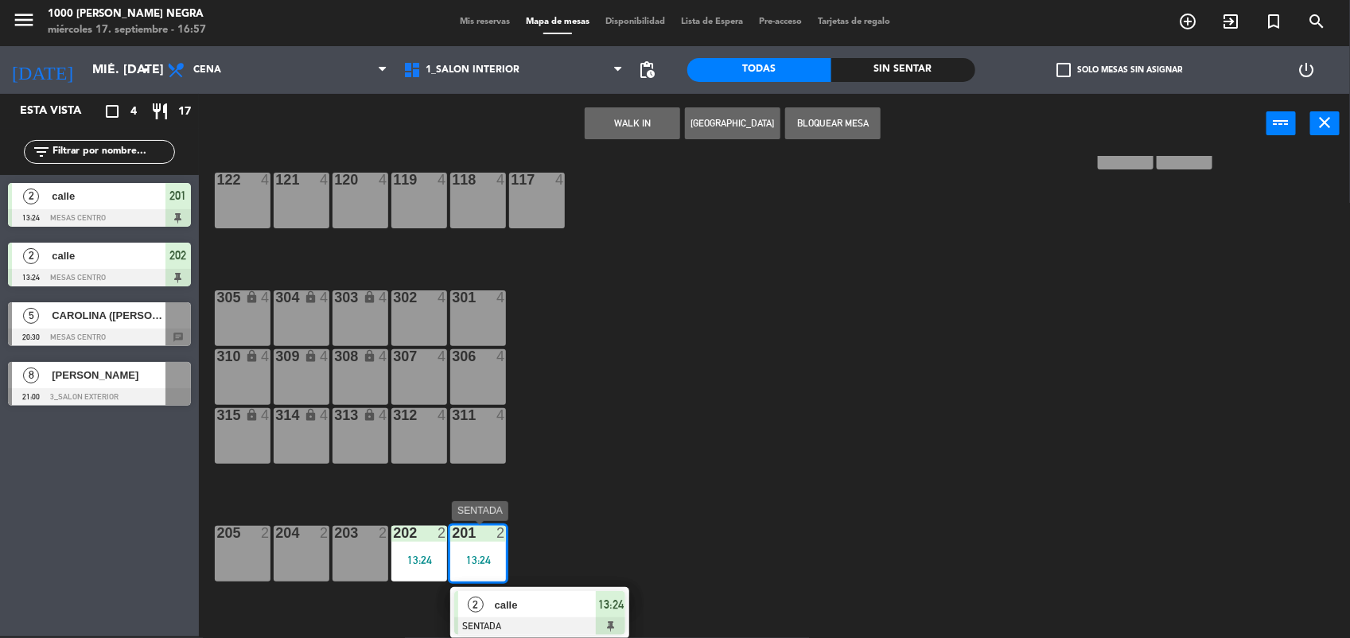
click at [536, 611] on span "calle" at bounding box center [546, 605] width 102 height 17
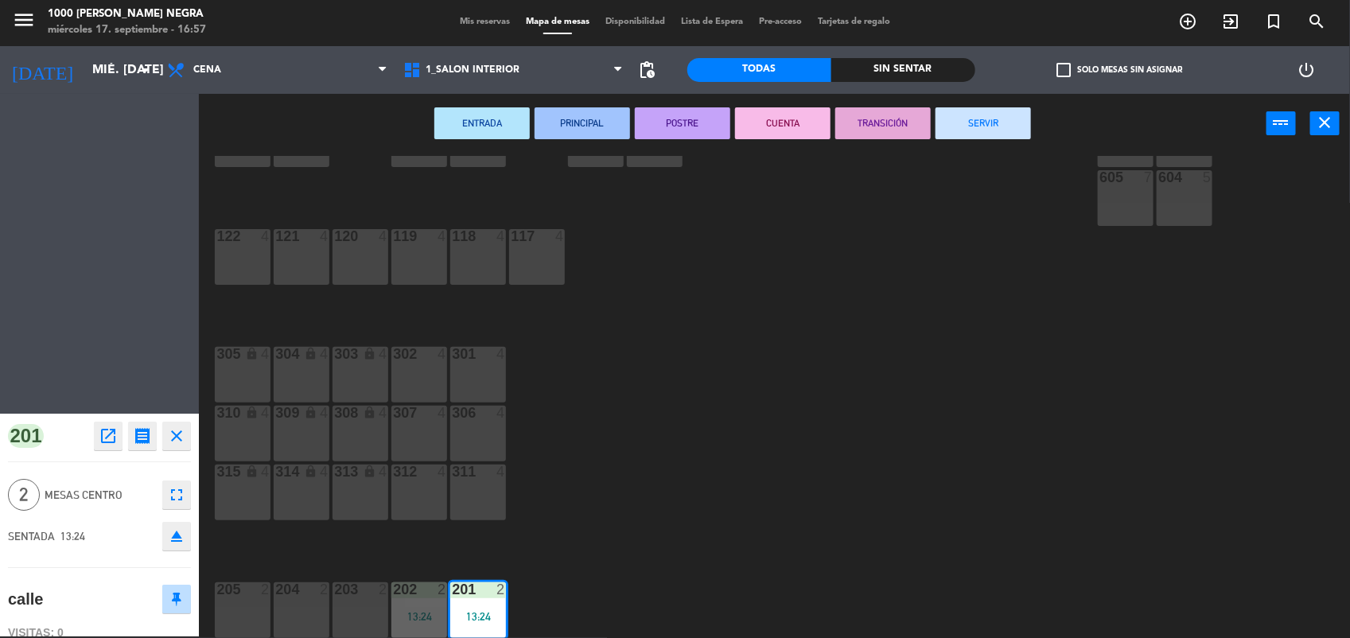
scroll to position [189, 0]
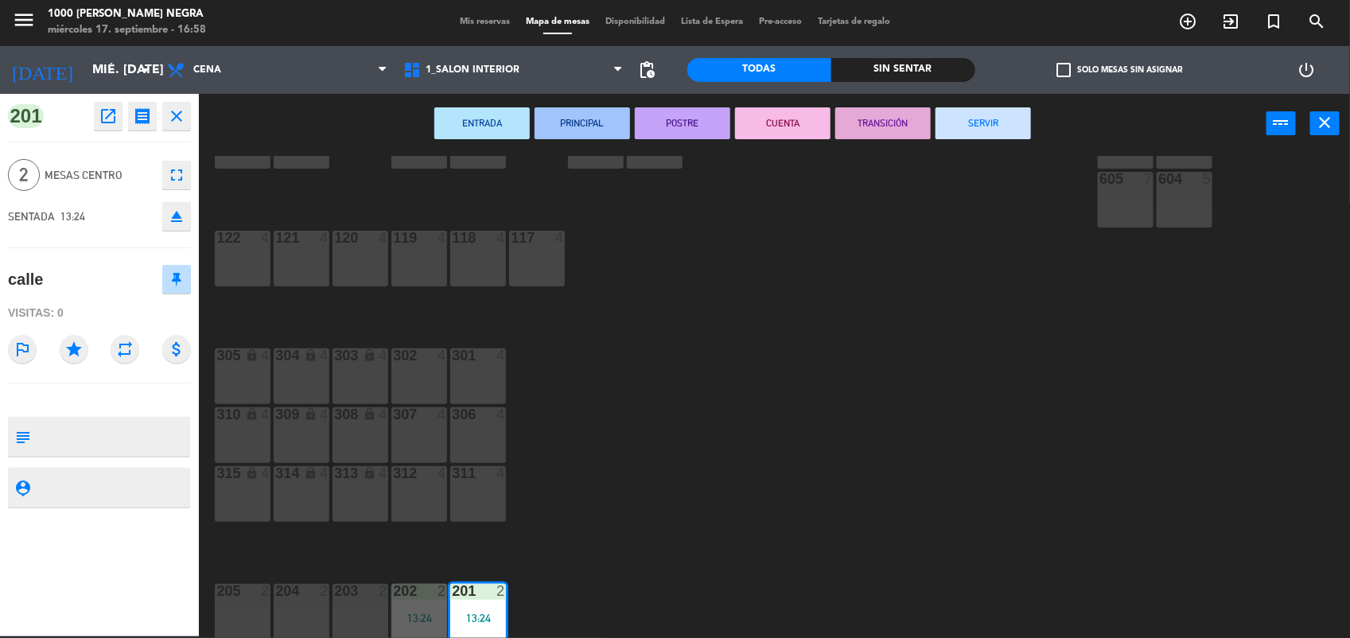
click at [995, 126] on button "SERVIR" at bounding box center [983, 123] width 95 height 32
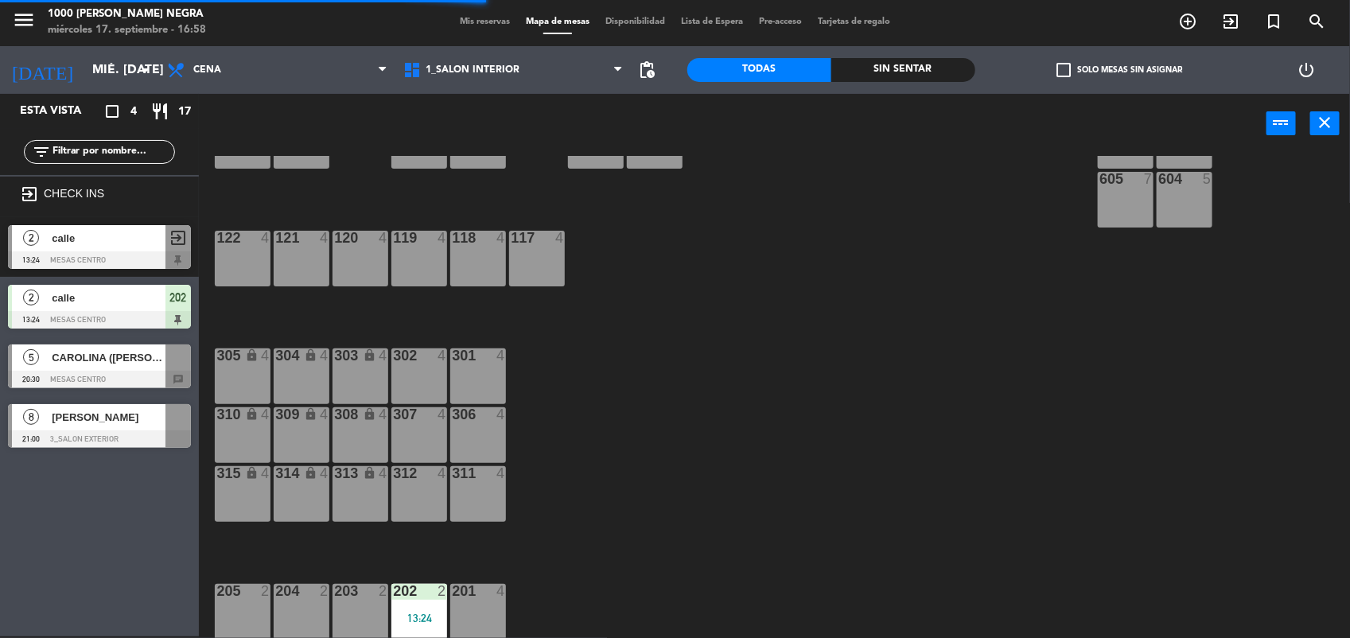
click at [427, 609] on div "202 2 13:24" at bounding box center [420, 612] width 56 height 56
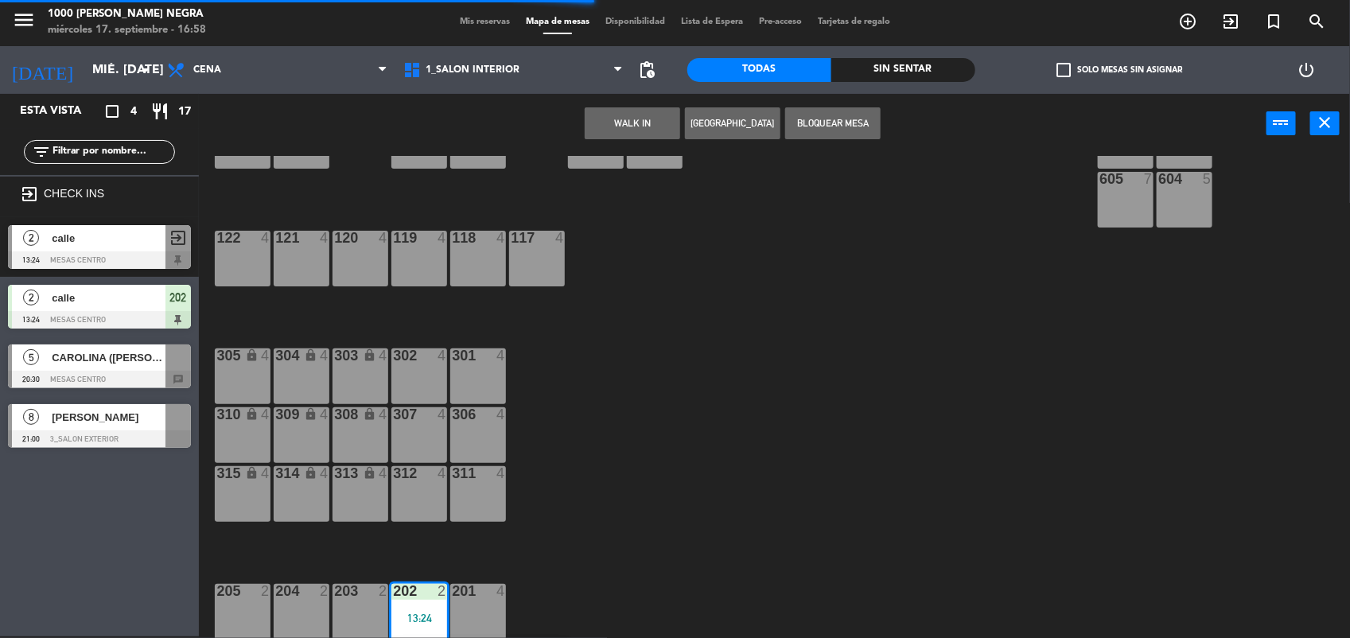
scroll to position [247, 0]
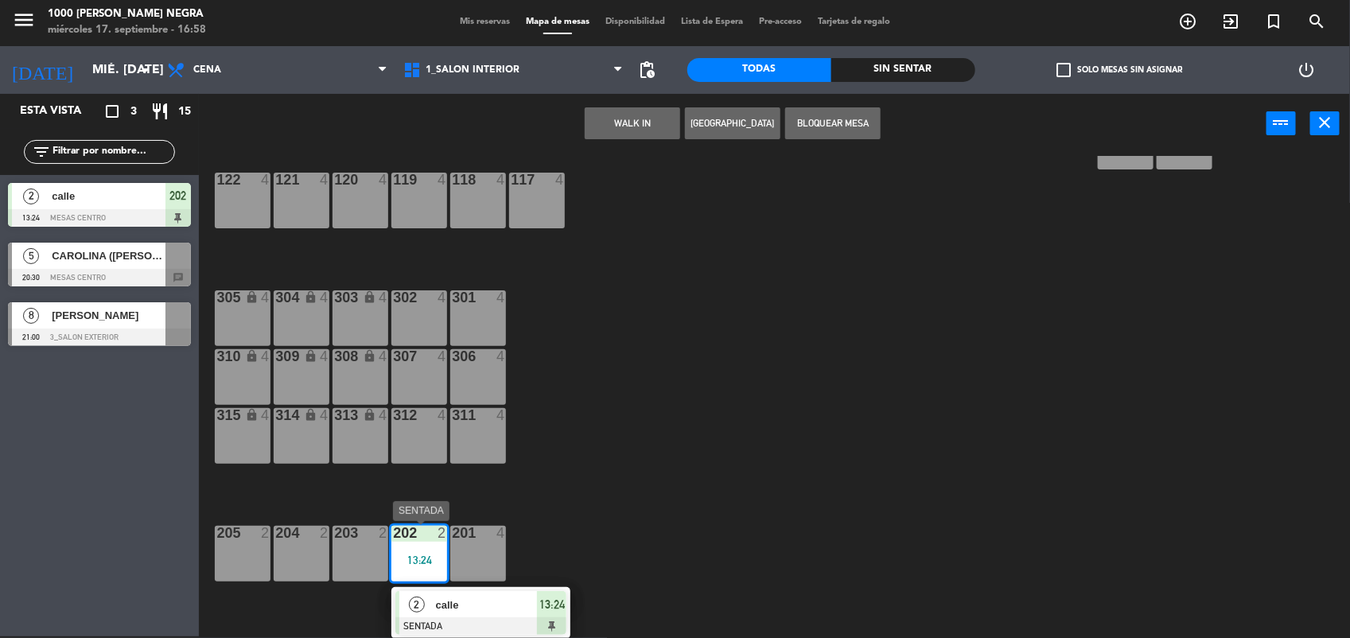
click at [427, 609] on div "2" at bounding box center [416, 604] width 34 height 26
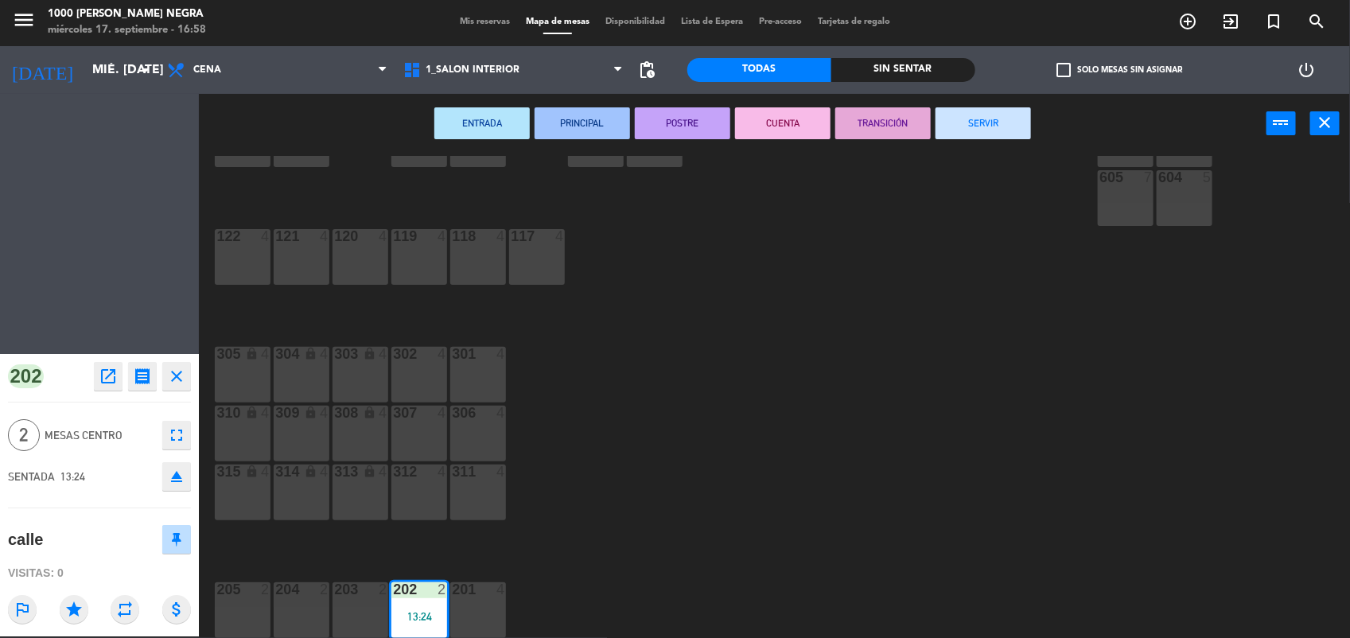
scroll to position [189, 0]
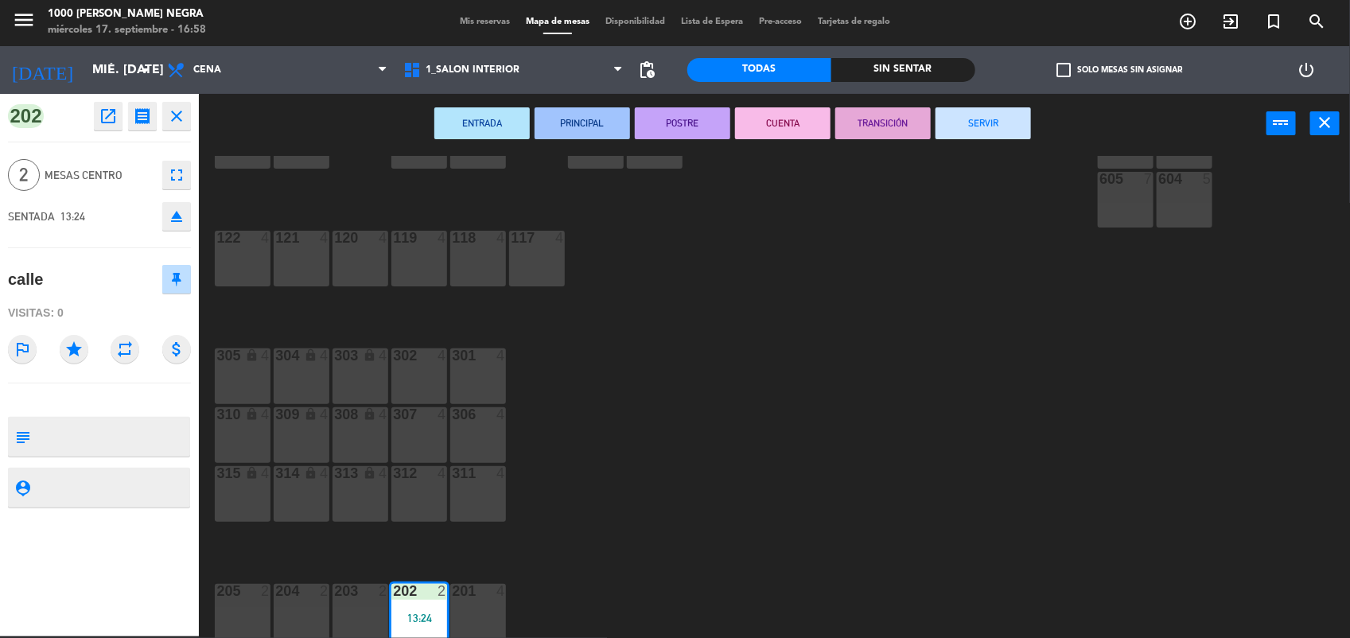
click at [984, 111] on button "SERVIR" at bounding box center [983, 123] width 95 height 32
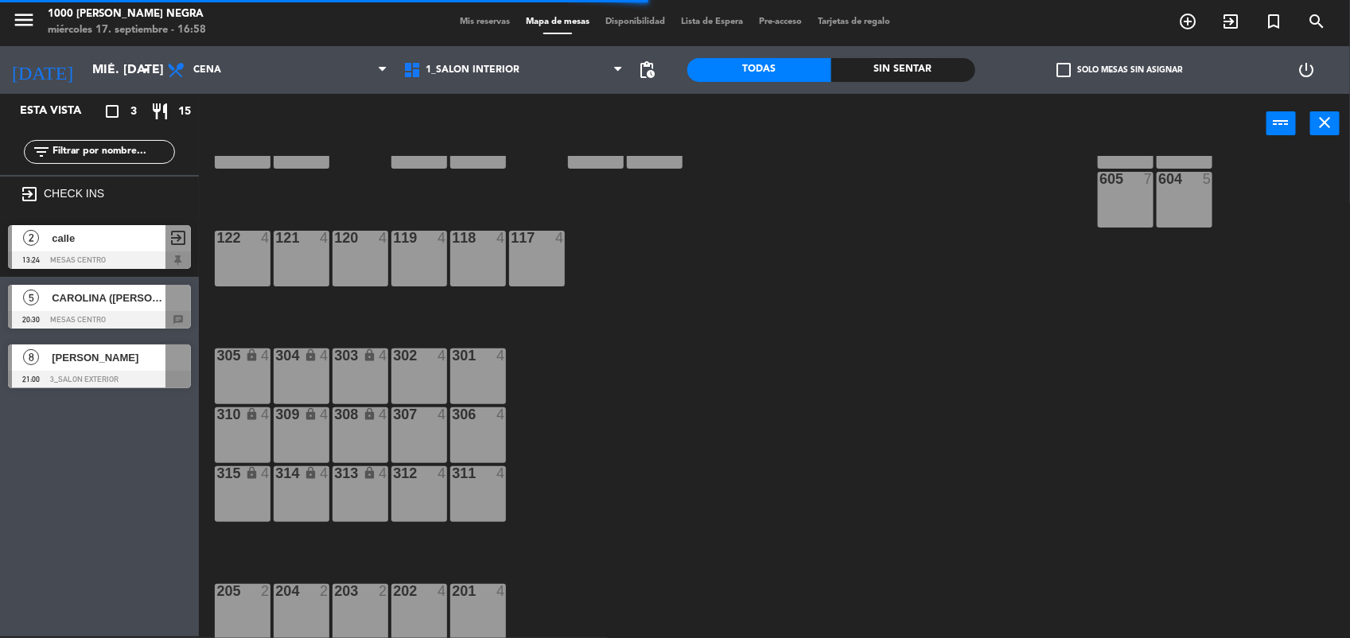
click at [1083, 72] on label "check_box_outline_blank Solo mesas sin asignar" at bounding box center [1120, 70] width 126 height 14
click at [1120, 70] on input "check_box_outline_blank Solo mesas sin asignar" at bounding box center [1120, 70] width 0 height 0
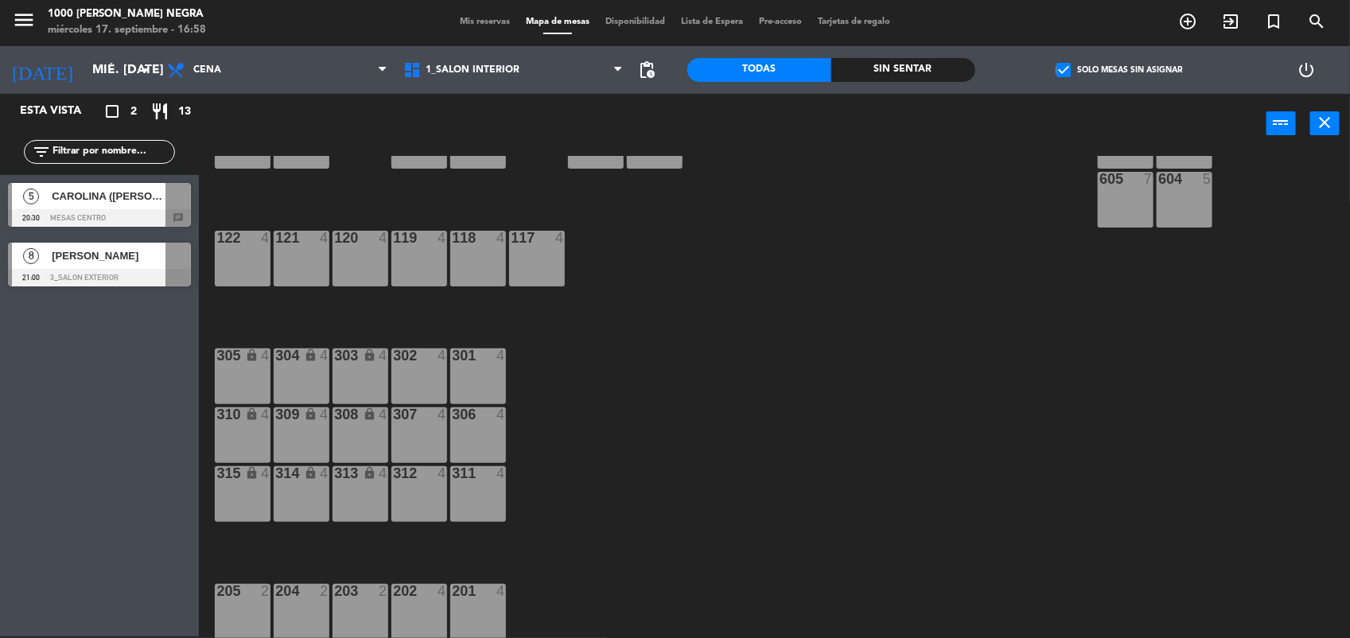
click at [157, 219] on div at bounding box center [99, 218] width 183 height 18
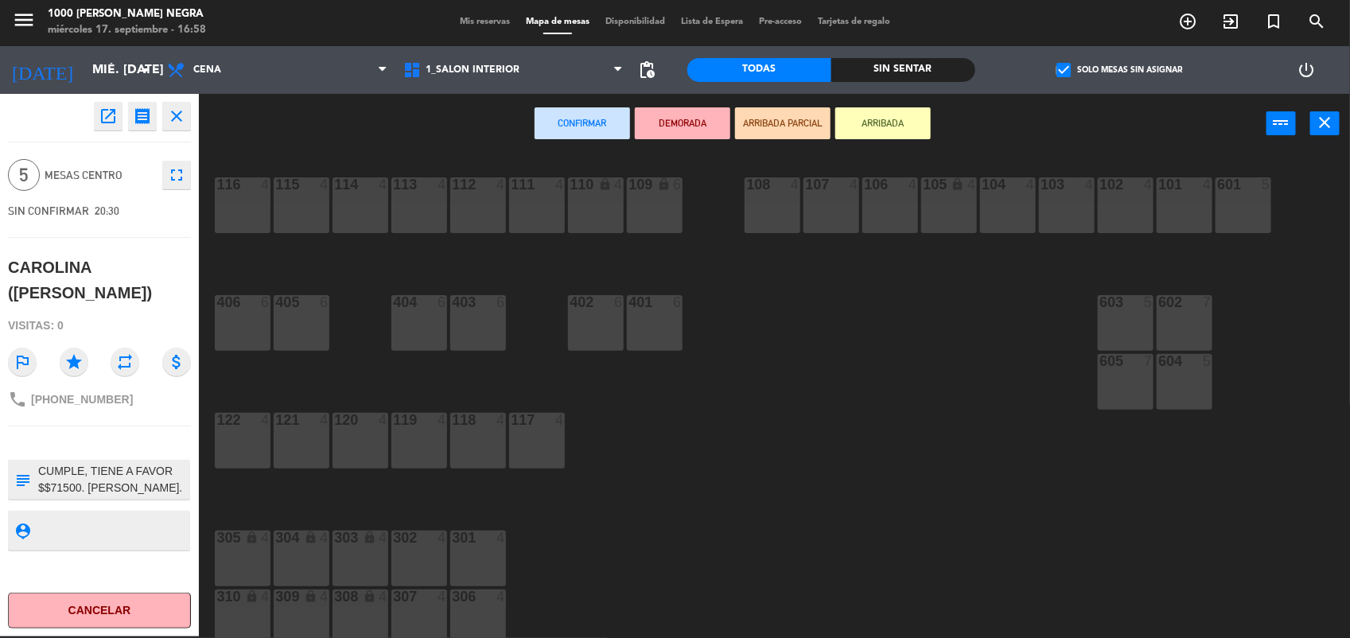
scroll to position [0, 0]
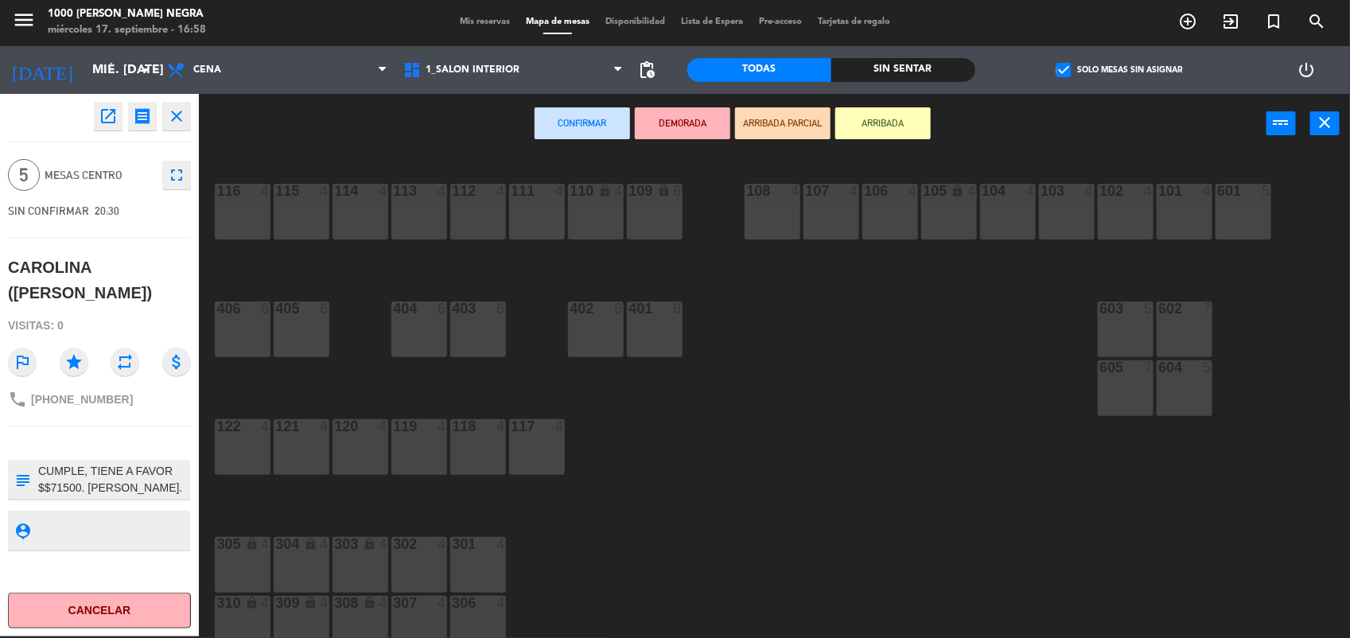
click at [1131, 321] on div "603 5" at bounding box center [1126, 330] width 56 height 56
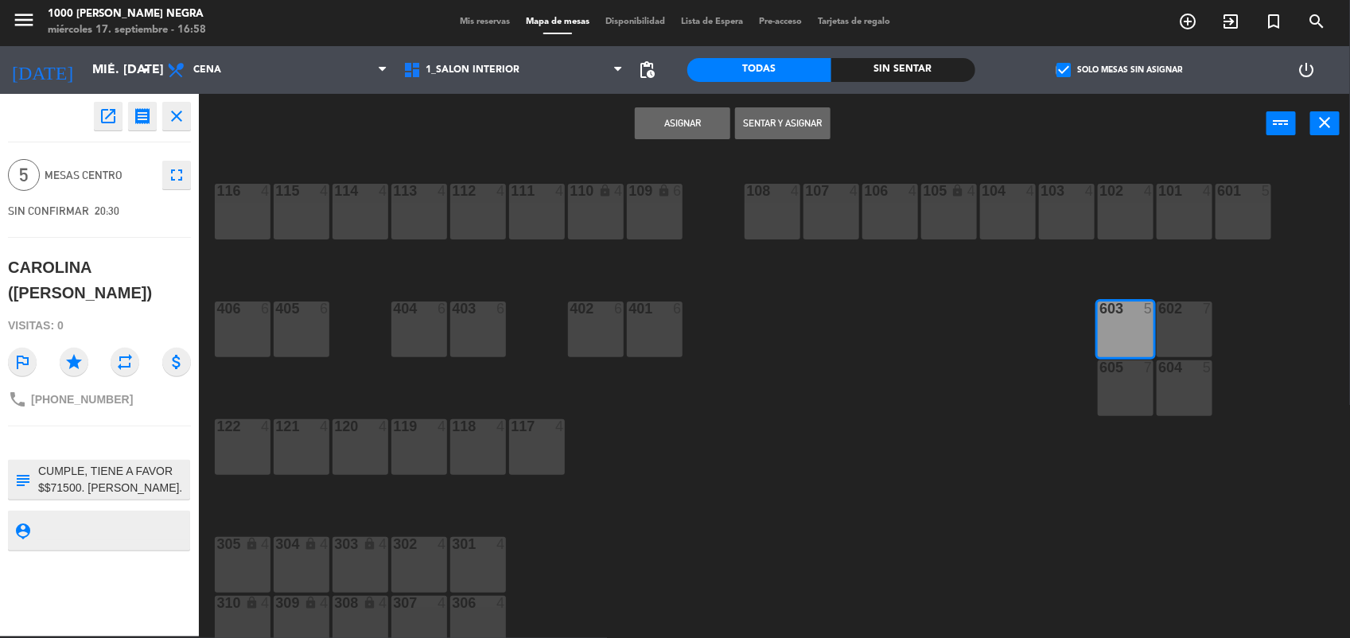
click at [711, 116] on button "Asignar" at bounding box center [682, 123] width 95 height 32
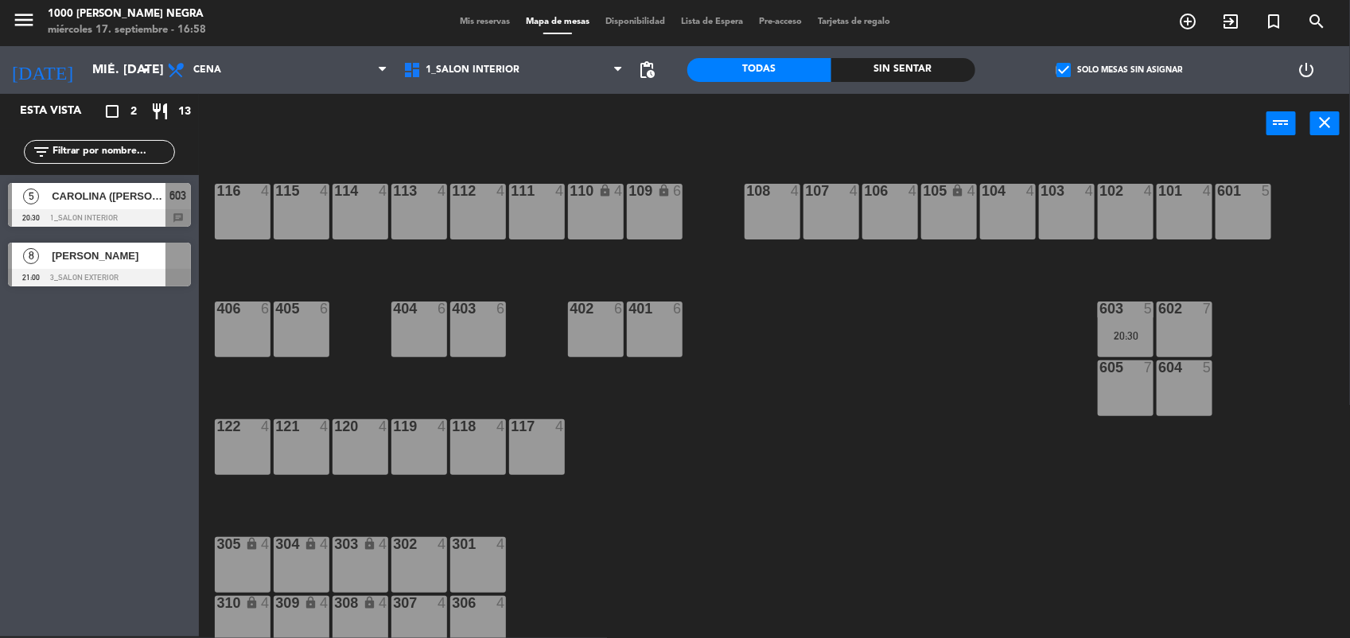
click at [119, 275] on div at bounding box center [99, 278] width 183 height 18
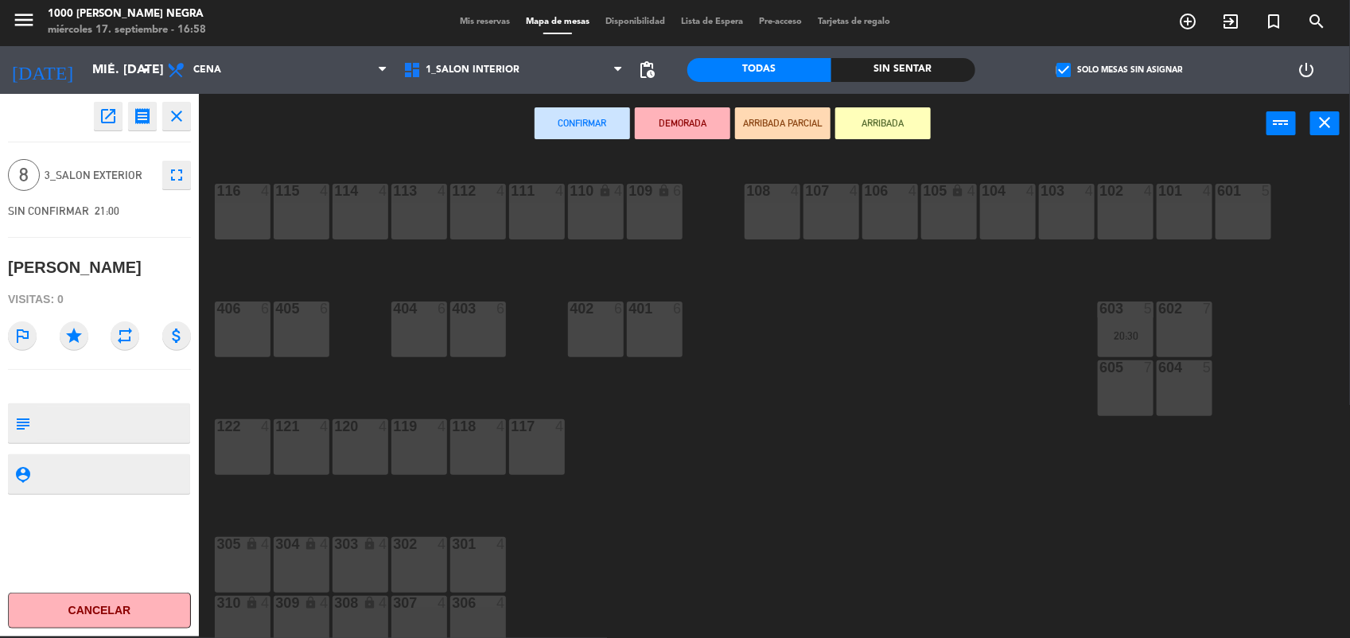
click at [1136, 391] on div "605 7" at bounding box center [1126, 388] width 56 height 56
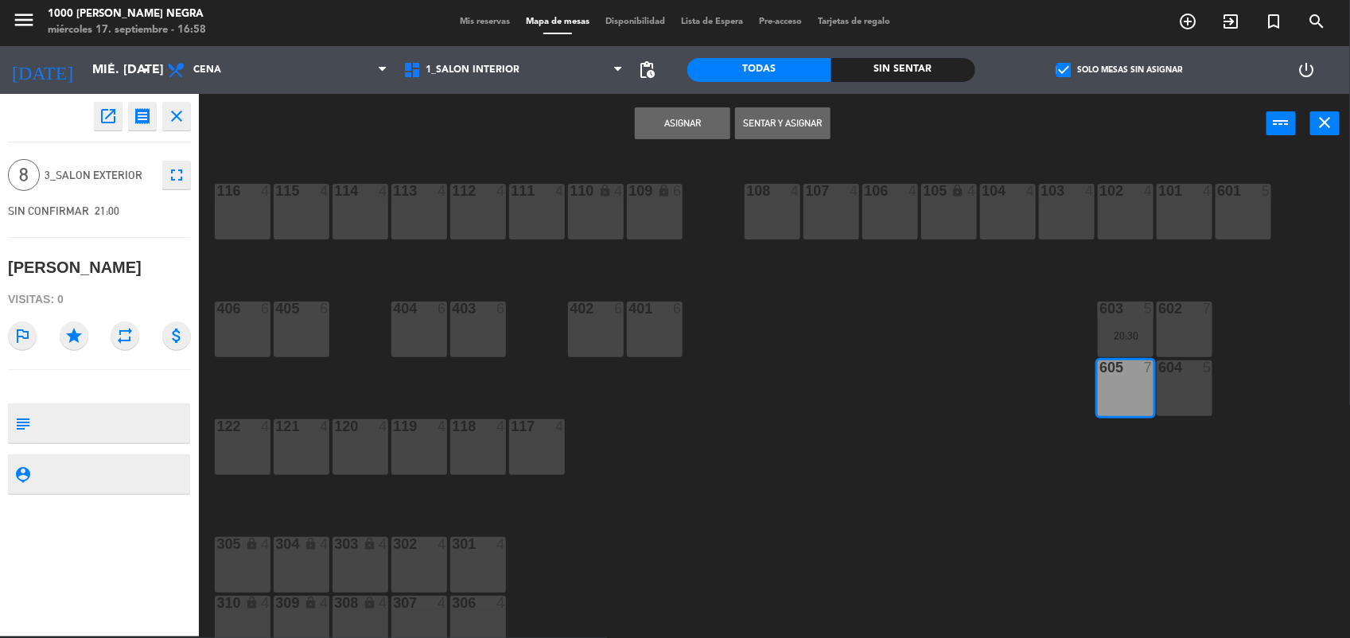
click at [702, 105] on div "Asignar Sentar y Asignar power_input close" at bounding box center [733, 124] width 1068 height 60
click at [702, 123] on button "Asignar" at bounding box center [682, 123] width 95 height 32
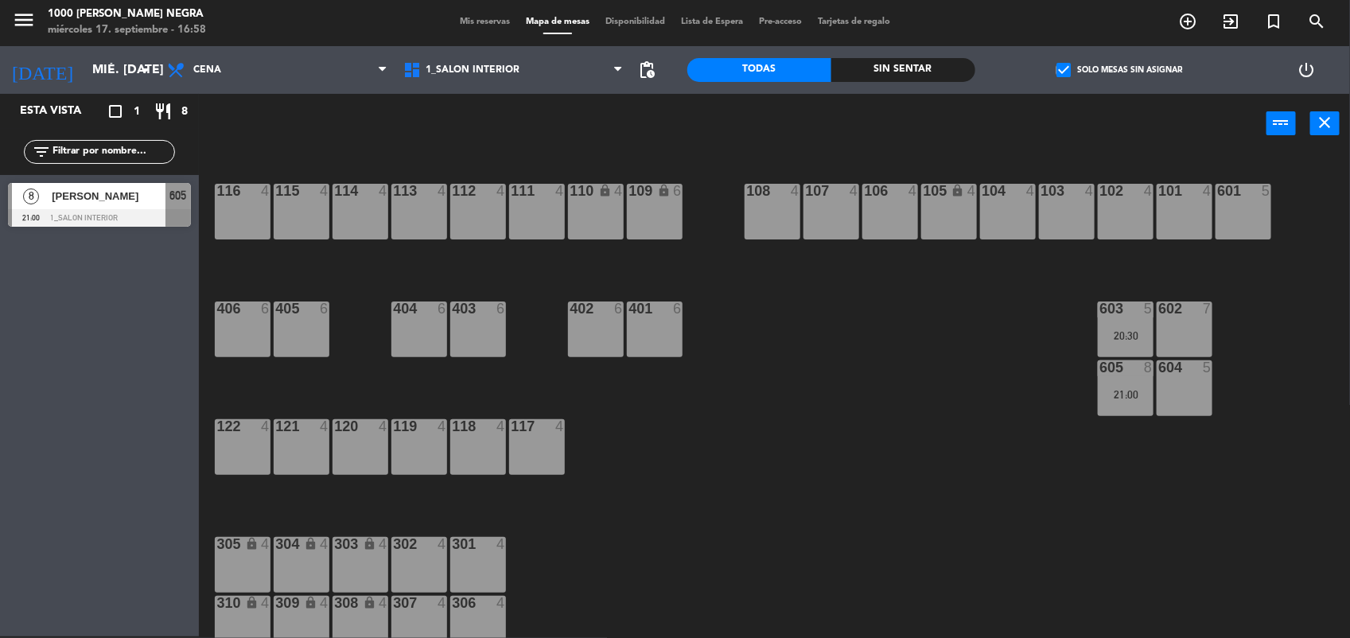
click at [781, 512] on div "116 4 115 4 114 4 113 4 112 4 111 4 110 lock 4 109 lock 6 108 4 107 4 106 4 105…" at bounding box center [781, 397] width 1138 height 483
